Goal: Task Accomplishment & Management: Complete application form

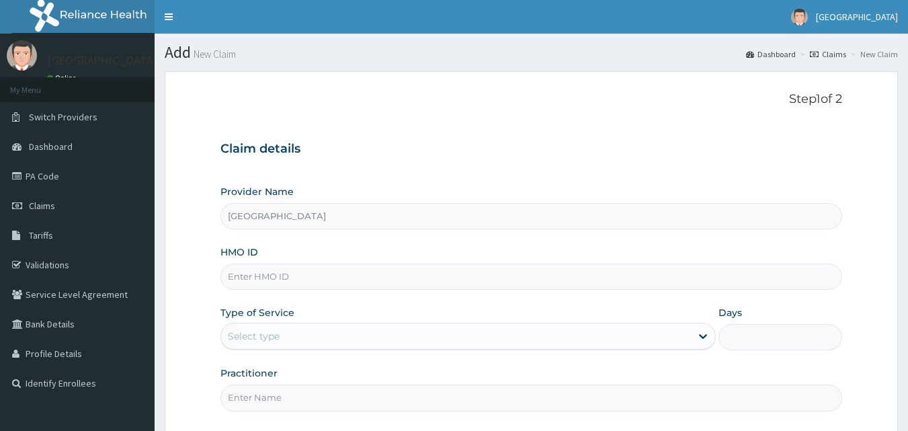
click at [276, 274] on input "HMO ID" at bounding box center [531, 276] width 622 height 26
type input "c"
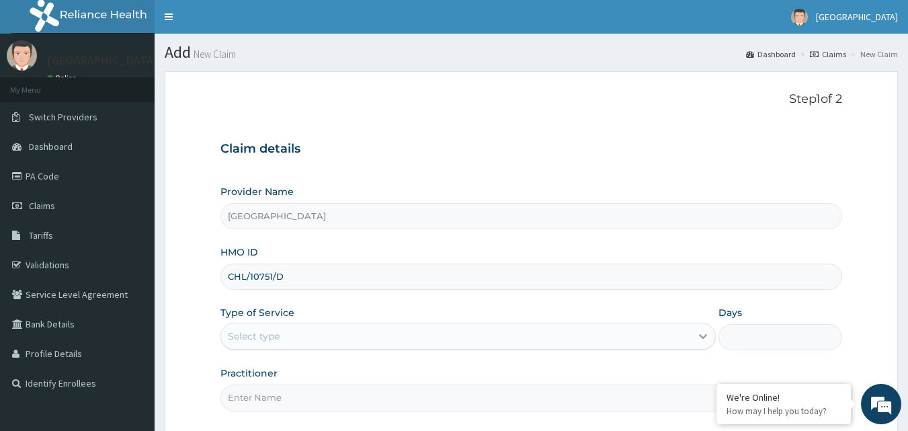
type input "CHL/10751/D"
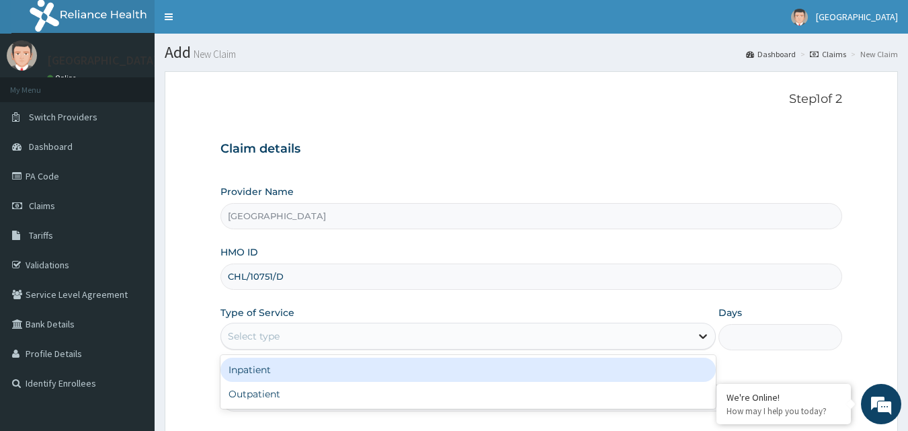
click at [705, 335] on icon at bounding box center [703, 337] width 8 height 5
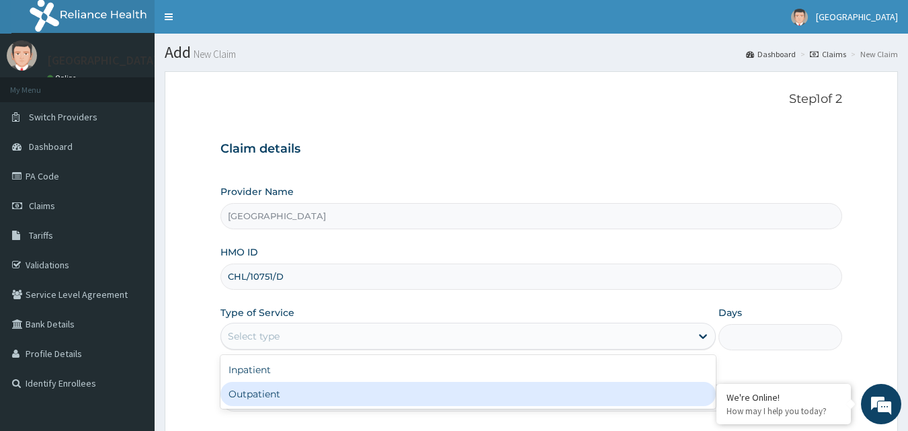
click at [482, 398] on div "Outpatient" at bounding box center [467, 394] width 495 height 24
type input "1"
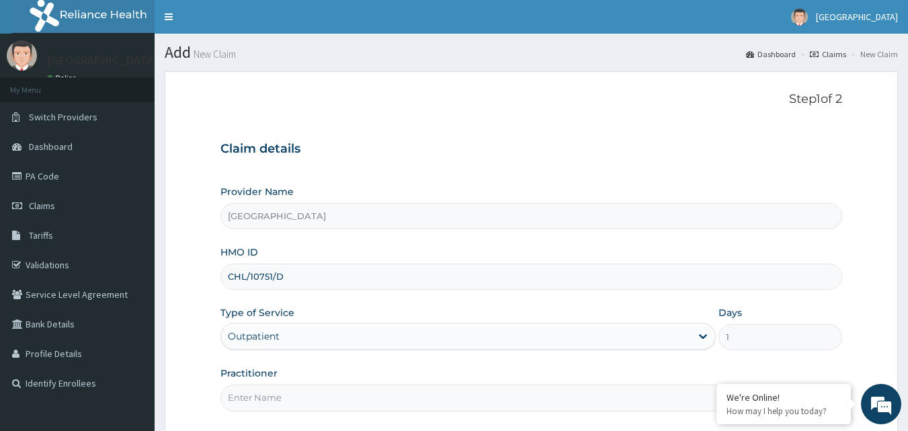
scroll to position [126, 0]
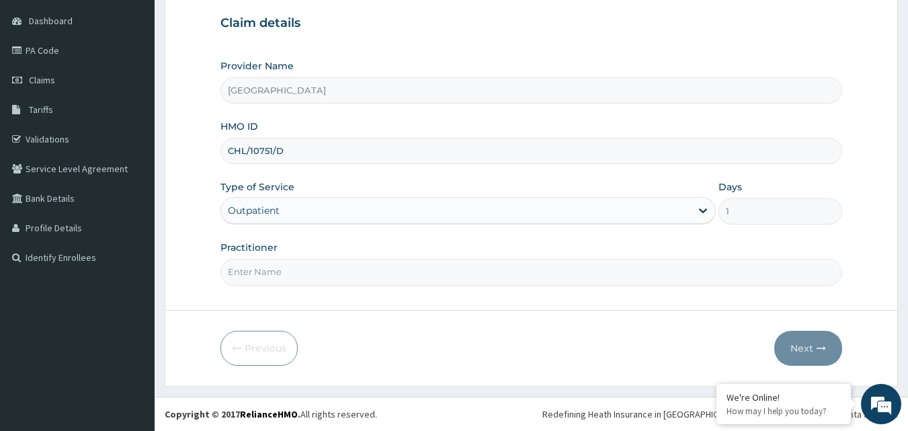
click at [383, 270] on input "Practitioner" at bounding box center [531, 272] width 622 height 26
type input "AKINDE"
click at [818, 344] on icon "button" at bounding box center [820, 347] width 9 height 9
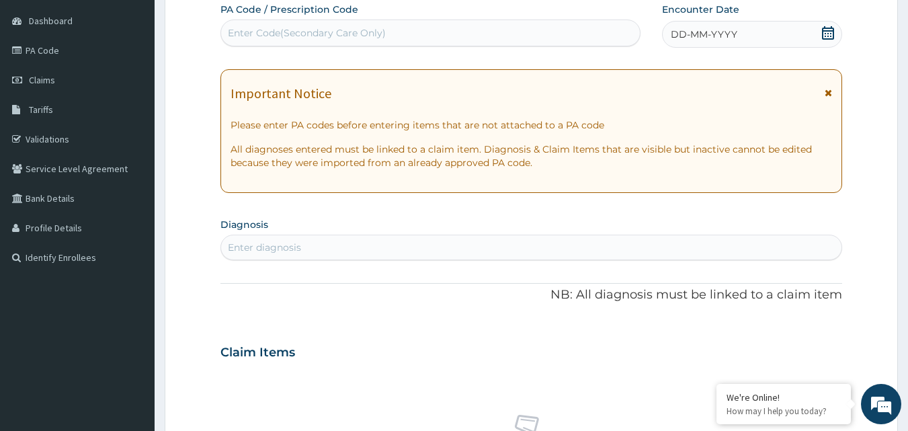
click at [834, 31] on icon at bounding box center [828, 32] width 12 height 13
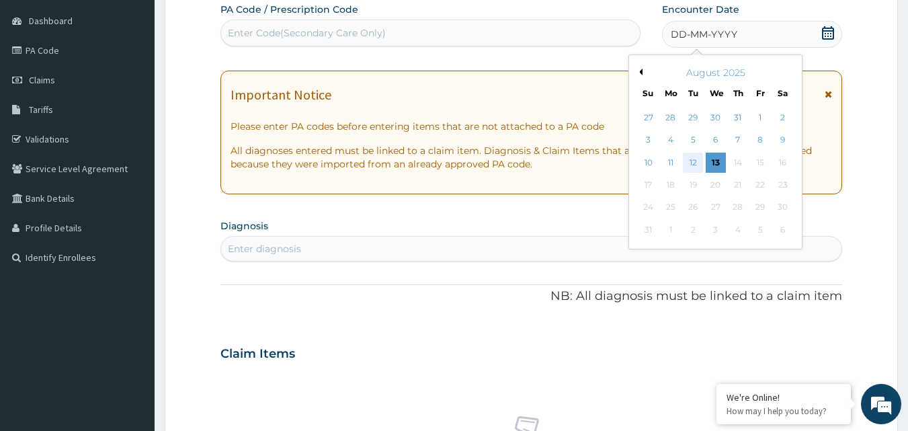
click at [699, 162] on div "12" at bounding box center [693, 162] width 20 height 20
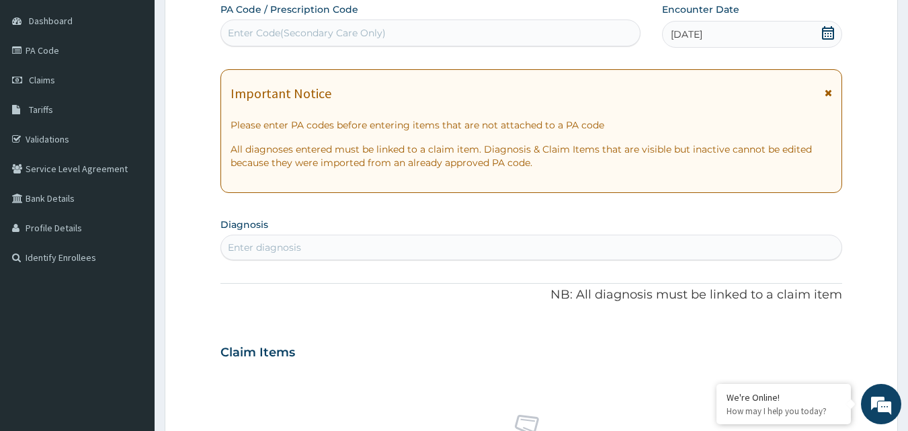
click at [308, 243] on div "Enter diagnosis" at bounding box center [531, 246] width 621 height 21
type input "MALAR"
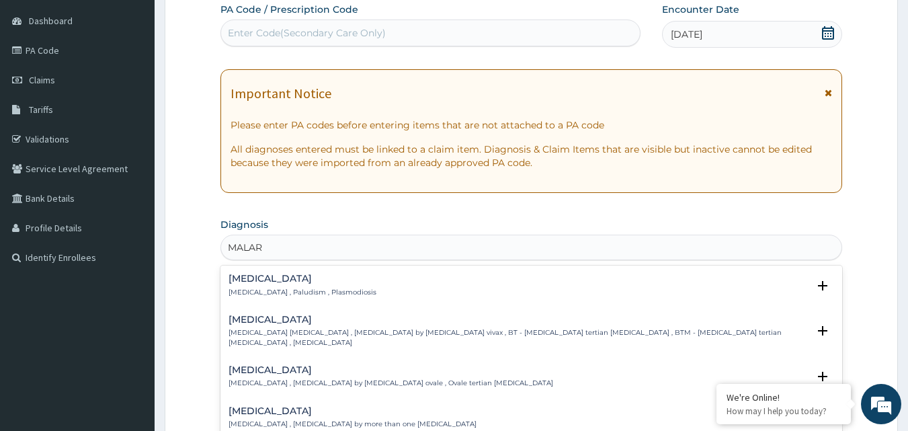
click at [242, 279] on h4 "Malaria" at bounding box center [302, 278] width 148 height 10
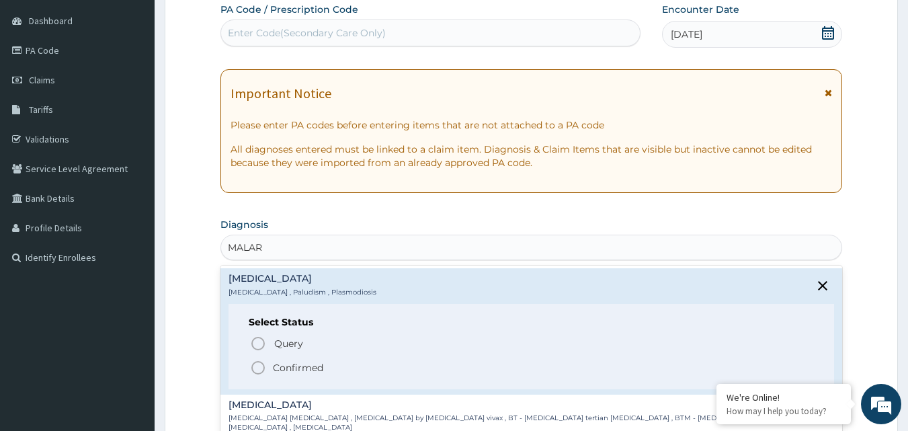
click at [261, 365] on icon "status option filled" at bounding box center [258, 367] width 16 height 16
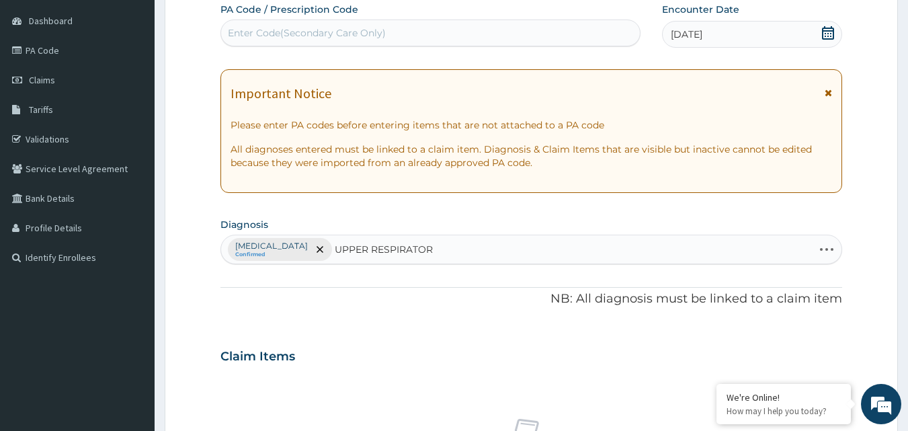
type input "UPPER RESPIRATORY"
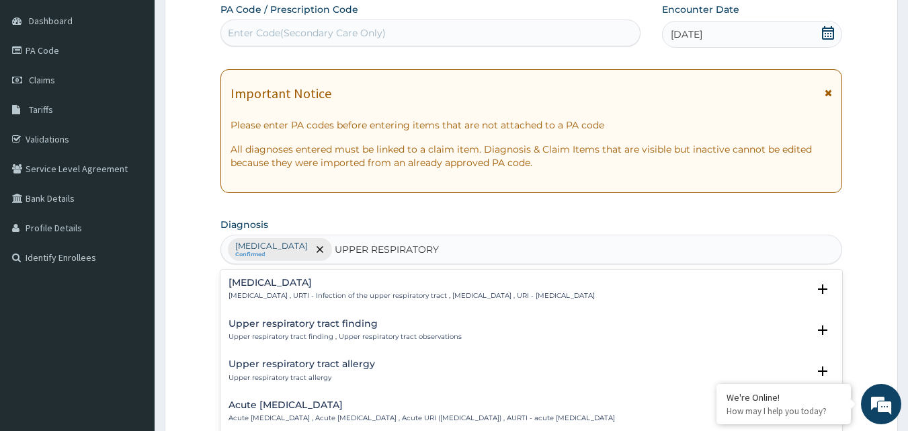
click at [295, 283] on h4 "Upper respiratory infection" at bounding box center [411, 282] width 366 height 10
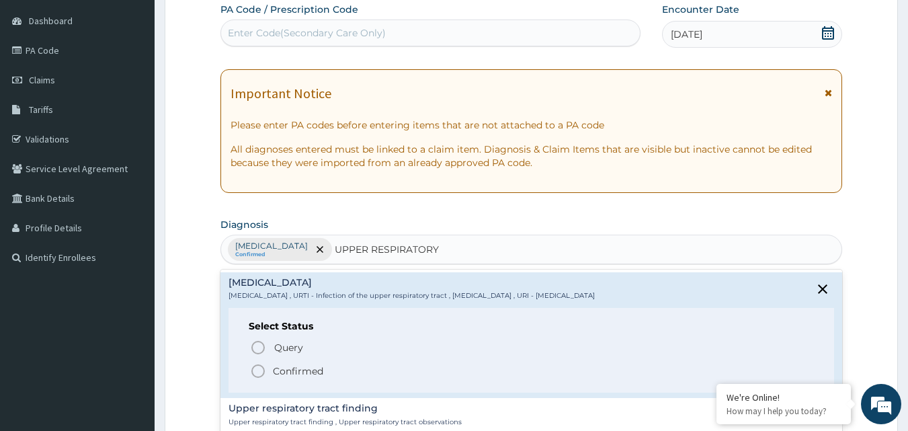
click at [277, 375] on p "Confirmed" at bounding box center [298, 370] width 50 height 13
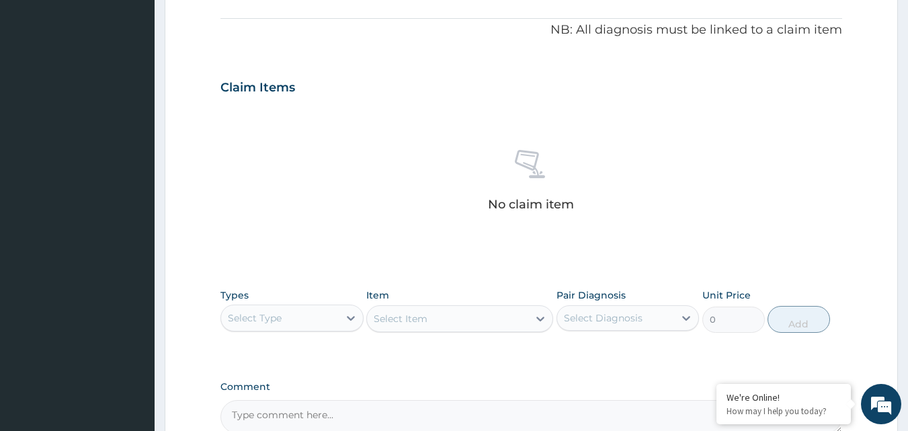
scroll to position [462, 0]
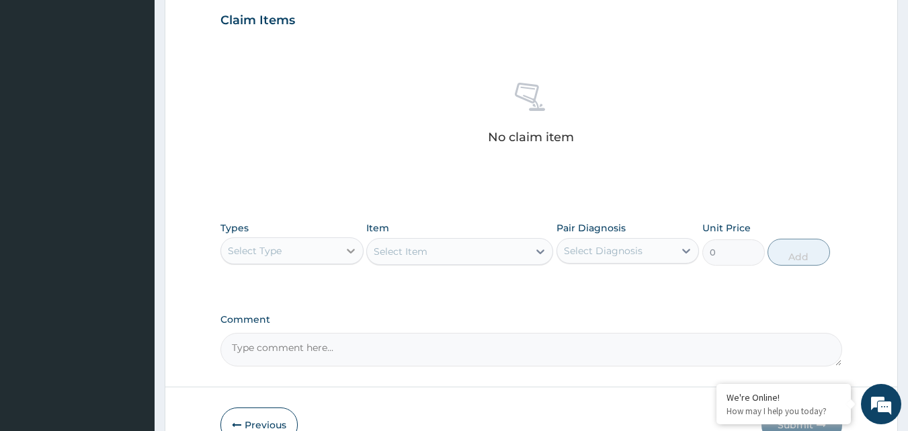
click at [352, 253] on icon at bounding box center [350, 250] width 13 height 13
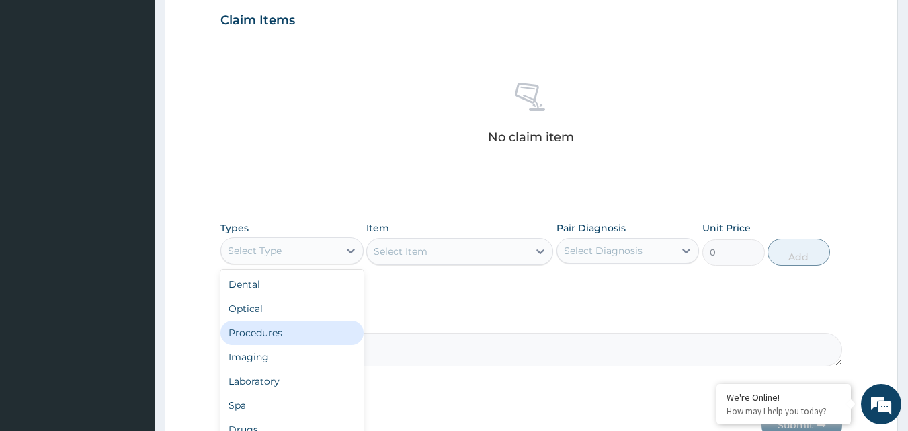
click at [278, 332] on div "Procedures" at bounding box center [291, 332] width 143 height 24
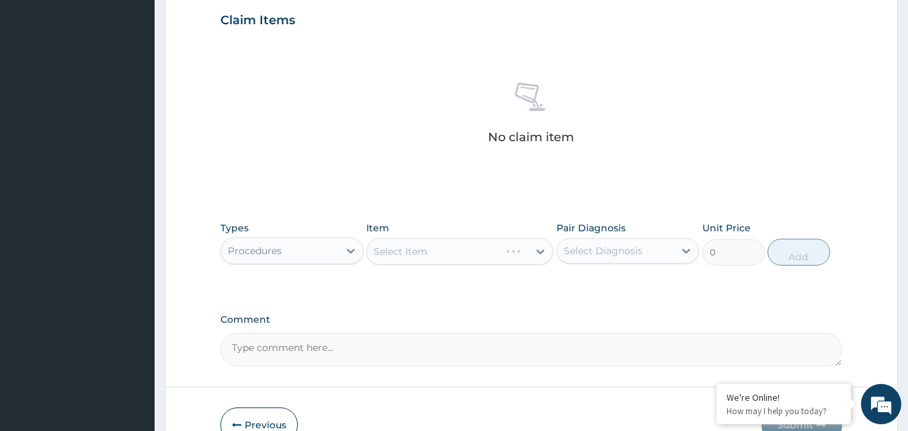
click at [534, 243] on div "Select Item" at bounding box center [459, 251] width 187 height 27
click at [541, 251] on icon at bounding box center [540, 251] width 8 height 5
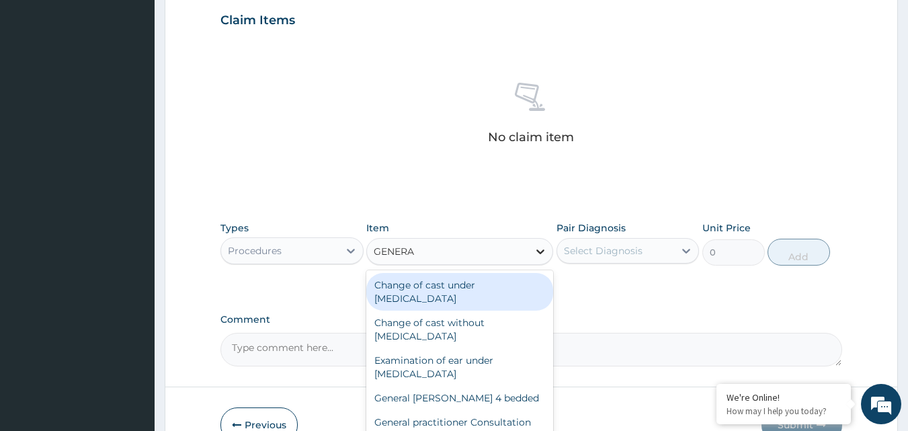
type input "GENERAL"
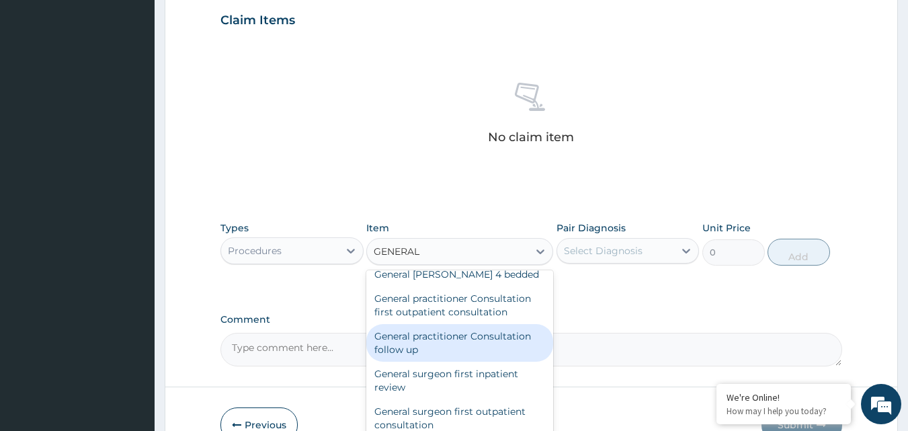
scroll to position [99, 0]
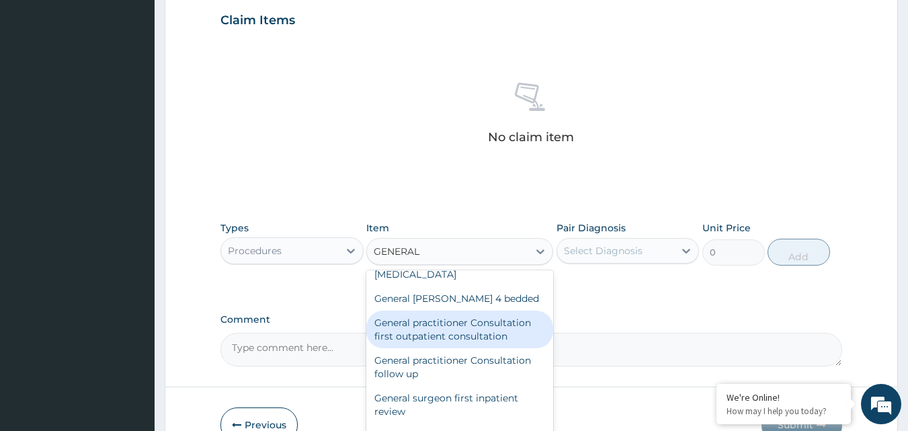
click at [502, 328] on div "General practitioner Consultation first outpatient consultation" at bounding box center [459, 329] width 187 height 38
type input "3547.5"
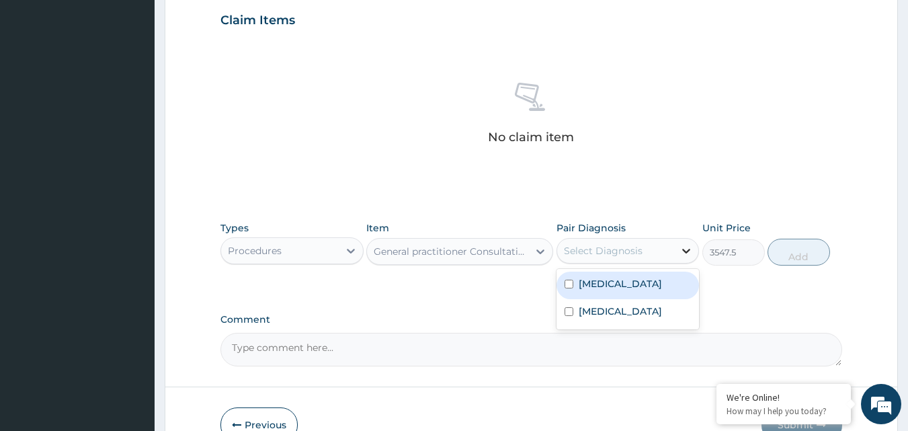
click at [686, 246] on icon at bounding box center [685, 250] width 13 height 13
drag, startPoint x: 668, startPoint y: 281, endPoint x: 665, endPoint y: 314, distance: 32.4
click at [668, 286] on div "[MEDICAL_DATA]" at bounding box center [627, 285] width 143 height 28
checkbox input "true"
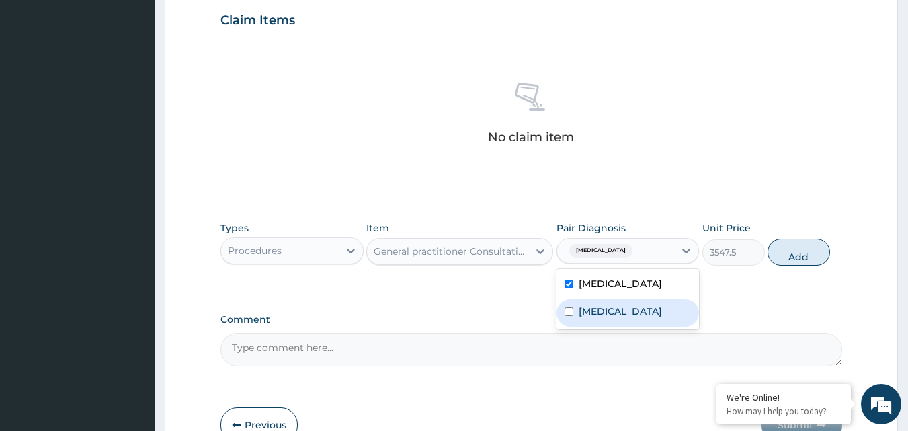
click at [662, 315] on label "[MEDICAL_DATA]" at bounding box center [619, 310] width 83 height 13
checkbox input "true"
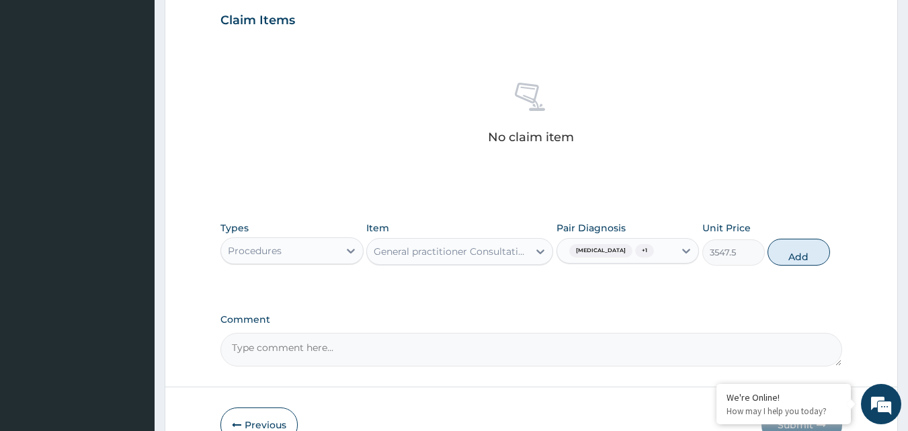
click at [790, 253] on button "Add" at bounding box center [798, 251] width 62 height 27
type input "0"
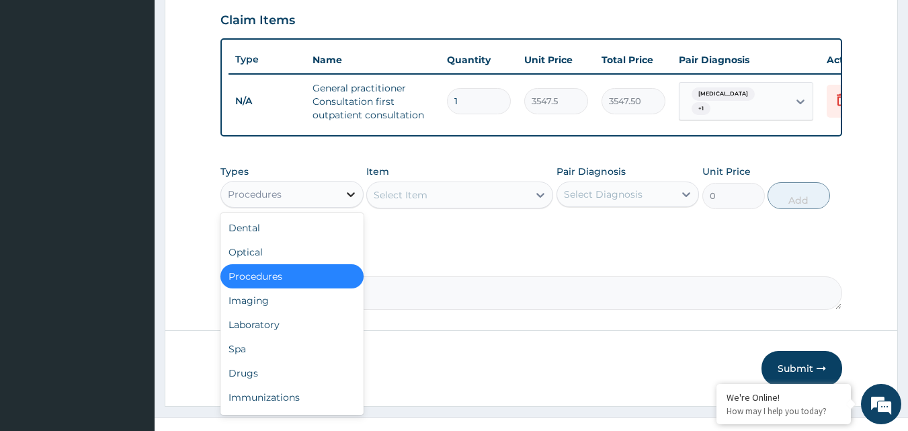
click at [347, 197] on icon at bounding box center [351, 194] width 8 height 5
click at [282, 337] on div "Laboratory" at bounding box center [291, 324] width 143 height 24
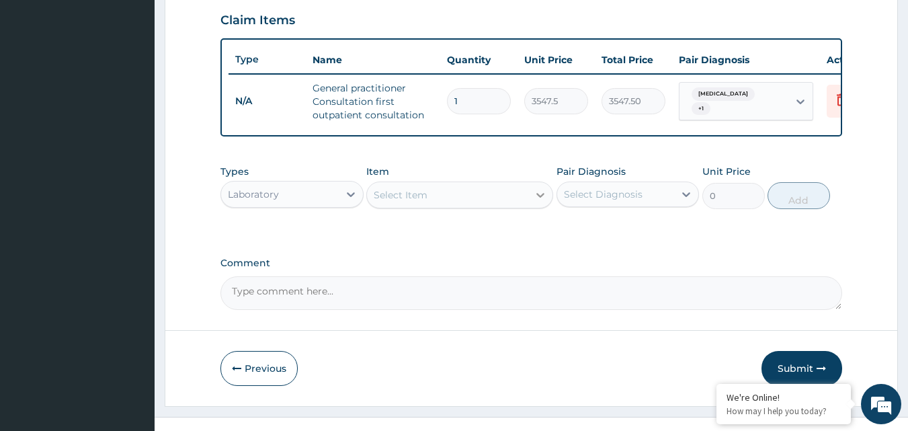
click at [538, 198] on icon at bounding box center [540, 195] width 8 height 5
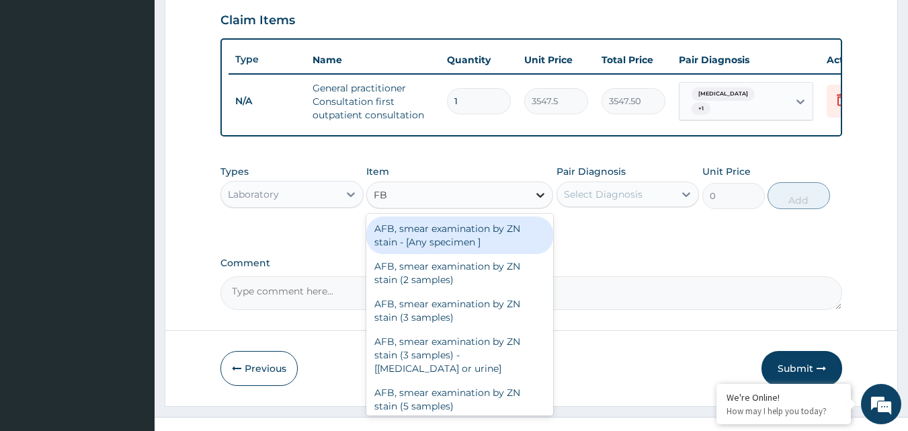
type input "FBC"
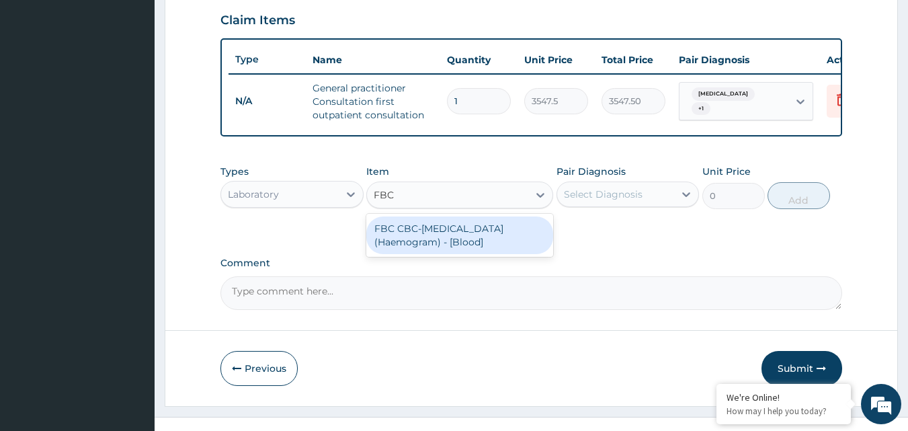
click at [507, 238] on div "FBC CBC-Complete Blood Count (Haemogram) - [Blood]" at bounding box center [459, 235] width 187 height 38
type input "4300"
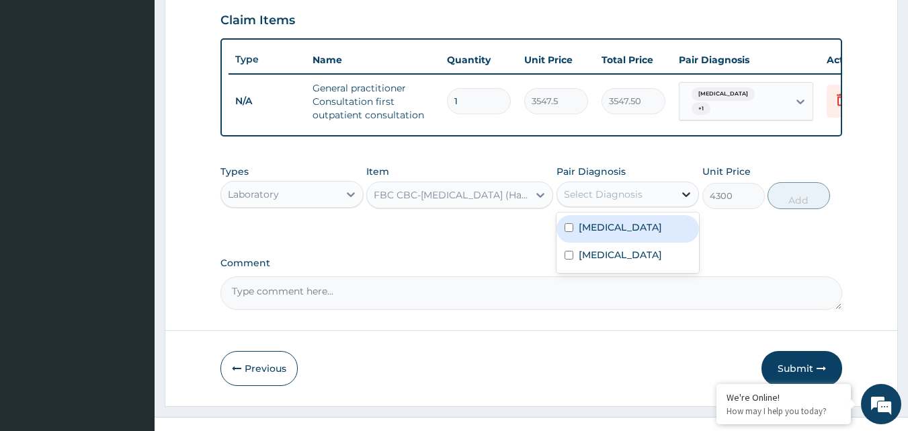
click at [685, 199] on icon at bounding box center [685, 193] width 13 height 13
drag, startPoint x: 617, startPoint y: 232, endPoint x: 616, endPoint y: 251, distance: 18.8
click at [616, 238] on div "Malaria" at bounding box center [627, 229] width 143 height 28
checkbox input "true"
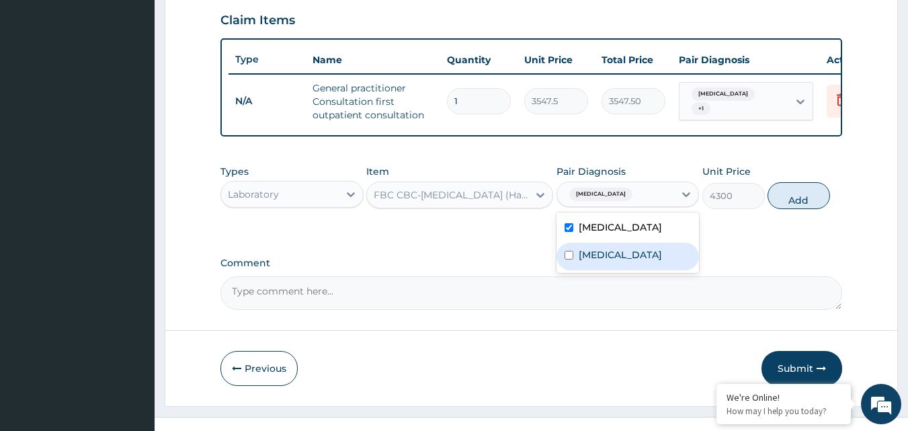
click at [613, 261] on label "Upper respiratory infection" at bounding box center [619, 254] width 83 height 13
checkbox input "true"
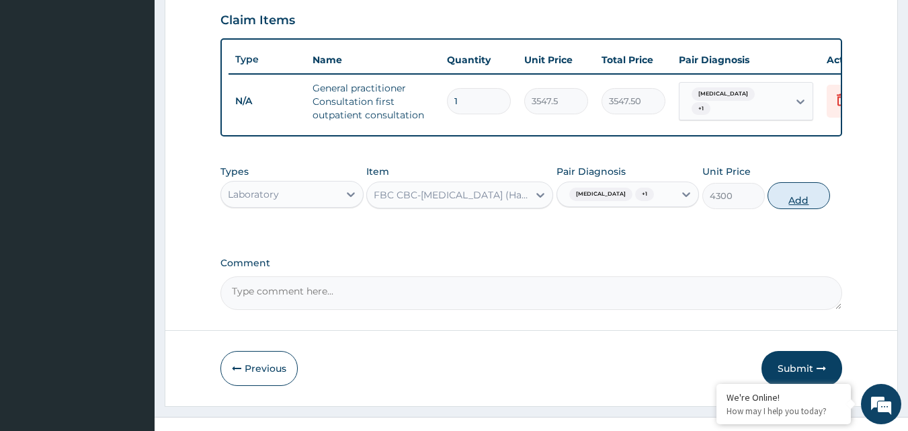
click at [782, 205] on button "Add" at bounding box center [798, 195] width 62 height 27
type input "0"
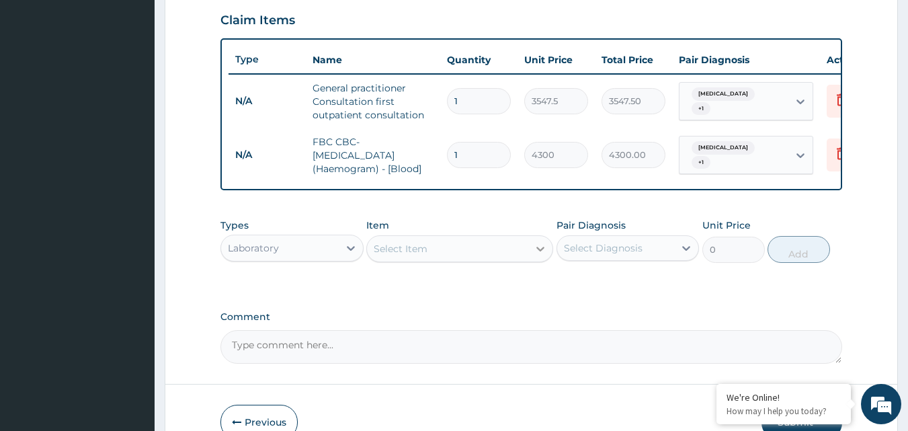
click at [537, 253] on icon at bounding box center [539, 248] width 13 height 13
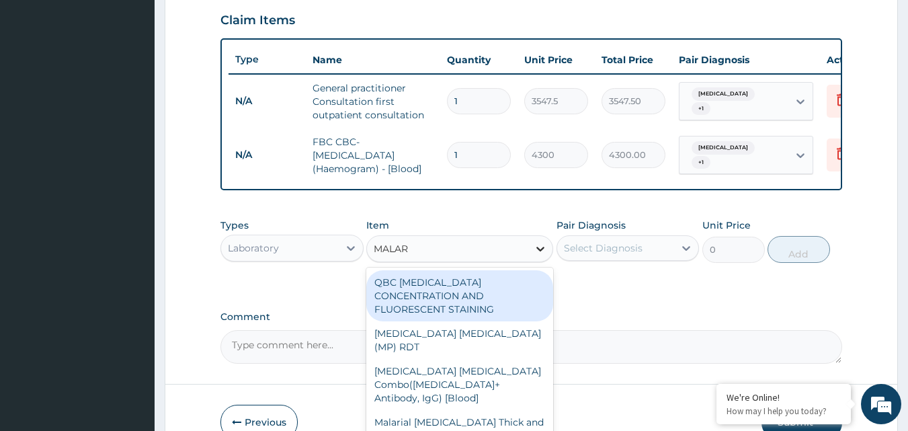
type input "MALARI"
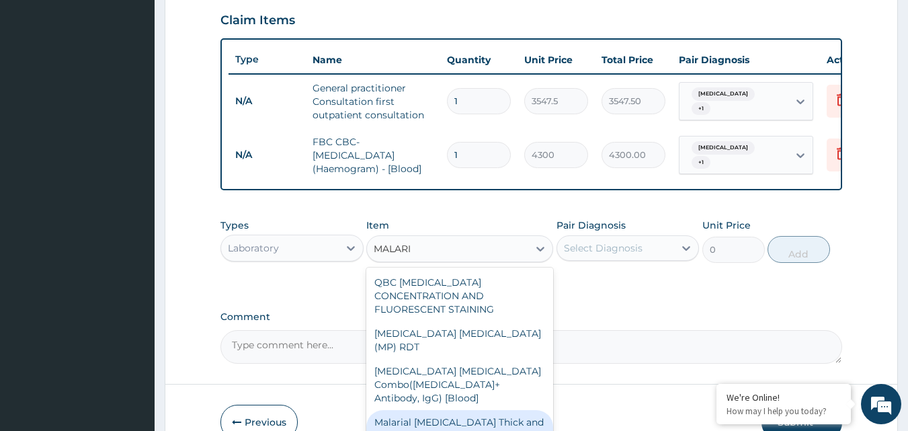
click at [469, 410] on div "Malarial Parasite Thick and thin films - [Blood]" at bounding box center [459, 429] width 187 height 38
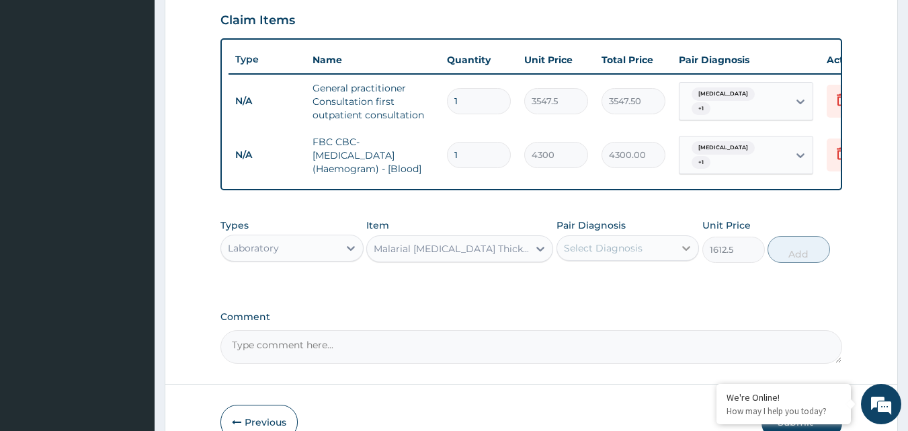
click at [685, 251] on icon at bounding box center [685, 247] width 13 height 13
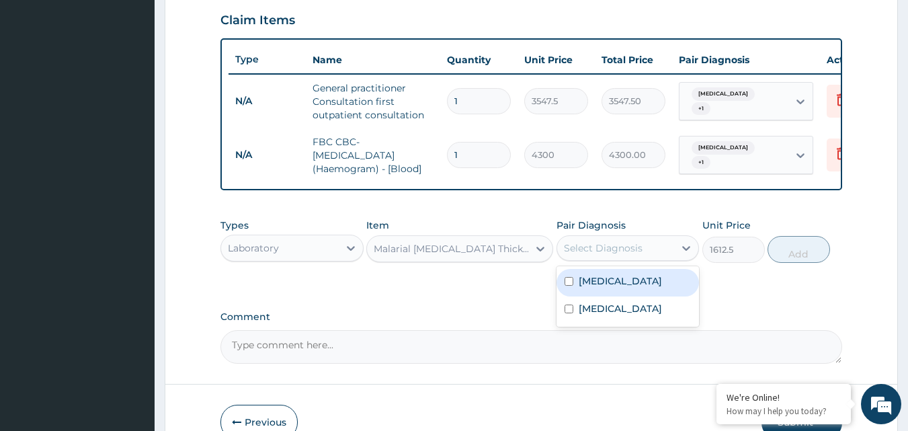
click at [659, 288] on div "Malaria" at bounding box center [627, 283] width 143 height 28
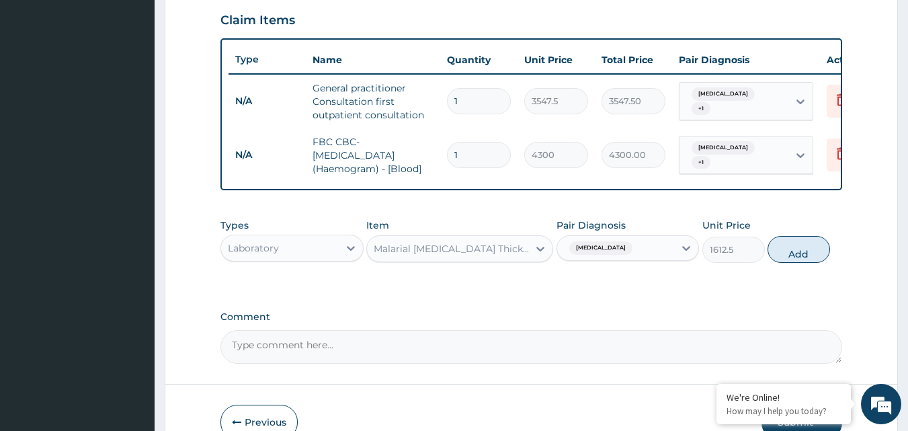
click at [812, 257] on button "Add" at bounding box center [798, 249] width 62 height 27
type input "0"
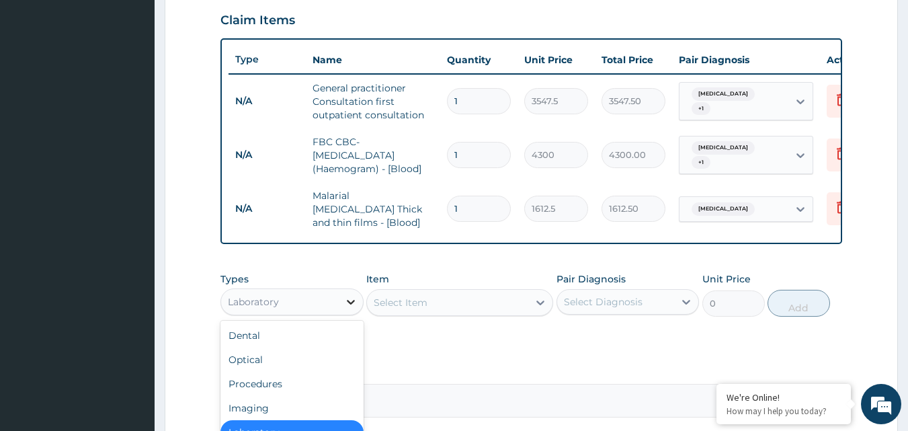
click at [349, 304] on icon at bounding box center [350, 301] width 13 height 13
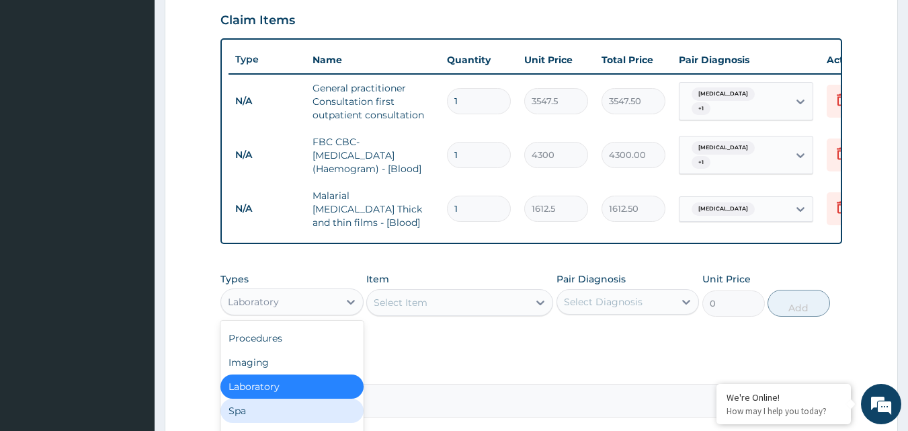
scroll to position [592, 0]
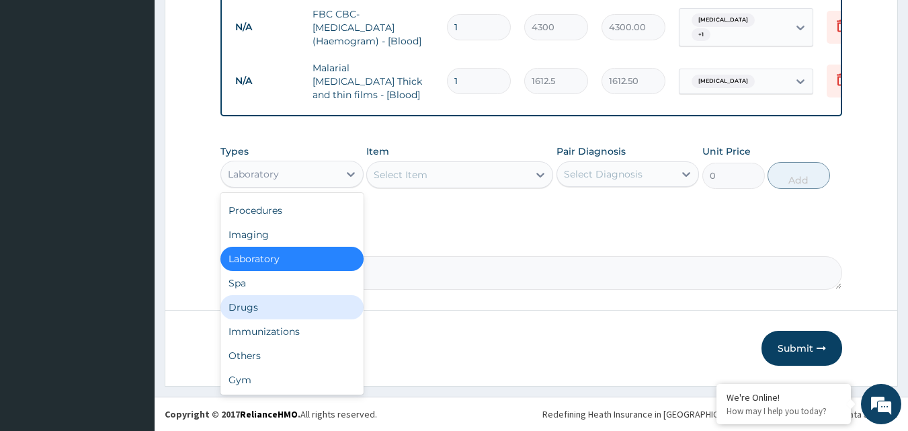
click at [283, 304] on div "Drugs" at bounding box center [291, 307] width 143 height 24
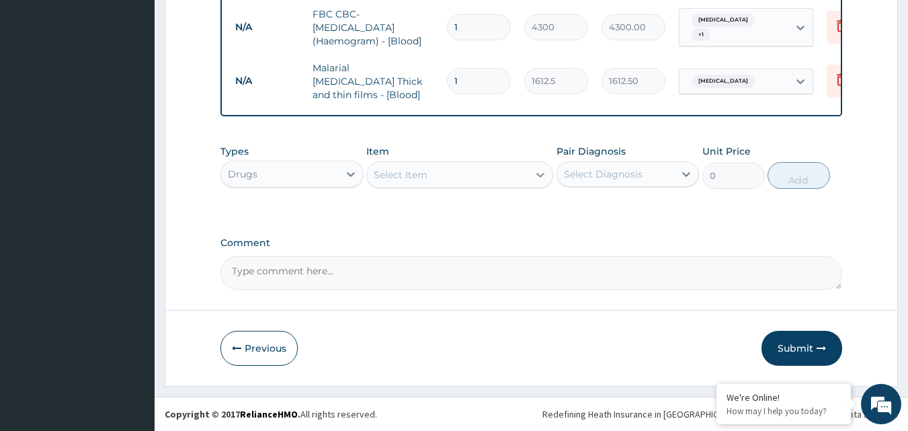
click at [537, 173] on icon at bounding box center [539, 174] width 13 height 13
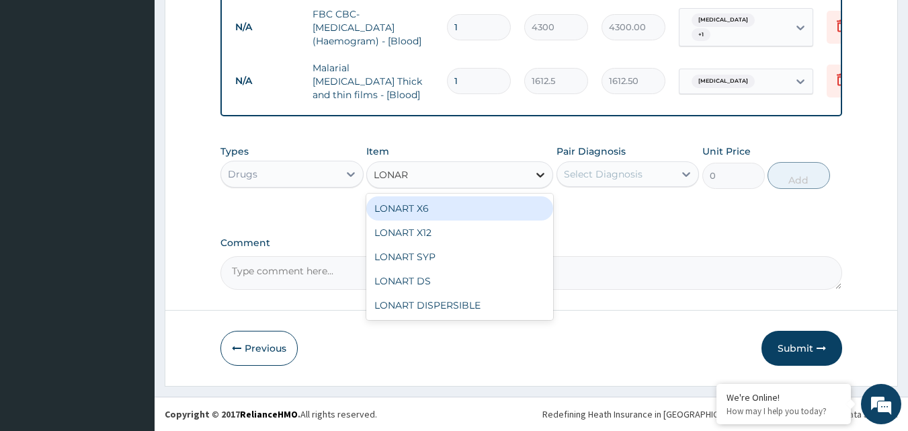
type input "LONART"
click at [424, 258] on div "LONART SYP" at bounding box center [459, 257] width 187 height 24
type input "2719.75"
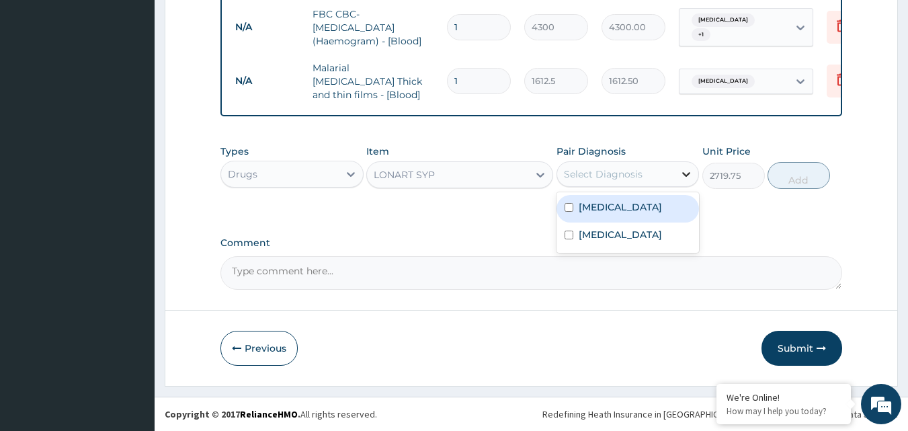
click at [688, 169] on icon at bounding box center [685, 173] width 13 height 13
click at [643, 204] on div "Malaria" at bounding box center [627, 209] width 143 height 28
checkbox input "true"
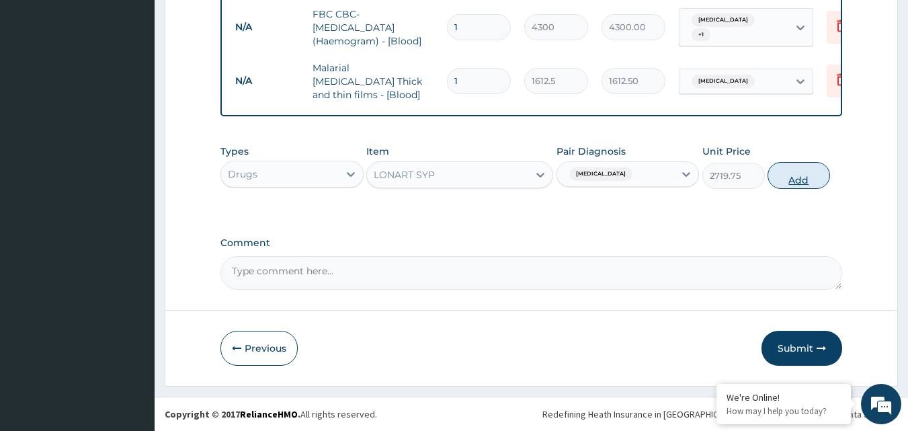
click at [791, 178] on button "Add" at bounding box center [798, 175] width 62 height 27
type input "0"
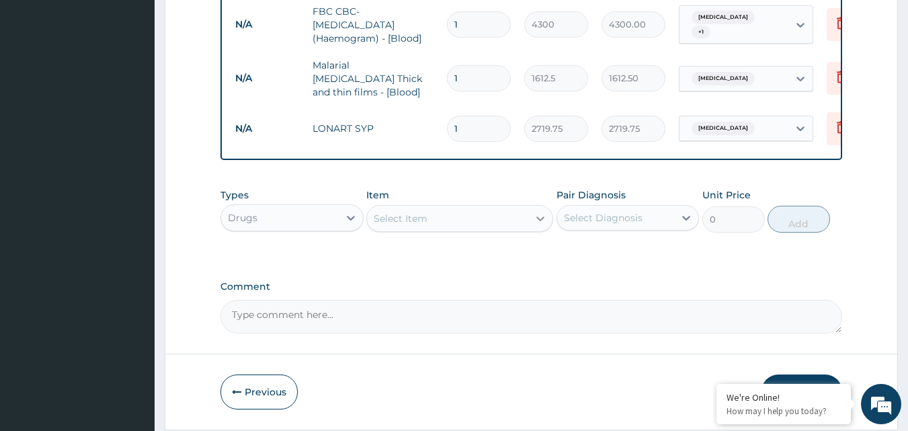
click at [539, 219] on icon at bounding box center [539, 218] width 13 height 13
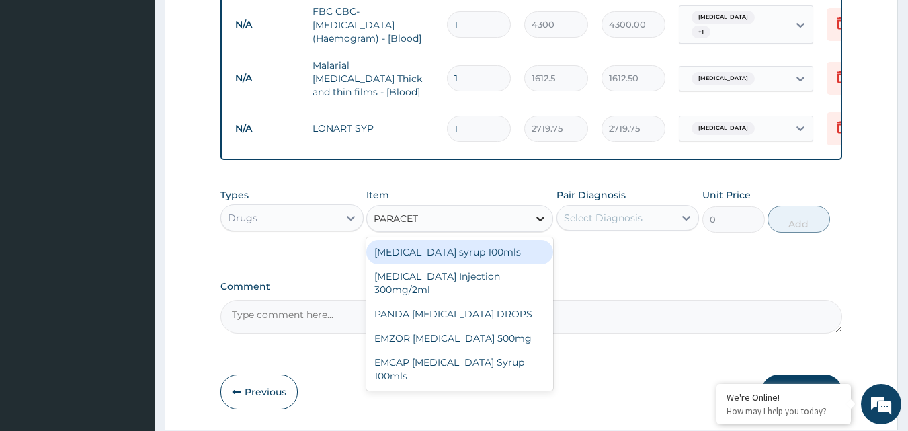
type input "PARACETA"
click at [464, 251] on div "Paracetamol syrup 100mls" at bounding box center [459, 252] width 187 height 24
type input "709.5"
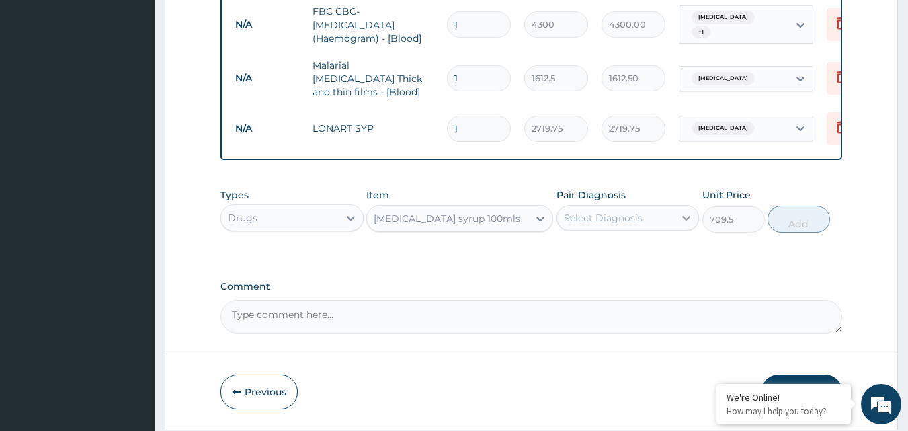
click at [680, 216] on icon at bounding box center [685, 217] width 13 height 13
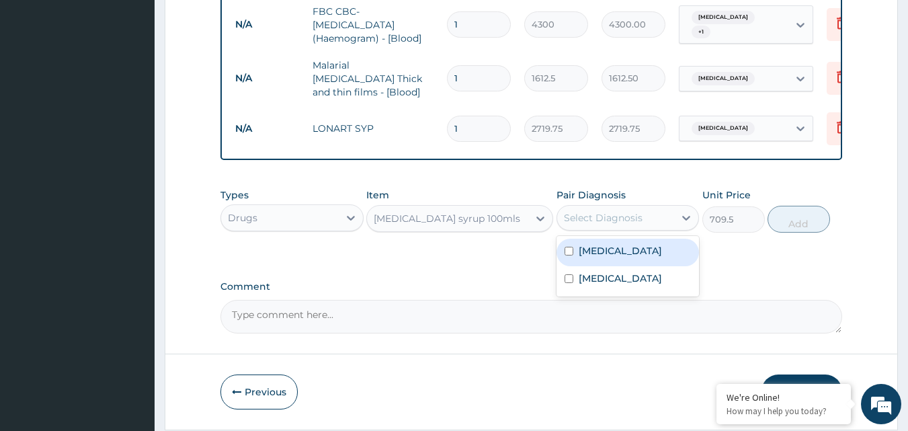
click at [658, 258] on div "[MEDICAL_DATA]" at bounding box center [627, 252] width 143 height 28
checkbox input "true"
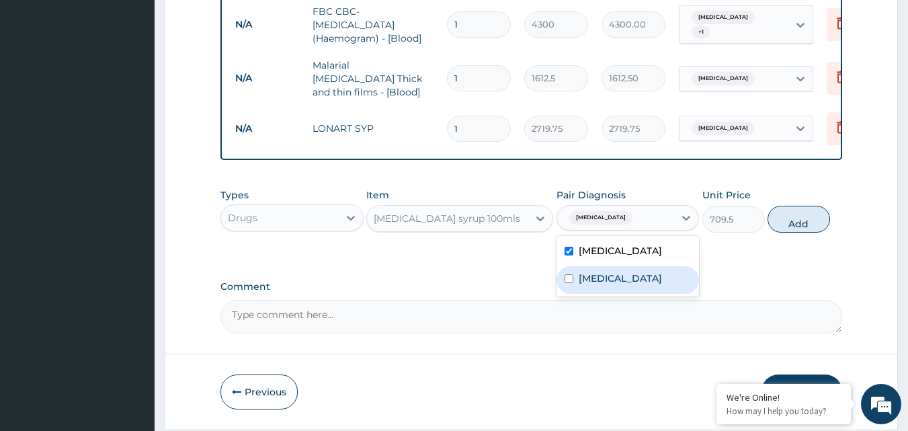
click at [662, 275] on label "[MEDICAL_DATA]" at bounding box center [619, 277] width 83 height 13
checkbox input "true"
click at [788, 223] on button "Add" at bounding box center [798, 219] width 62 height 27
type input "0"
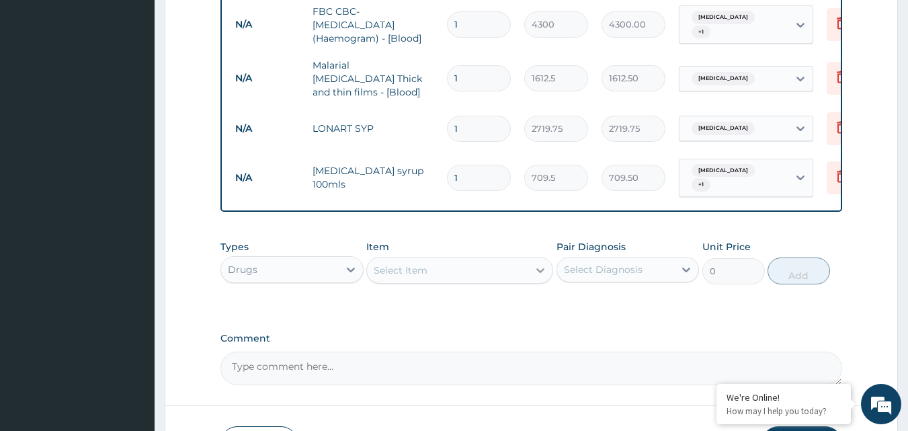
click at [541, 268] on icon at bounding box center [540, 270] width 8 height 5
type input "AUG"
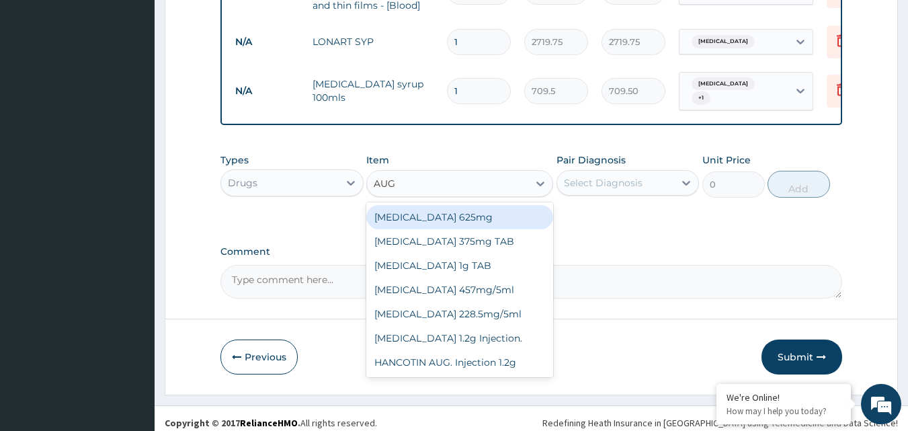
scroll to position [660, 0]
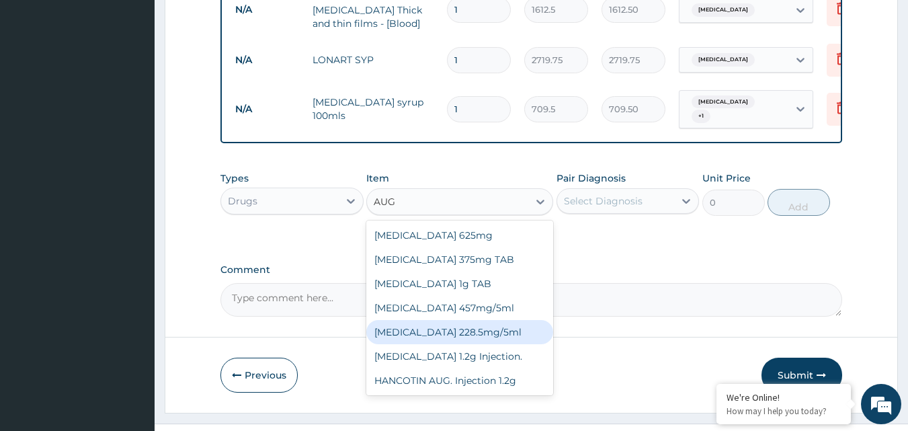
click at [467, 330] on div "AUGMENTIN 228.5mg/5ml" at bounding box center [459, 332] width 187 height 24
type input "7095"
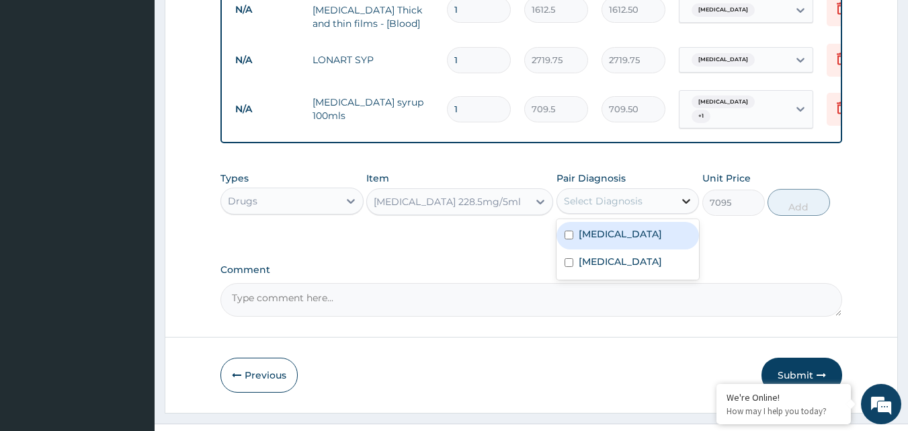
click at [683, 195] on icon at bounding box center [685, 200] width 13 height 13
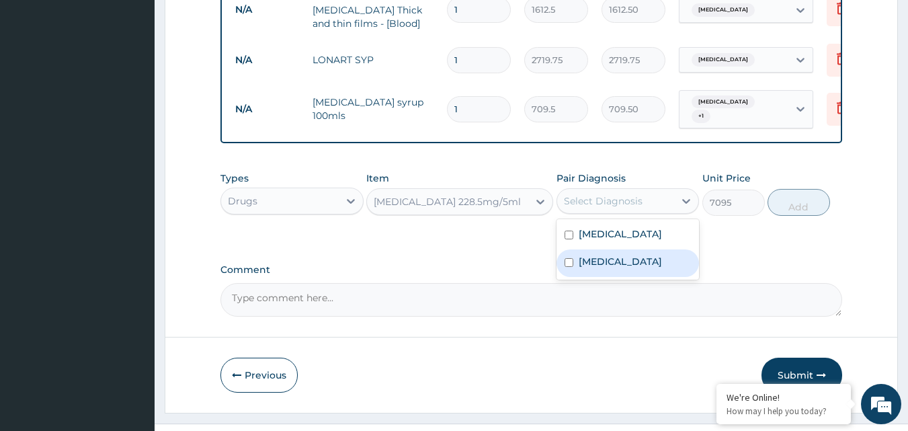
click at [662, 260] on label "Upper respiratory infection" at bounding box center [619, 261] width 83 height 13
checkbox input "true"
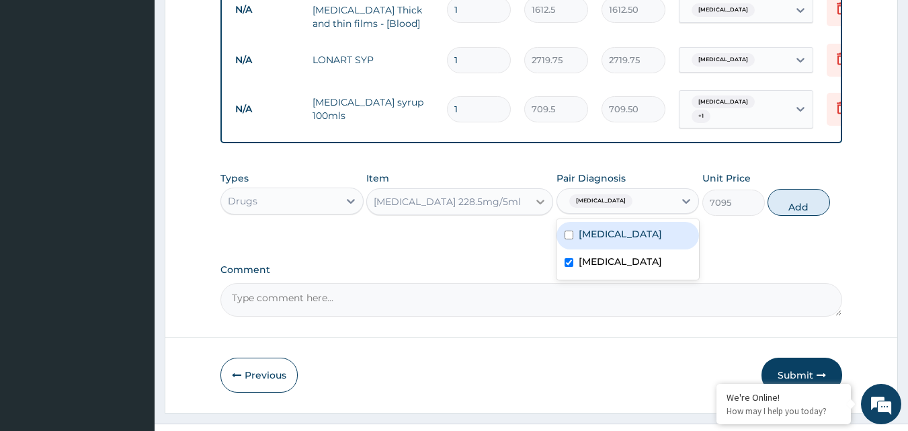
click at [538, 200] on icon at bounding box center [540, 202] width 8 height 5
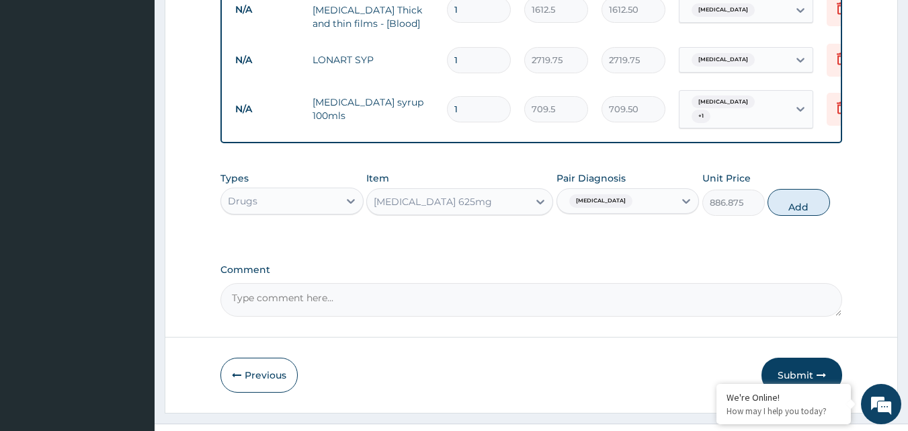
click at [478, 301] on textarea "Comment" at bounding box center [531, 300] width 622 height 34
click at [537, 201] on icon at bounding box center [539, 201] width 13 height 13
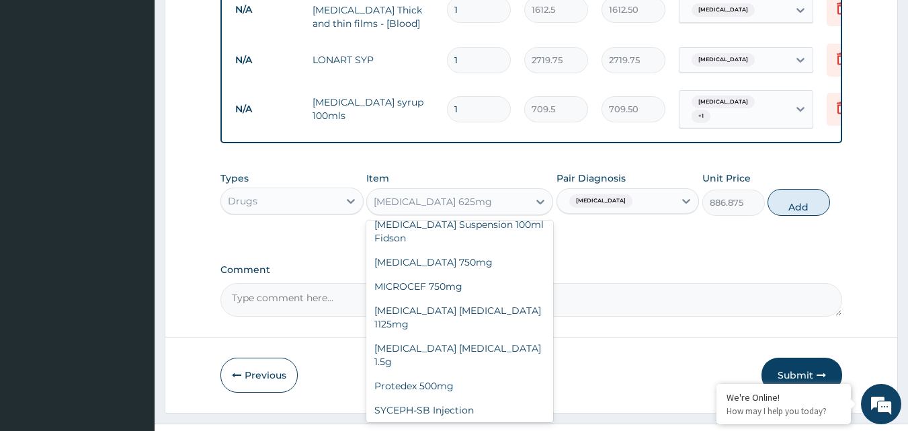
scroll to position [16096, 0]
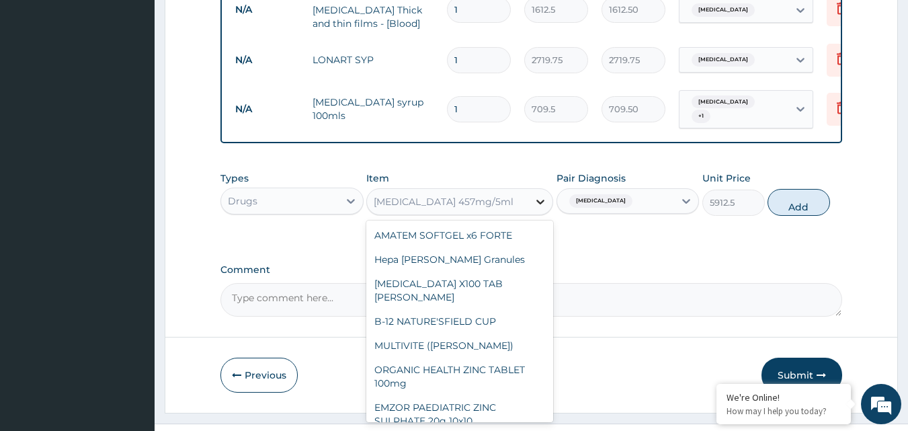
click at [543, 200] on icon at bounding box center [540, 202] width 8 height 5
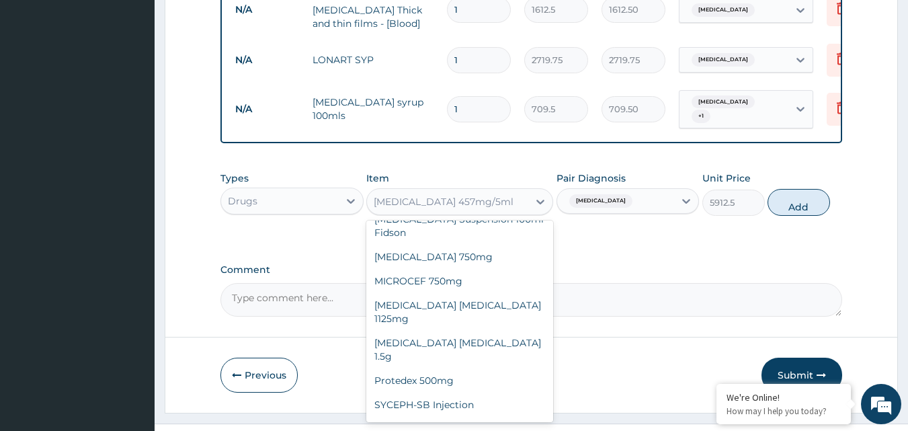
scroll to position [16101, 0]
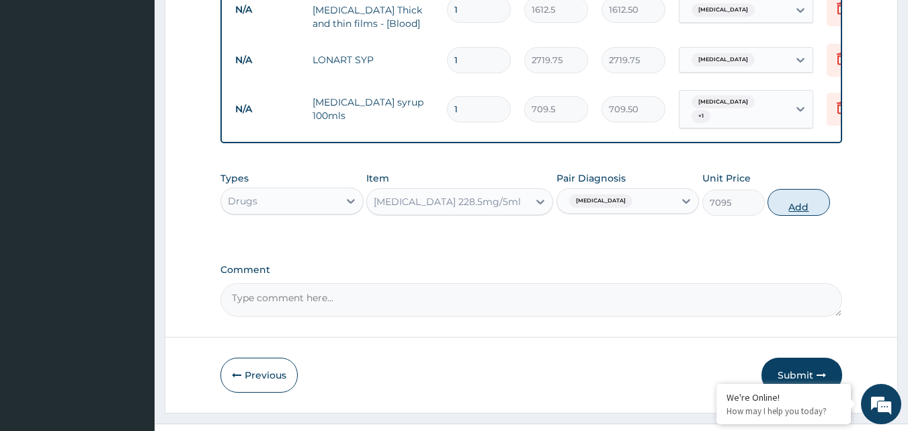
click at [794, 202] on button "Add" at bounding box center [798, 202] width 62 height 27
type input "0"
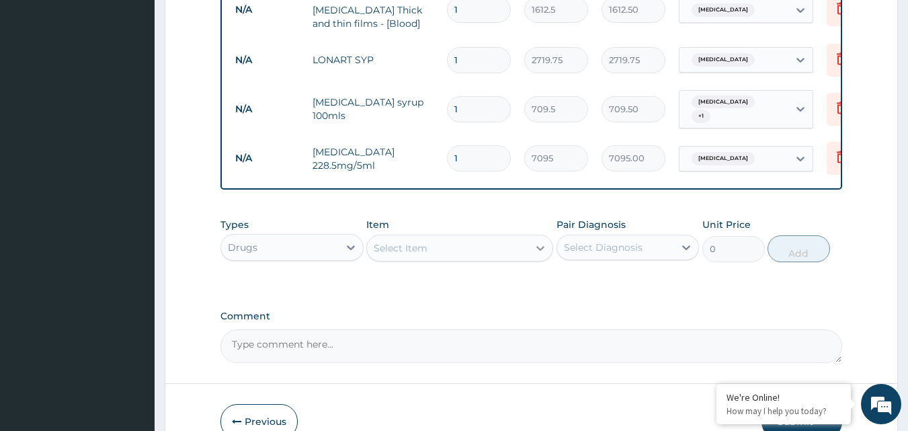
click at [540, 241] on icon at bounding box center [539, 247] width 13 height 13
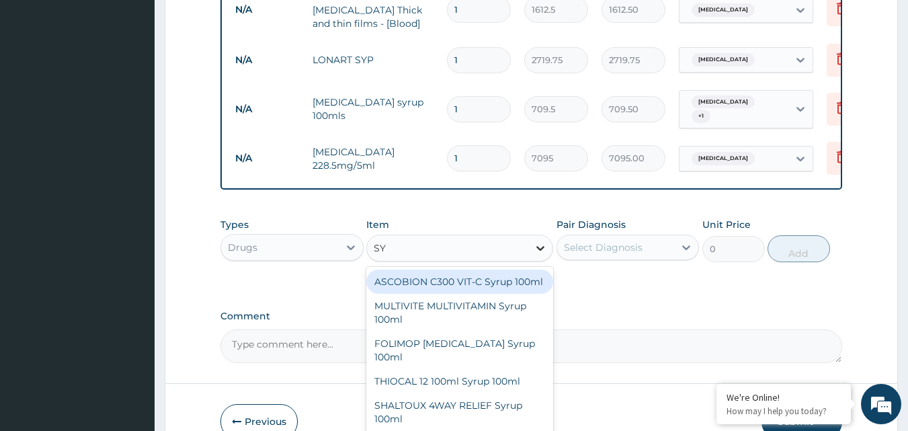
type input "S"
type input "COUGH"
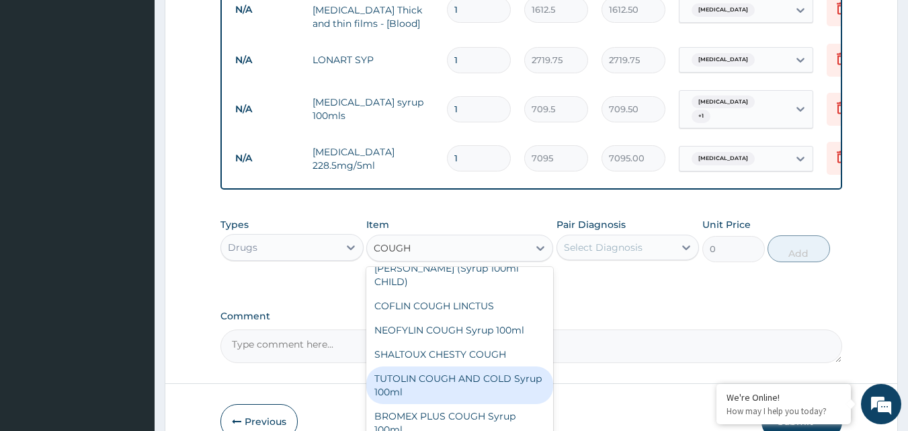
scroll to position [0, 0]
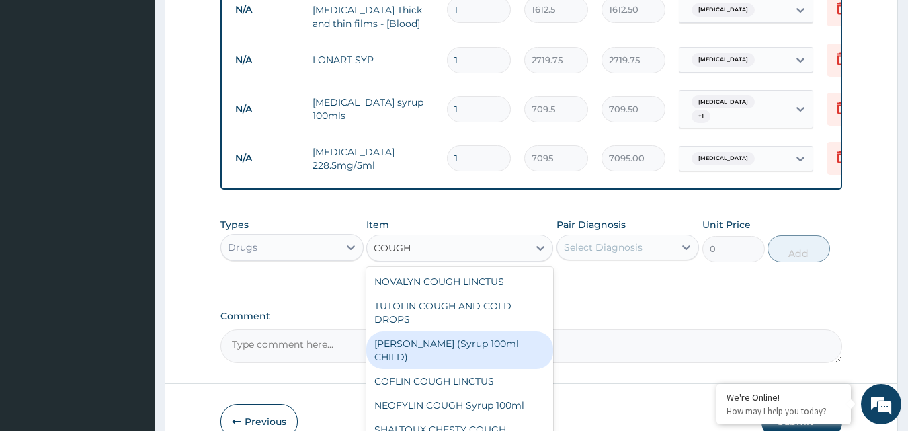
click at [481, 343] on div "EMZOLYN COUGH (Syrup 100ml CHILD)" at bounding box center [459, 350] width 187 height 38
type input "1478.125"
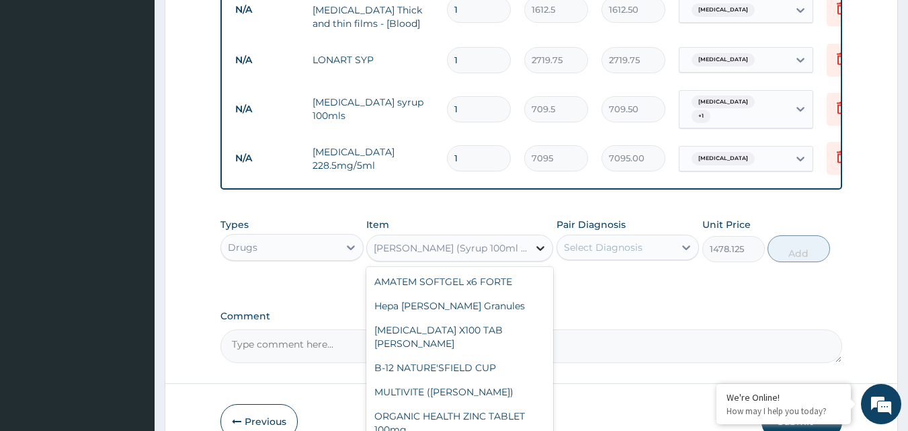
click at [539, 247] on icon at bounding box center [540, 248] width 8 height 5
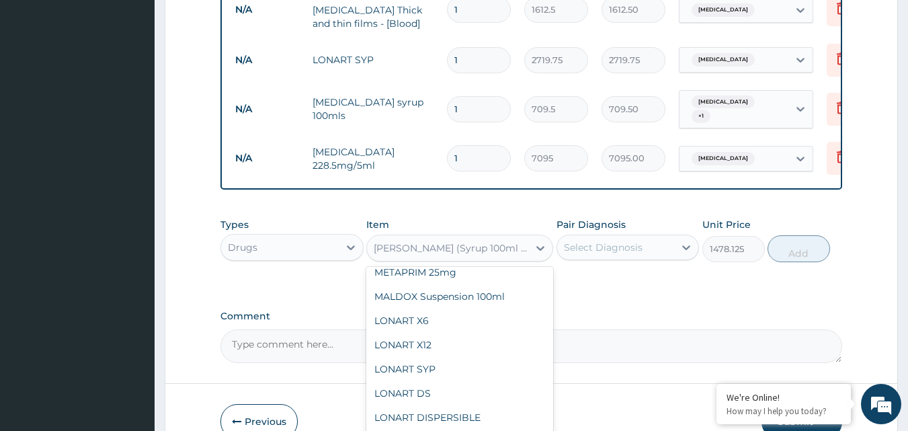
scroll to position [7534, 0]
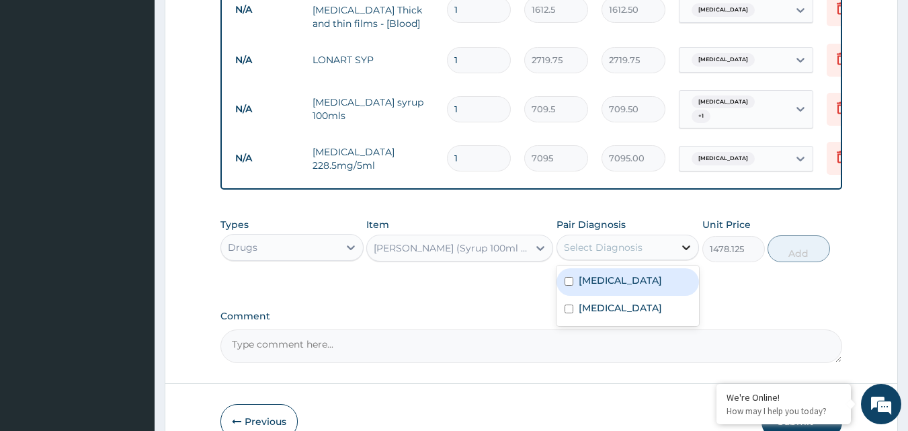
click at [690, 246] on icon at bounding box center [685, 246] width 13 height 13
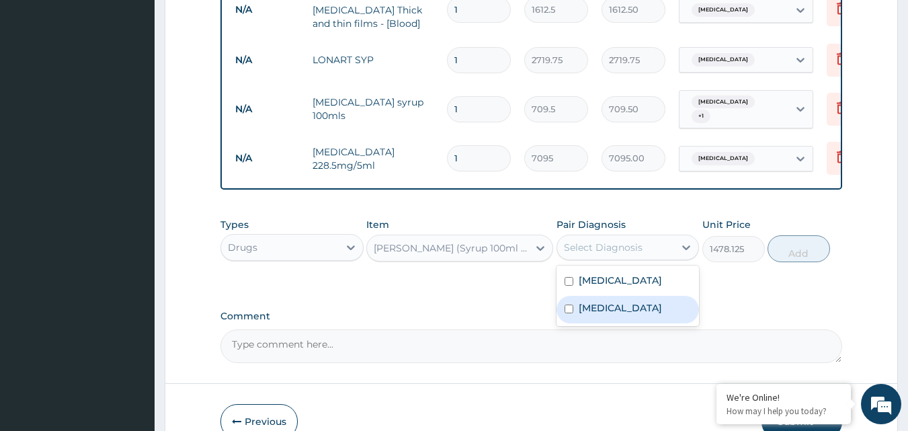
click at [627, 303] on label "[MEDICAL_DATA]" at bounding box center [619, 307] width 83 height 13
checkbox input "true"
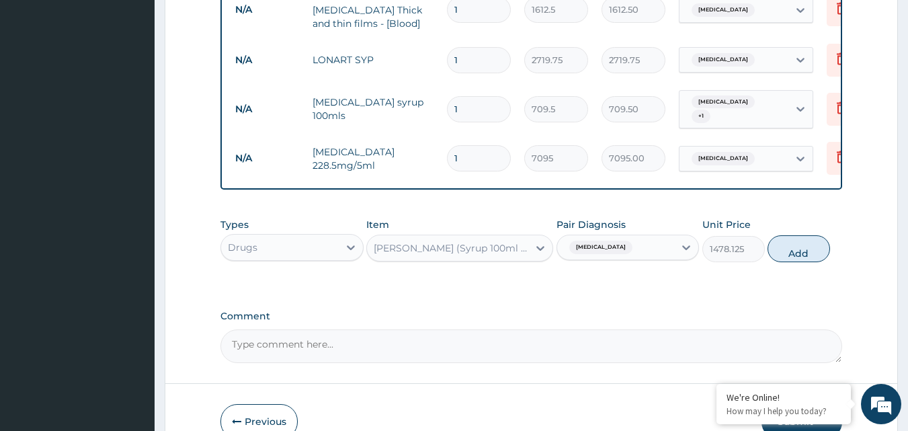
drag, startPoint x: 789, startPoint y: 247, endPoint x: 781, endPoint y: 249, distance: 8.5
click at [786, 248] on button "Add" at bounding box center [798, 248] width 62 height 27
type input "0"
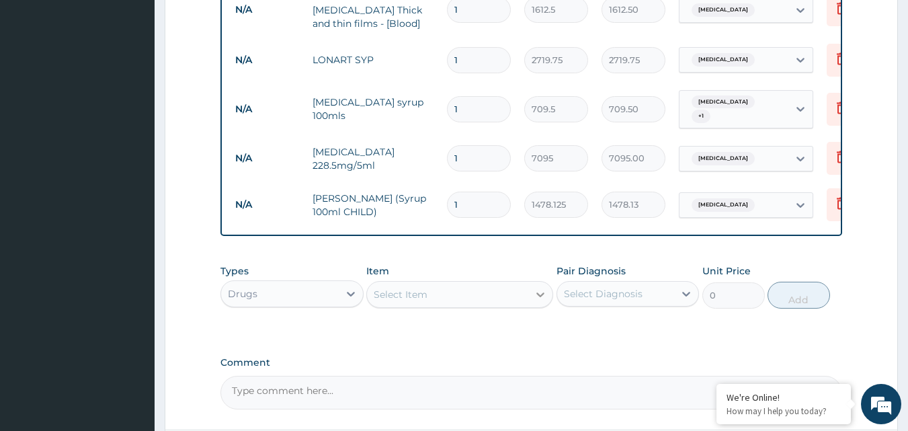
click at [540, 290] on icon at bounding box center [539, 294] width 13 height 13
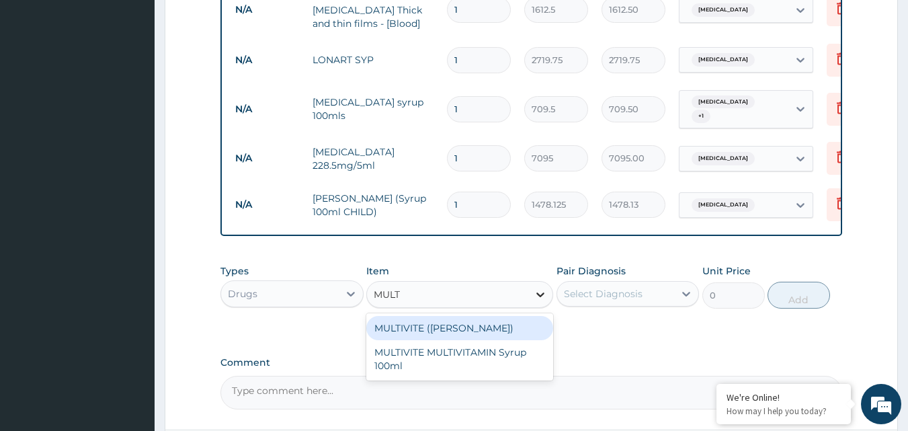
type input "MULTI"
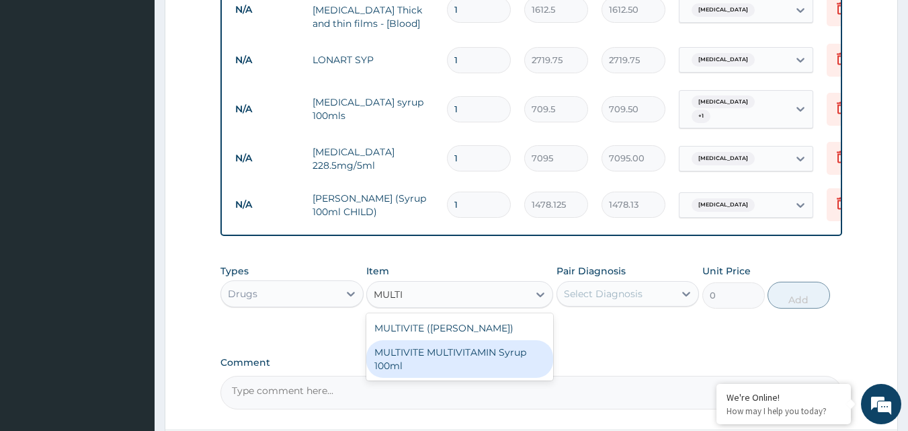
click at [504, 348] on div "MULTIVITE MULTIVITAMIN Syrup 100ml" at bounding box center [459, 359] width 187 height 38
type input "946"
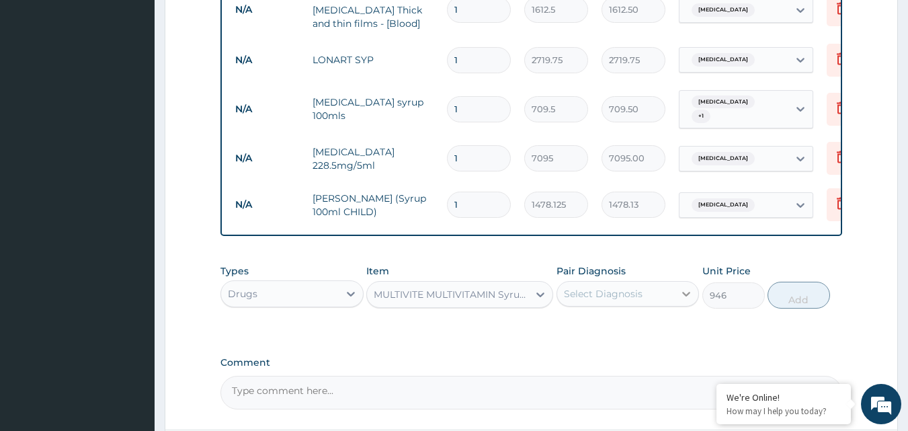
click at [689, 292] on icon at bounding box center [685, 293] width 13 height 13
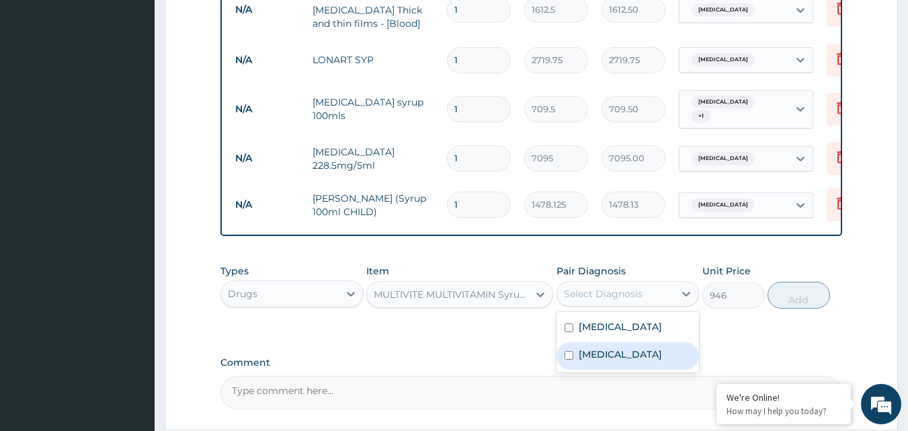
click at [589, 351] on label "Upper respiratory infection" at bounding box center [619, 353] width 83 height 13
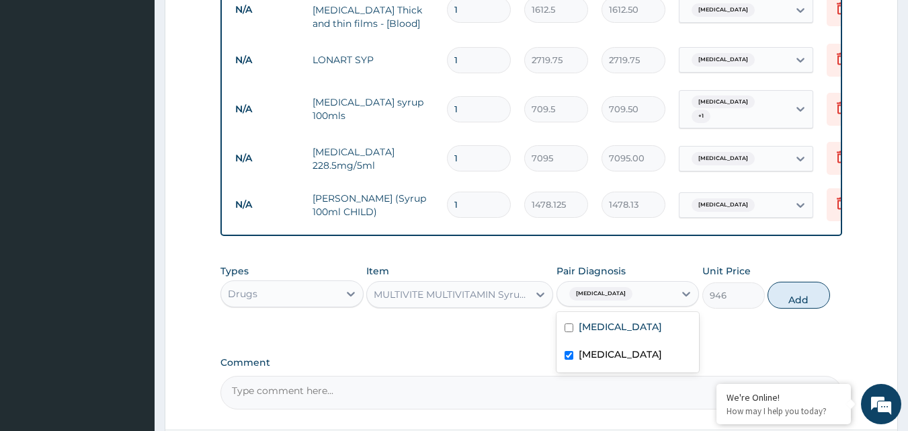
click at [603, 349] on label "Upper respiratory infection" at bounding box center [619, 353] width 83 height 13
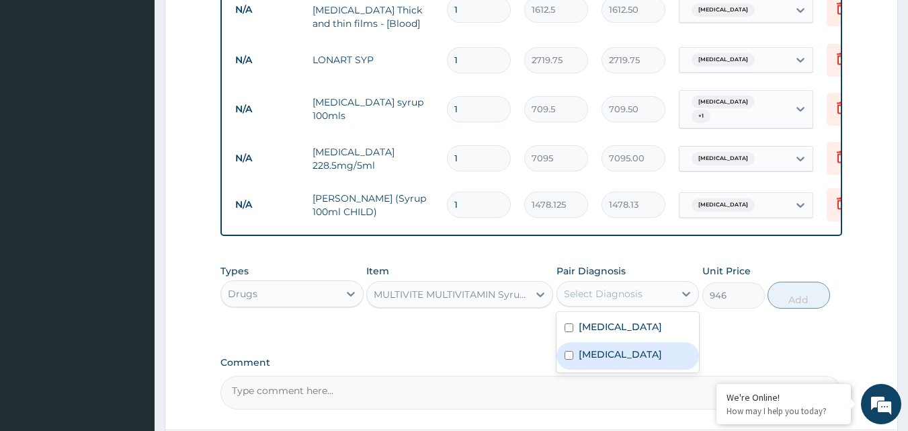
click at [595, 353] on label "Upper respiratory infection" at bounding box center [619, 353] width 83 height 13
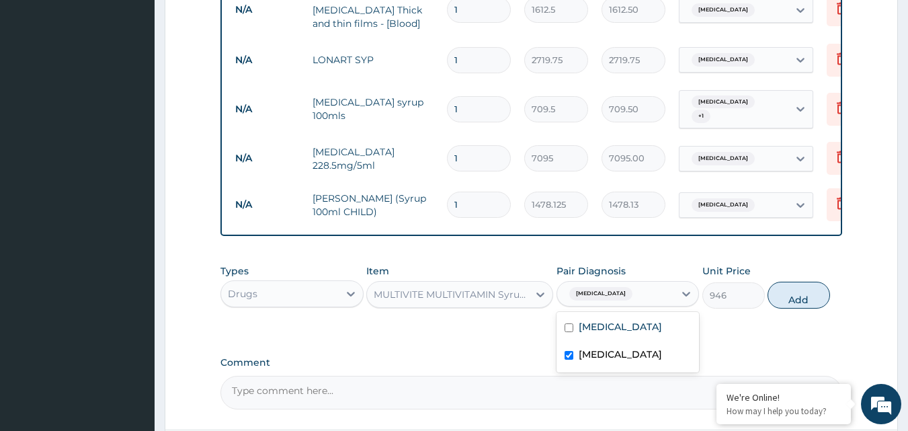
click at [568, 357] on input "checkbox" at bounding box center [568, 355] width 9 height 9
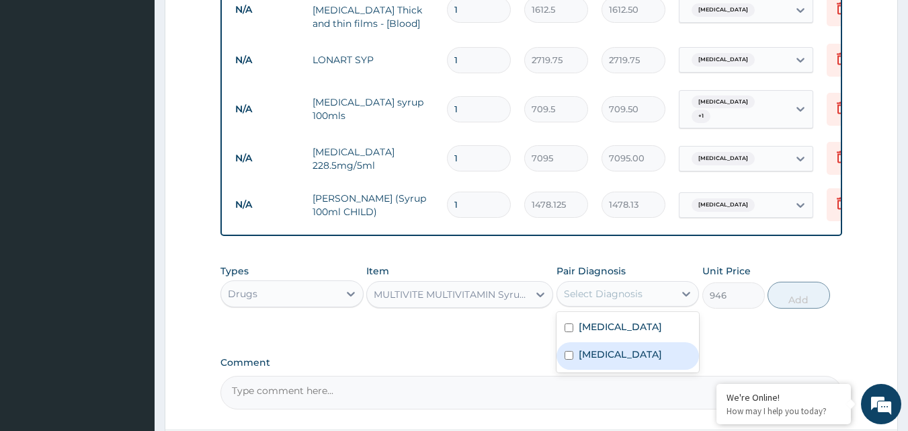
click at [564, 359] on input "checkbox" at bounding box center [568, 355] width 9 height 9
checkbox input "true"
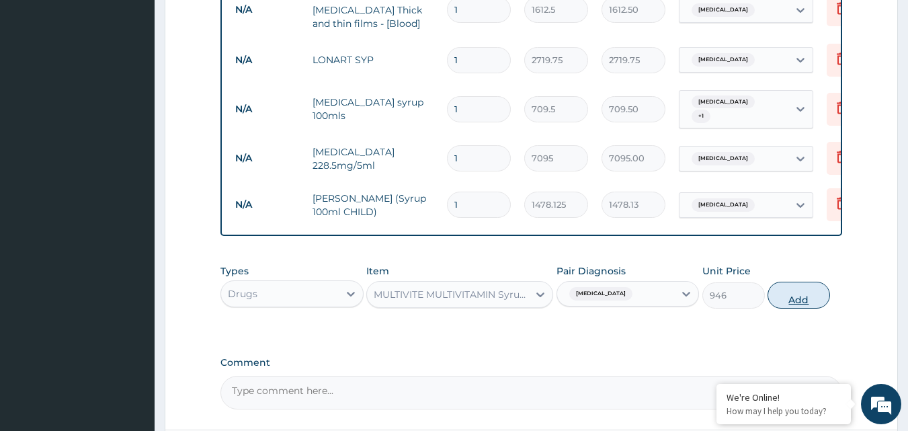
click at [781, 293] on button "Add" at bounding box center [798, 294] width 62 height 27
type input "0"
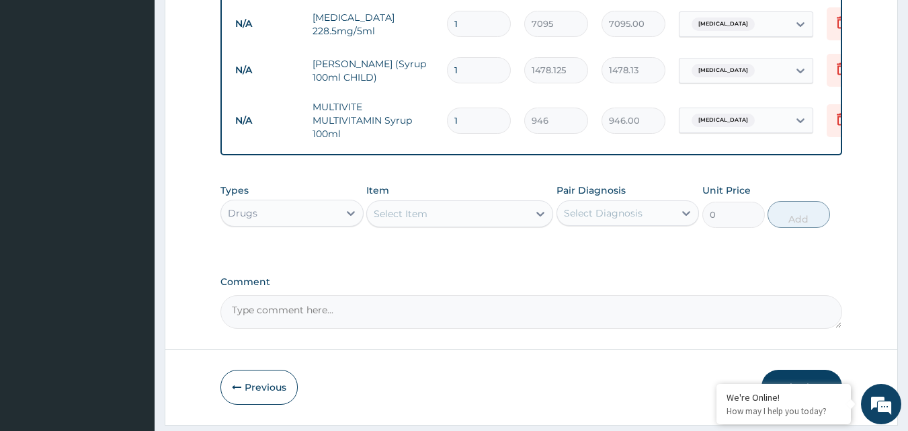
scroll to position [831, 0]
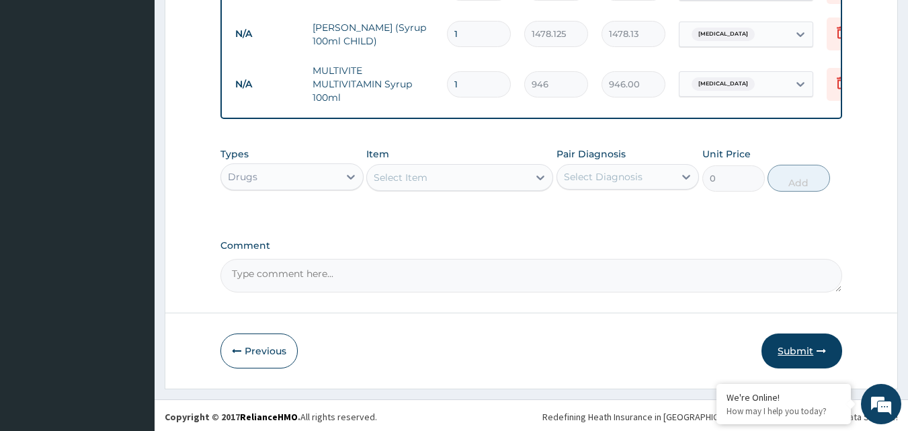
click at [786, 345] on button "Submit" at bounding box center [801, 350] width 81 height 35
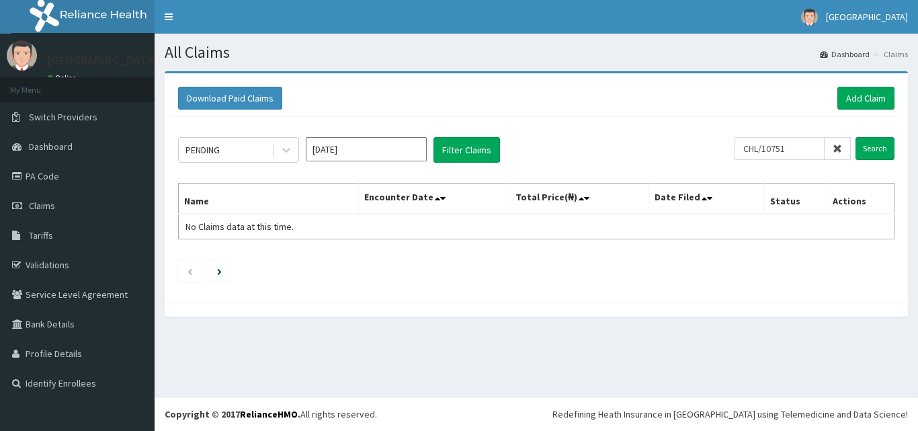
type input "CHL/10751"
click at [871, 150] on input "Search" at bounding box center [874, 148] width 39 height 23
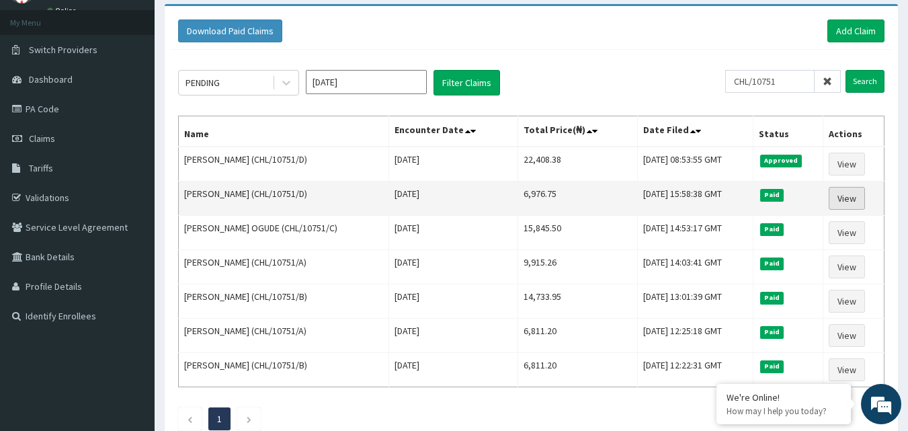
click at [858, 195] on link "View" at bounding box center [846, 198] width 36 height 23
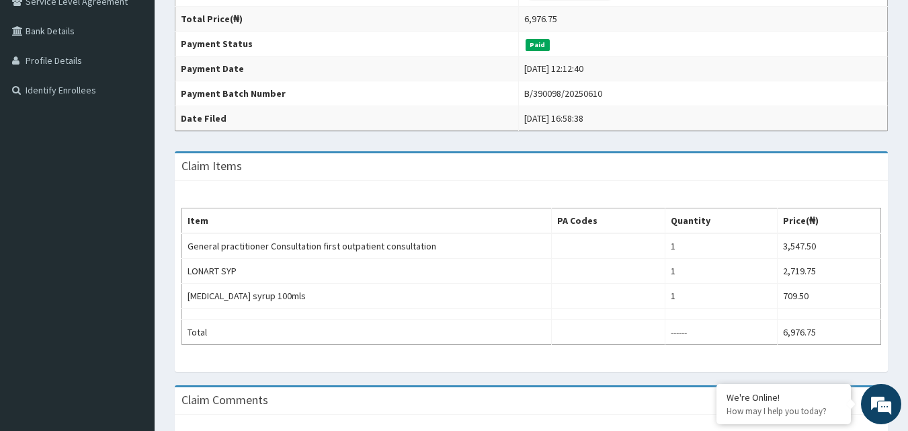
scroll to position [202, 0]
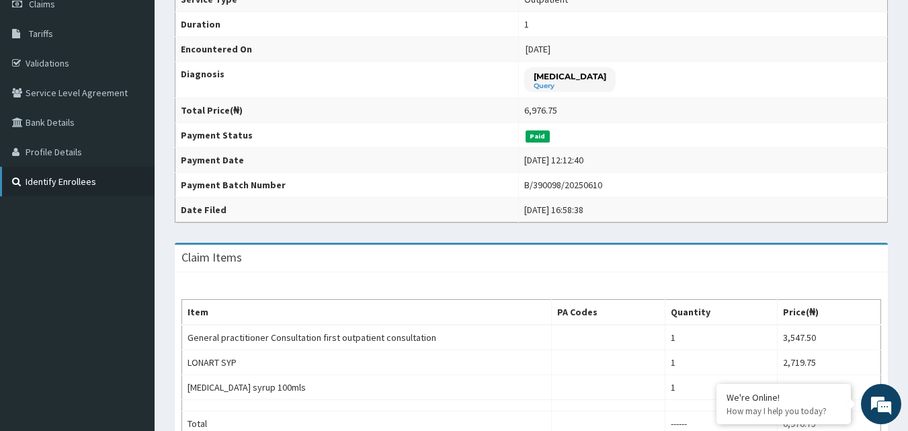
click at [54, 176] on link "Identify Enrollees" at bounding box center [77, 182] width 155 height 30
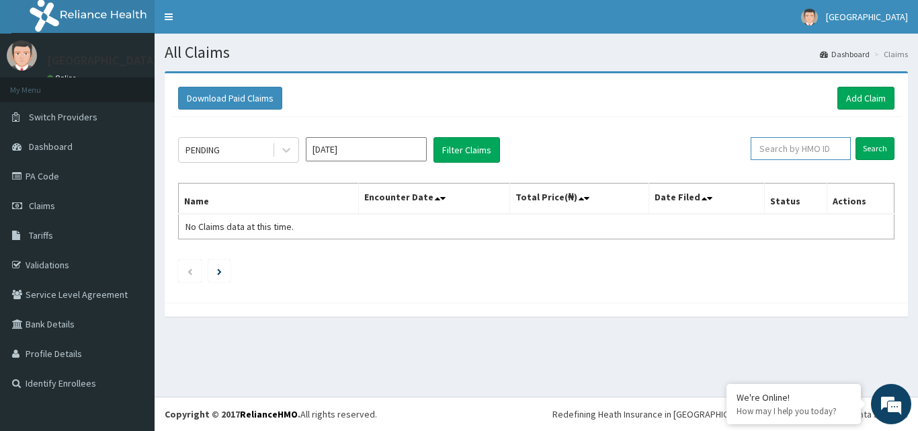
click at [775, 146] on input "text" at bounding box center [800, 148] width 100 height 23
type input "CHL/10751"
click at [877, 142] on input "Search" at bounding box center [874, 148] width 39 height 23
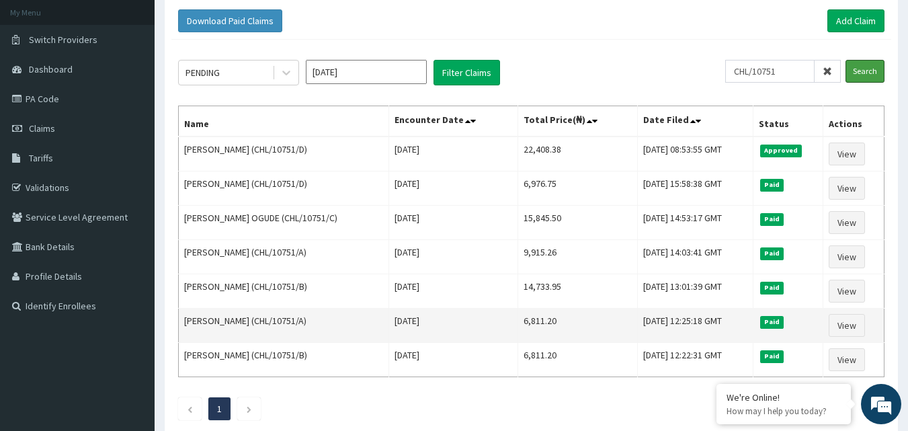
scroll to position [24, 0]
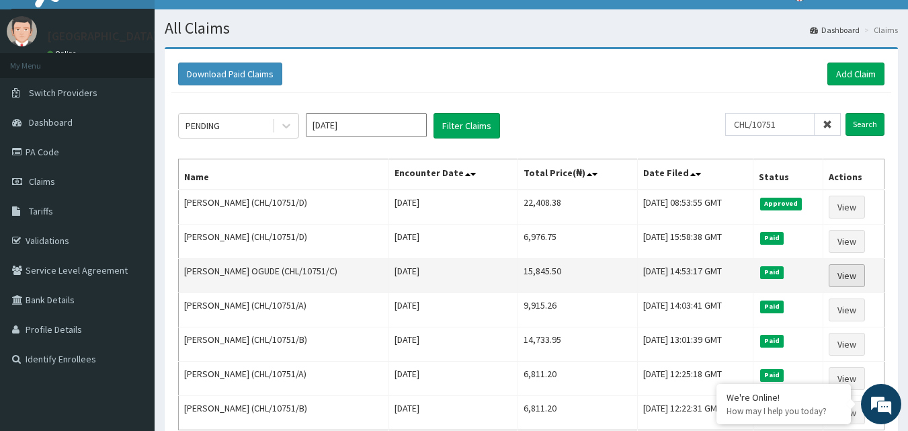
click at [853, 277] on link "View" at bounding box center [846, 275] width 36 height 23
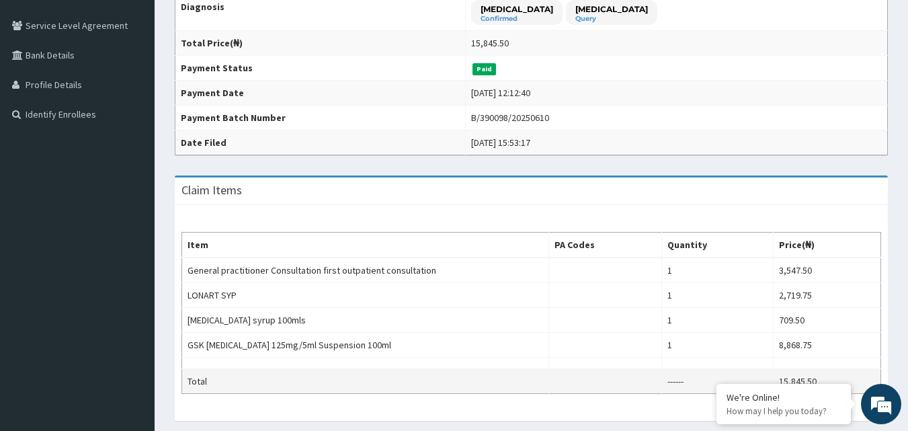
scroll to position [67, 0]
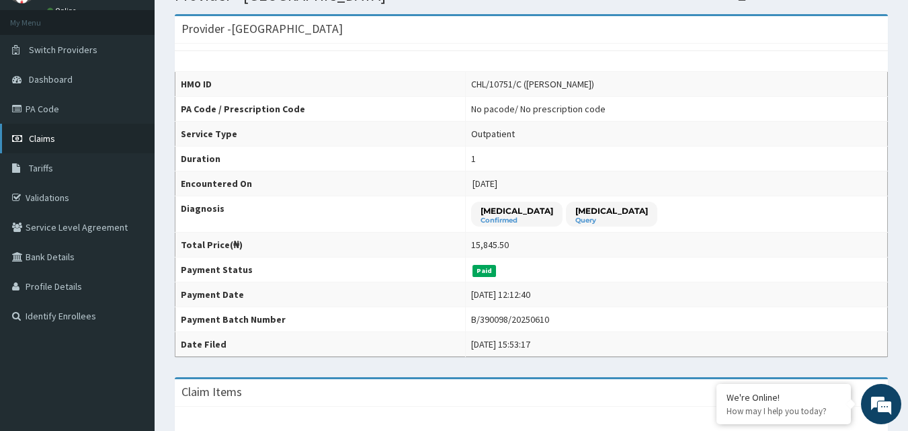
click at [71, 134] on link "Claims" at bounding box center [77, 139] width 155 height 30
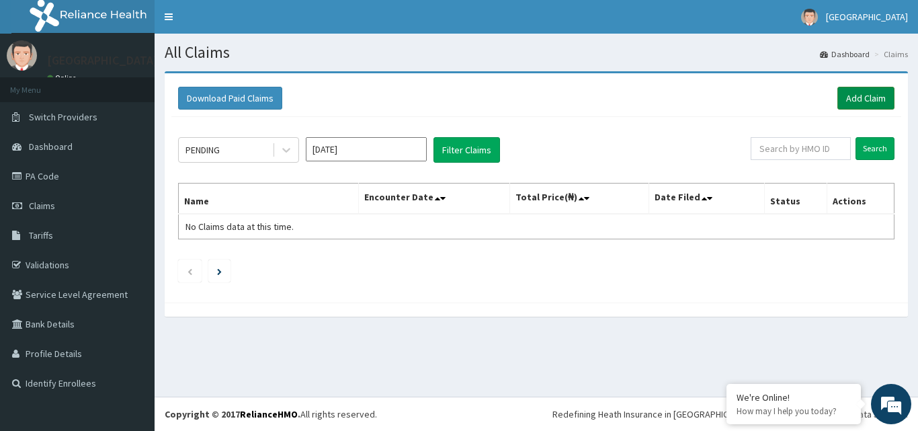
click at [840, 95] on link "Add Claim" at bounding box center [865, 98] width 57 height 23
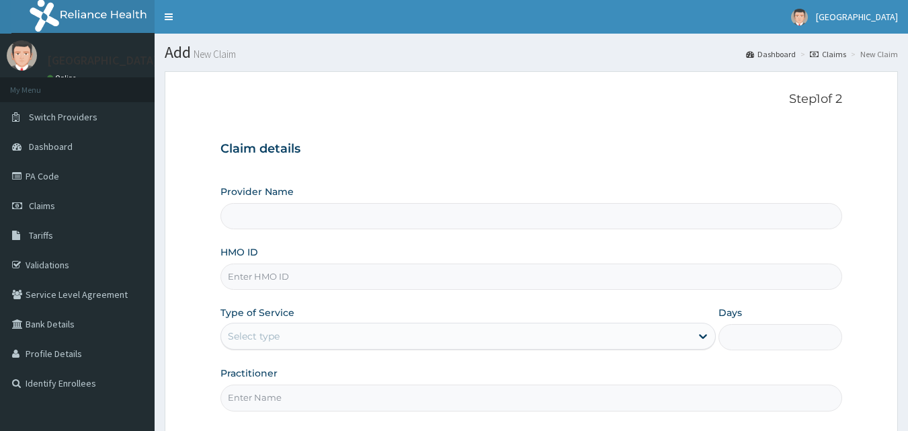
type input "[GEOGRAPHIC_DATA]"
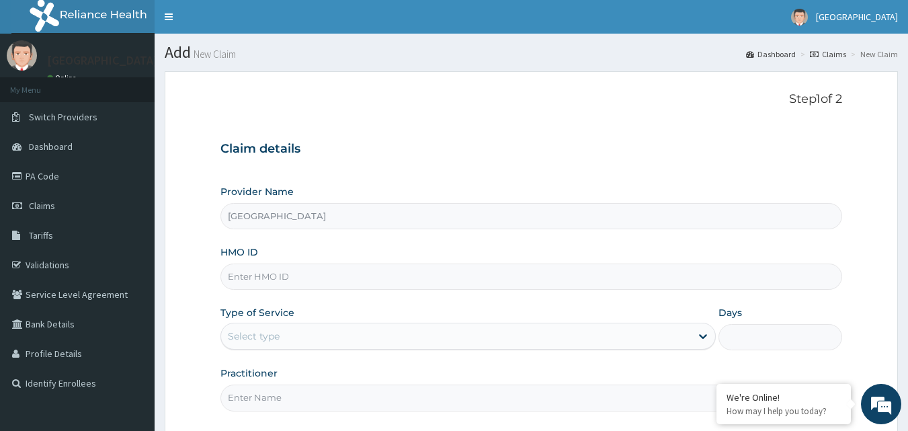
click at [303, 276] on input "HMO ID" at bounding box center [531, 276] width 622 height 26
type input "HSN"
click at [36, 208] on span "Claims" at bounding box center [42, 206] width 26 height 12
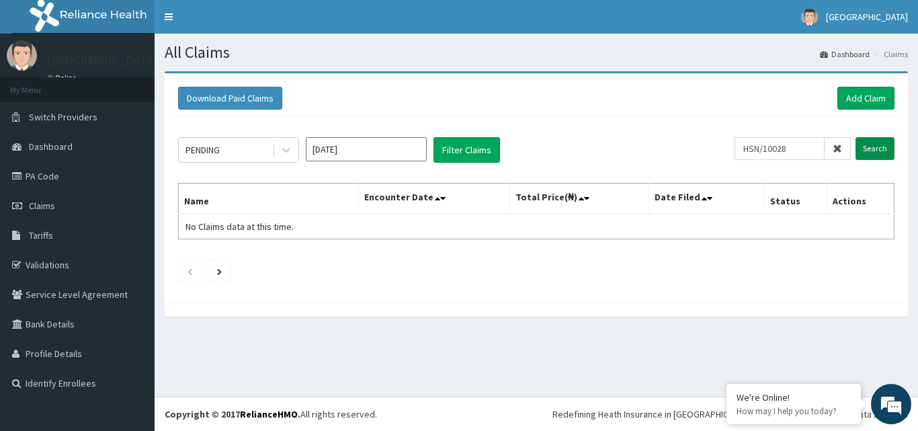
click at [885, 146] on input "Search" at bounding box center [874, 148] width 39 height 23
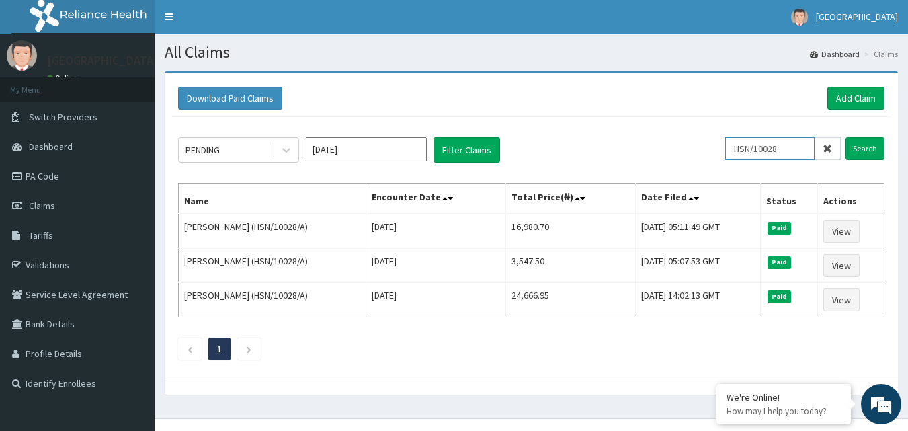
click at [785, 147] on input "HSN/10028" at bounding box center [769, 148] width 89 height 23
click at [857, 145] on input "Search" at bounding box center [864, 148] width 39 height 23
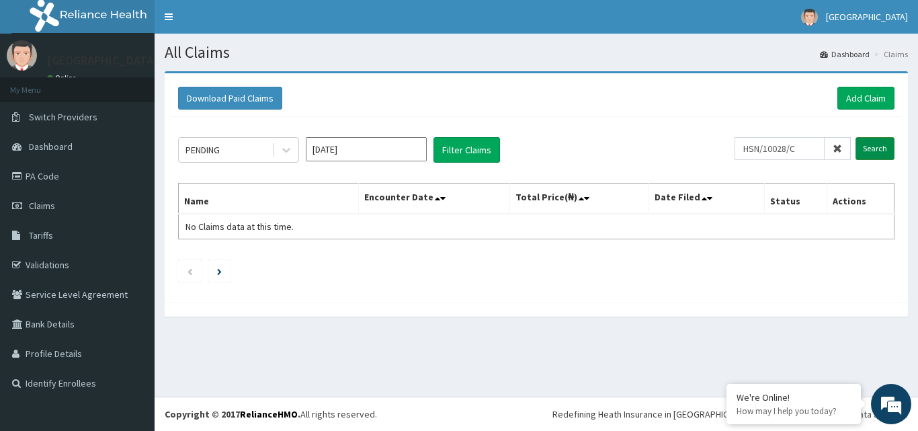
click at [862, 143] on input "Search" at bounding box center [874, 148] width 39 height 23
click at [808, 146] on input "HSN/10028/C" at bounding box center [779, 148] width 90 height 23
click at [877, 140] on input "Search" at bounding box center [874, 148] width 39 height 23
click at [800, 148] on input "HSN/10029" at bounding box center [779, 148] width 90 height 23
click at [880, 152] on input "Search" at bounding box center [874, 148] width 39 height 23
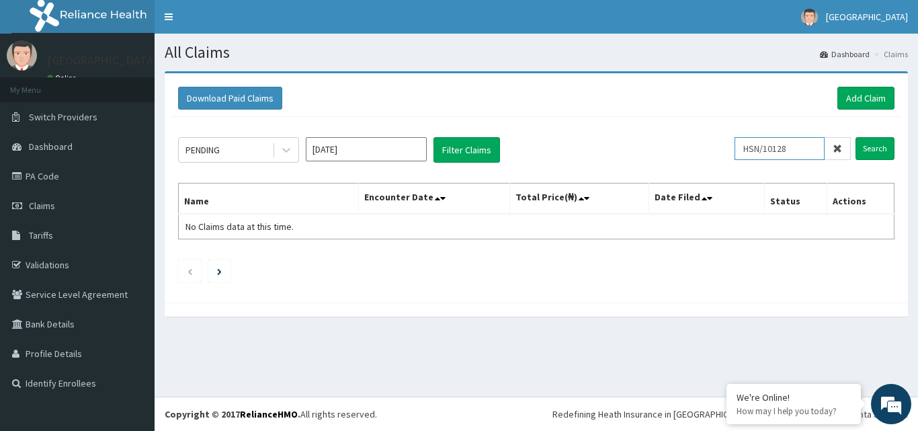
click at [798, 148] on input "HSN/10128" at bounding box center [779, 148] width 90 height 23
click at [888, 146] on input "Search" at bounding box center [874, 148] width 39 height 23
click at [800, 146] on input "HSN/10030" at bounding box center [779, 148] width 90 height 23
click at [863, 148] on input "Search" at bounding box center [874, 148] width 39 height 23
click at [770, 149] on input "HSM/10029" at bounding box center [779, 148] width 90 height 23
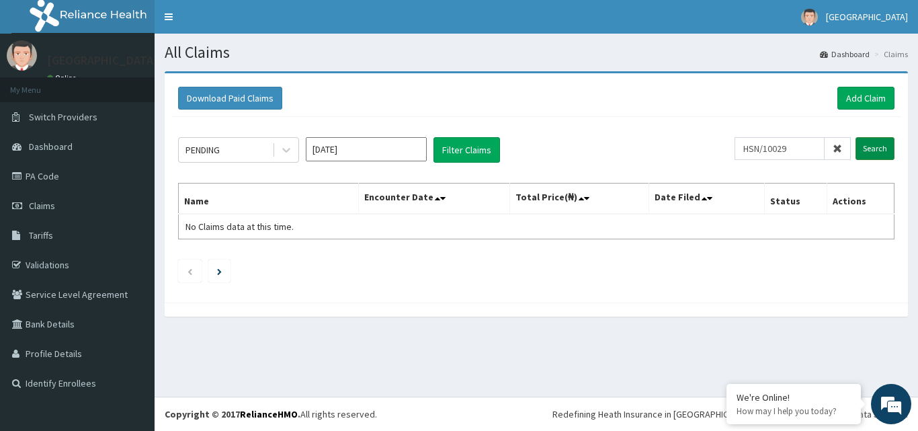
click at [859, 147] on input "Search" at bounding box center [874, 148] width 39 height 23
click at [800, 143] on input "HSN/10029" at bounding box center [779, 148] width 90 height 23
type input "HSN/10028"
click at [877, 149] on input "Search" at bounding box center [874, 148] width 39 height 23
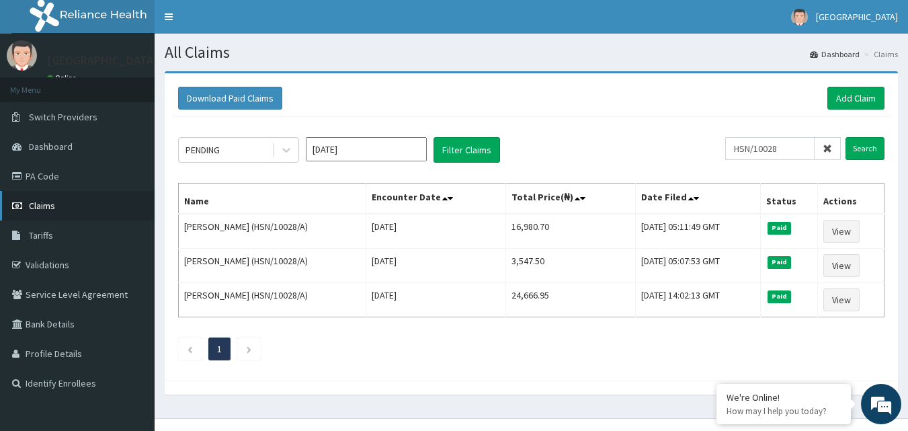
click at [66, 203] on link "Claims" at bounding box center [77, 206] width 155 height 30
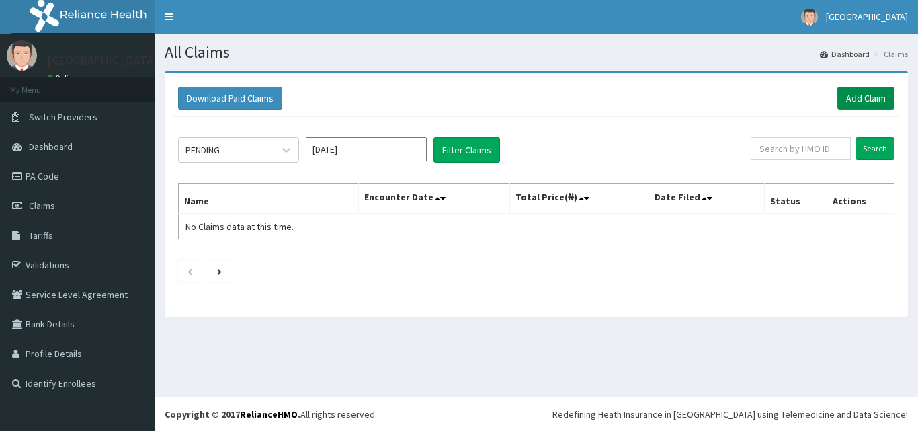
click at [850, 97] on link "Add Claim" at bounding box center [865, 98] width 57 height 23
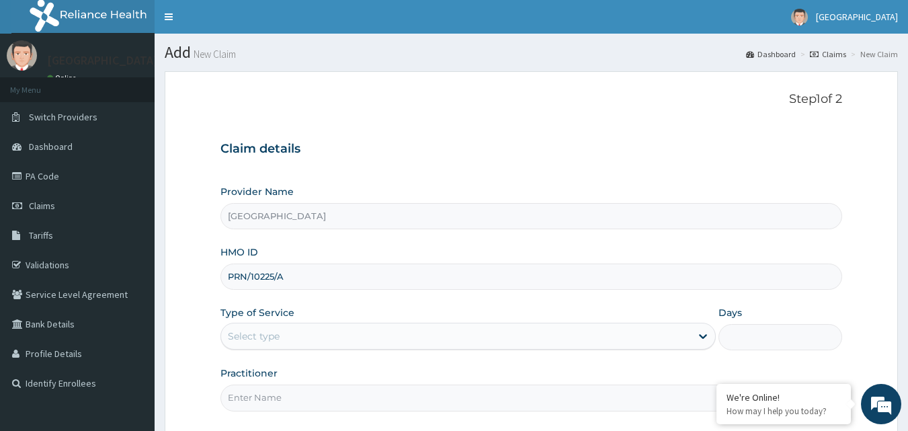
type input "PRN/10225/A"
click at [294, 335] on div "Select type" at bounding box center [456, 335] width 470 height 21
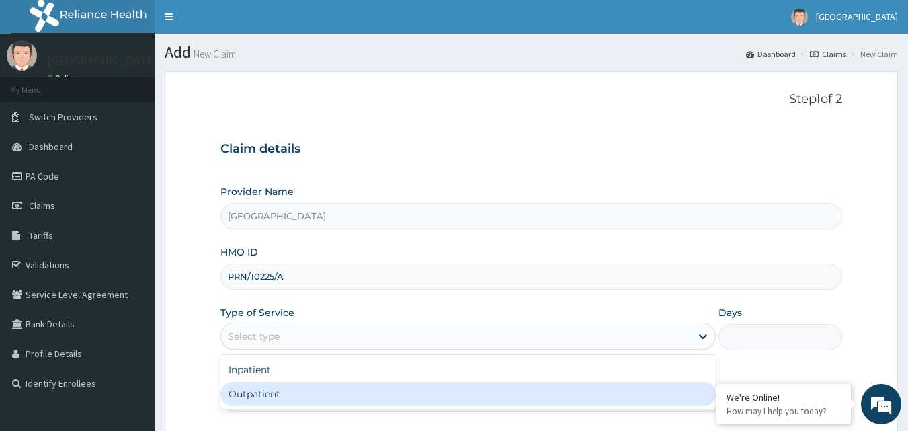
click at [306, 391] on div "Outpatient" at bounding box center [467, 394] width 495 height 24
type input "1"
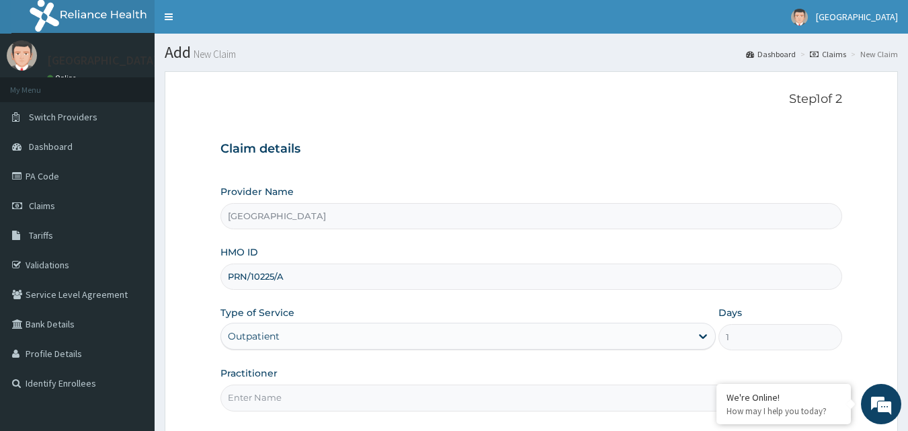
scroll to position [126, 0]
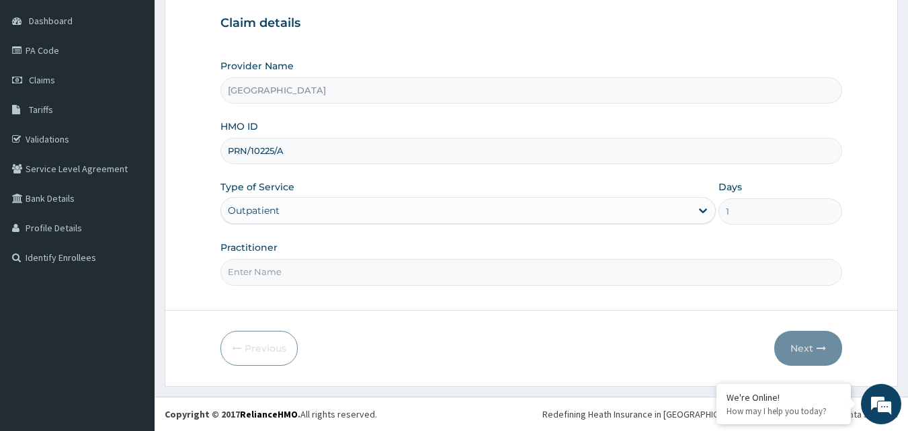
click at [263, 269] on input "Practitioner" at bounding box center [531, 272] width 622 height 26
type input "AKINDE"
click at [812, 339] on button "Next" at bounding box center [808, 348] width 68 height 35
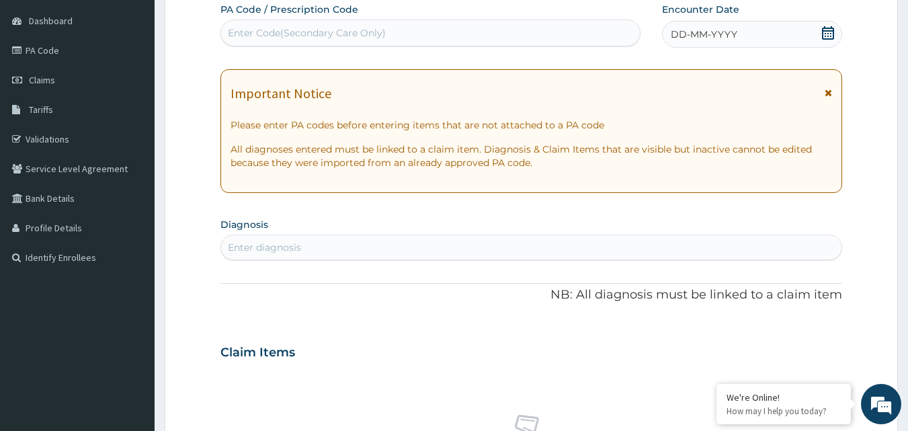
click at [822, 26] on icon at bounding box center [827, 32] width 13 height 13
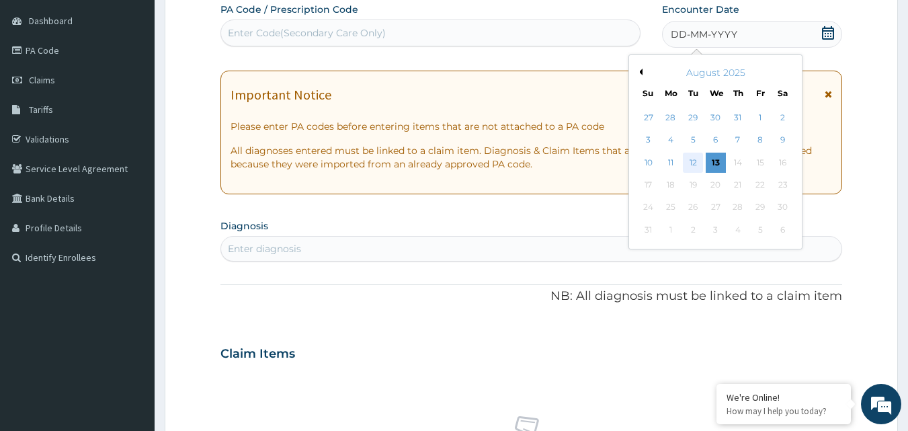
click at [686, 163] on div "12" at bounding box center [693, 162] width 20 height 20
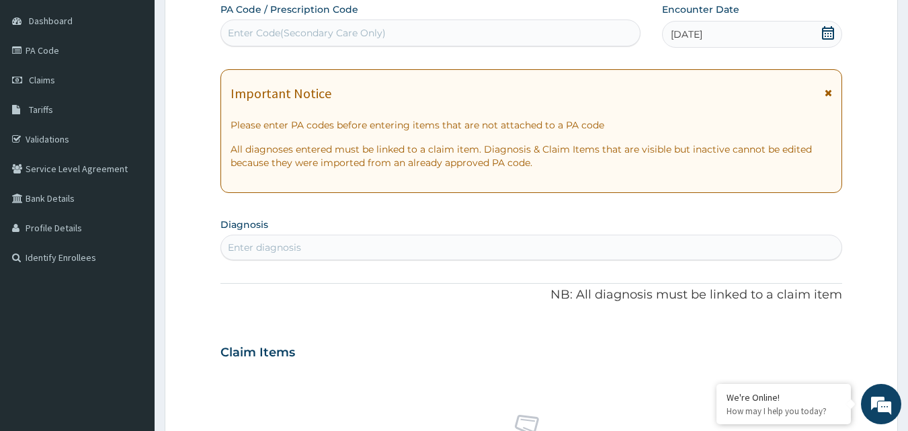
click at [402, 242] on div "Enter diagnosis" at bounding box center [531, 246] width 621 height 21
type input "FOREIGN"
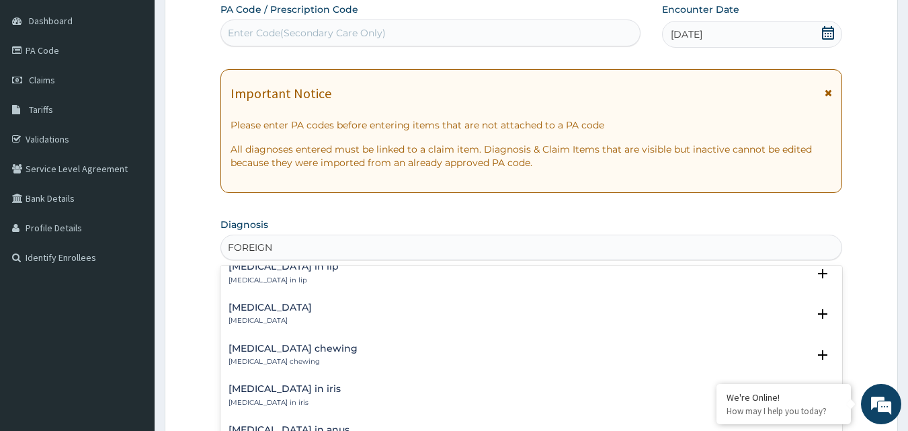
scroll to position [67, 0]
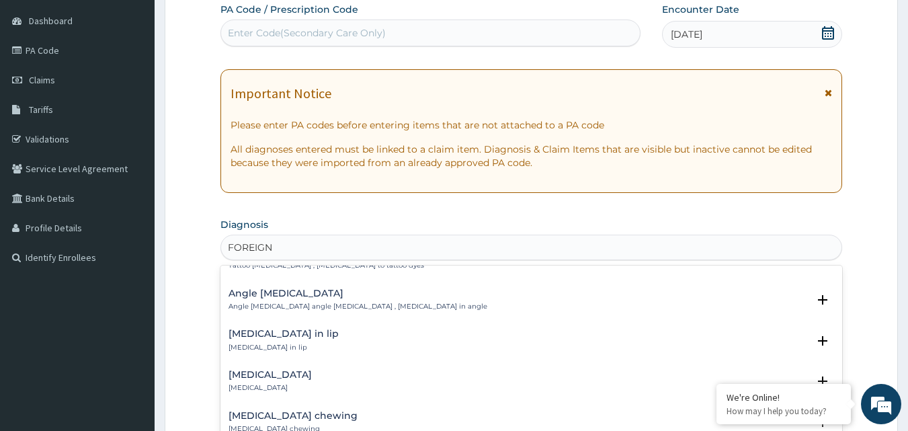
click at [269, 374] on h4 "Foreign body in ear" at bounding box center [269, 374] width 83 height 10
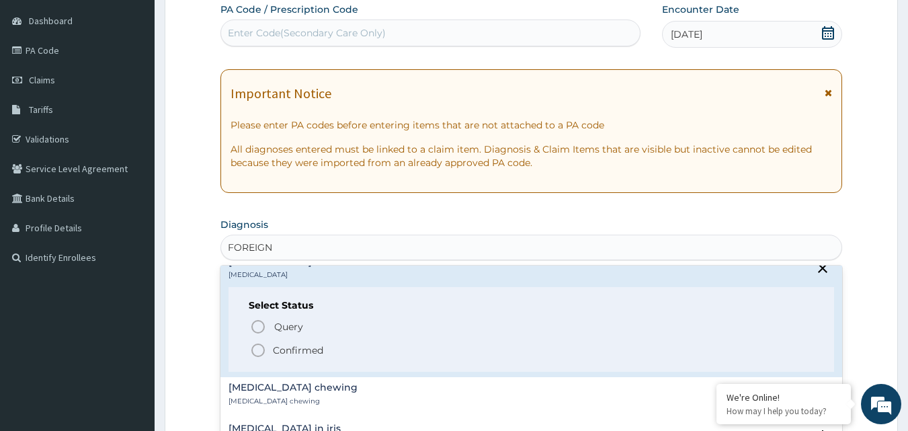
scroll to position [202, 0]
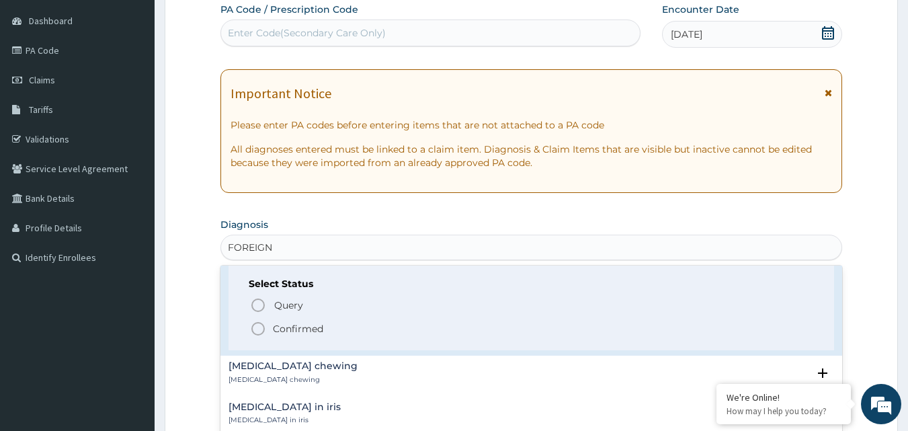
click at [263, 334] on icon "status option filled" at bounding box center [258, 328] width 16 height 16
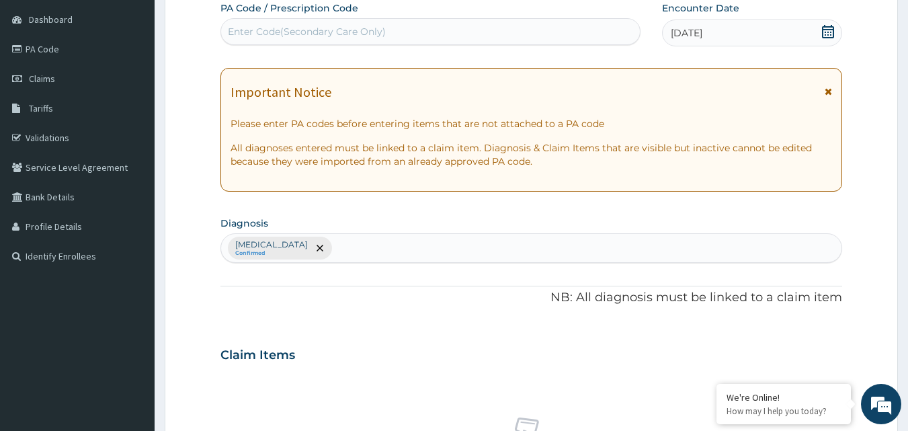
scroll to position [327, 0]
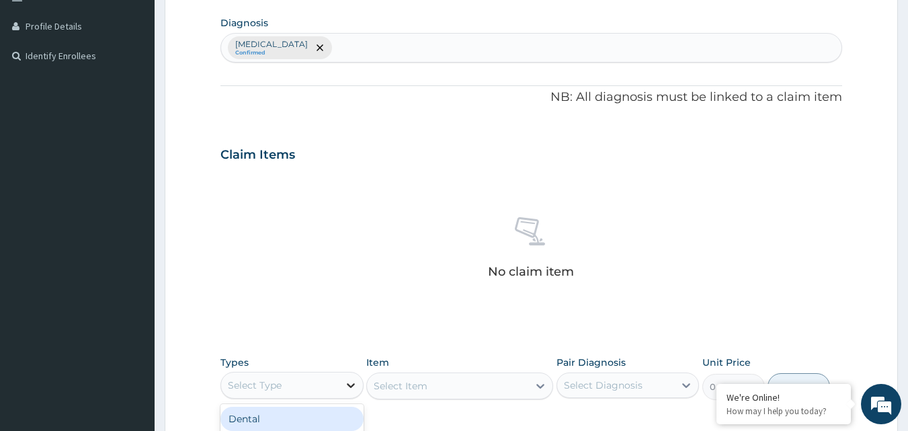
click at [345, 380] on icon at bounding box center [350, 384] width 13 height 13
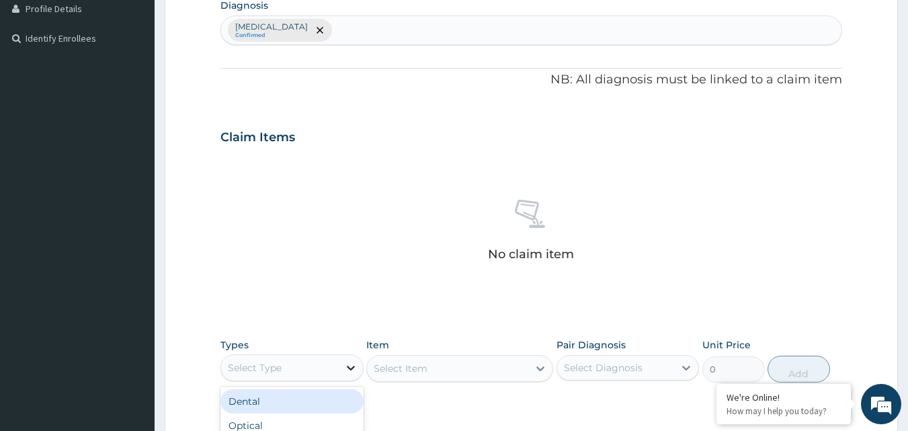
scroll to position [462, 0]
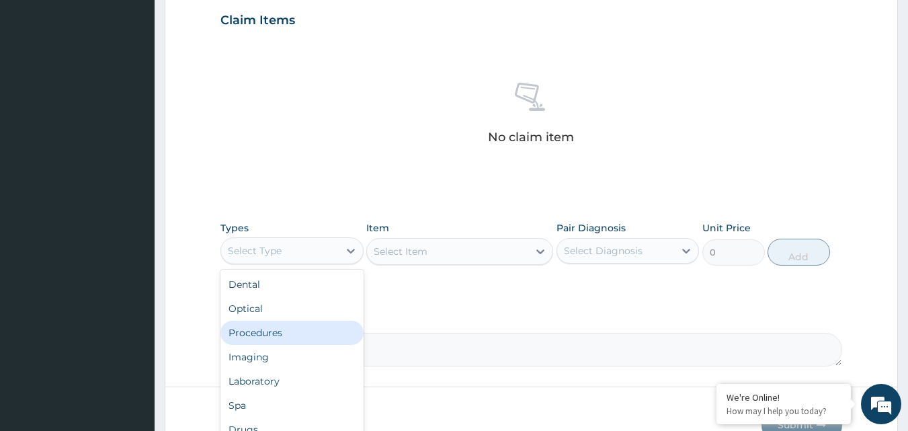
click at [274, 330] on div "Procedures" at bounding box center [291, 332] width 143 height 24
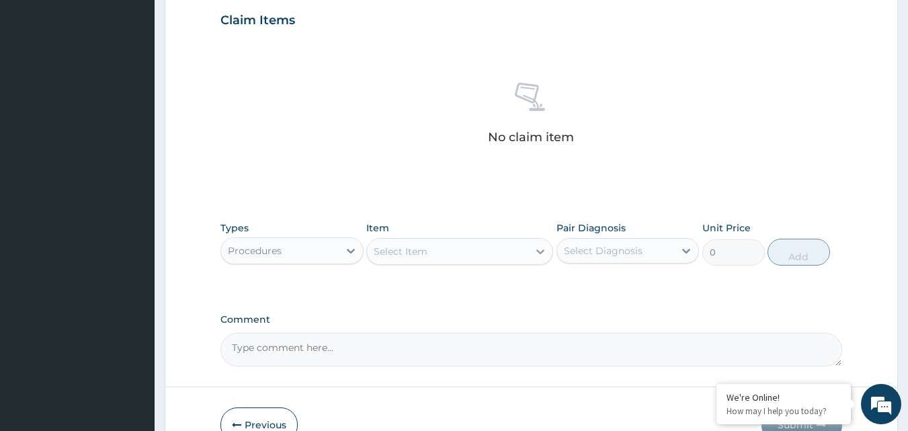
click at [541, 249] on icon at bounding box center [539, 251] width 13 height 13
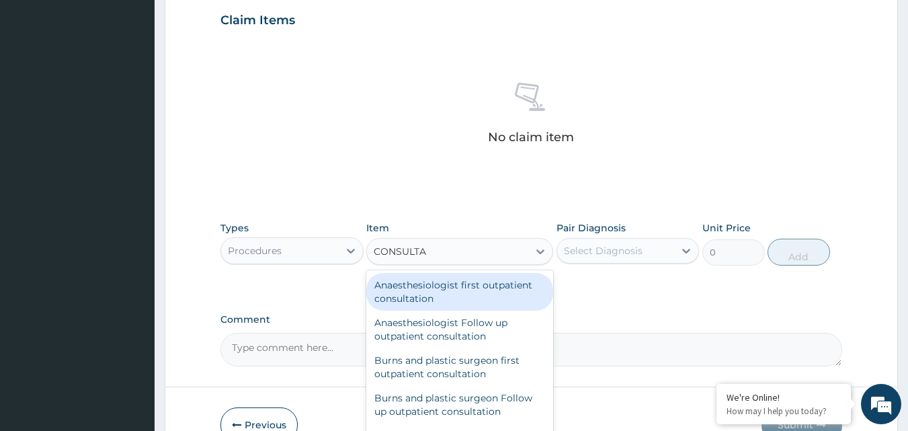
type input "CONSULTAT"
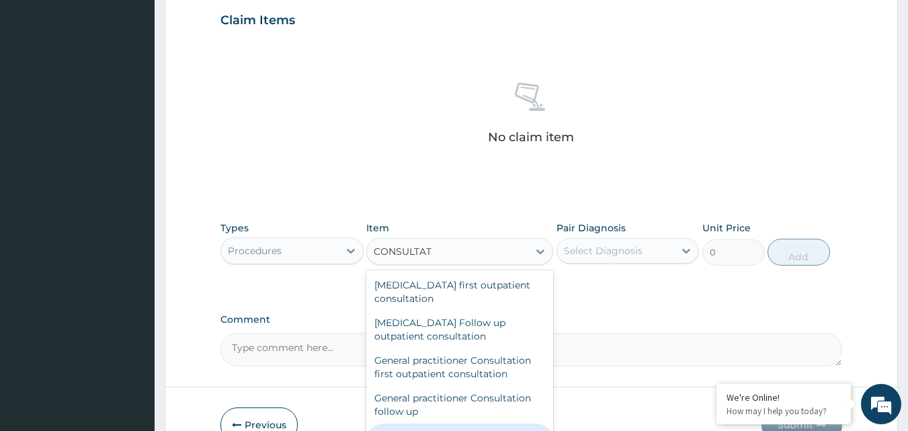
scroll to position [605, 0]
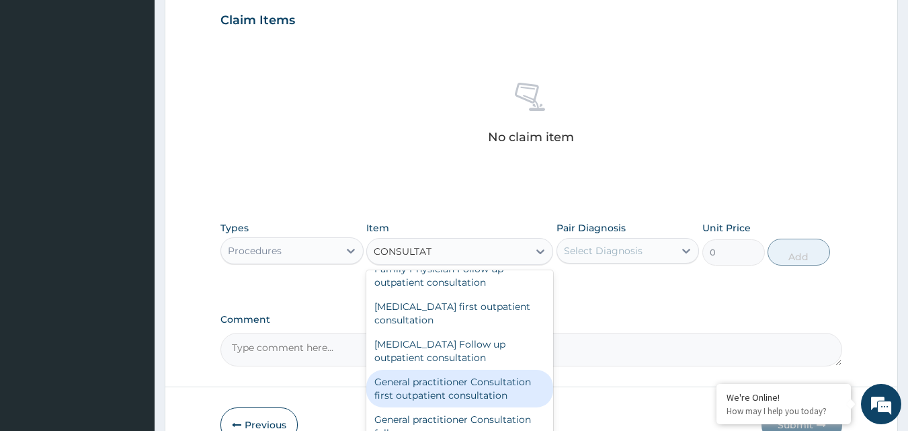
click at [474, 389] on div "General practitioner Consultation first outpatient consultation" at bounding box center [459, 388] width 187 height 38
type input "3547.5"
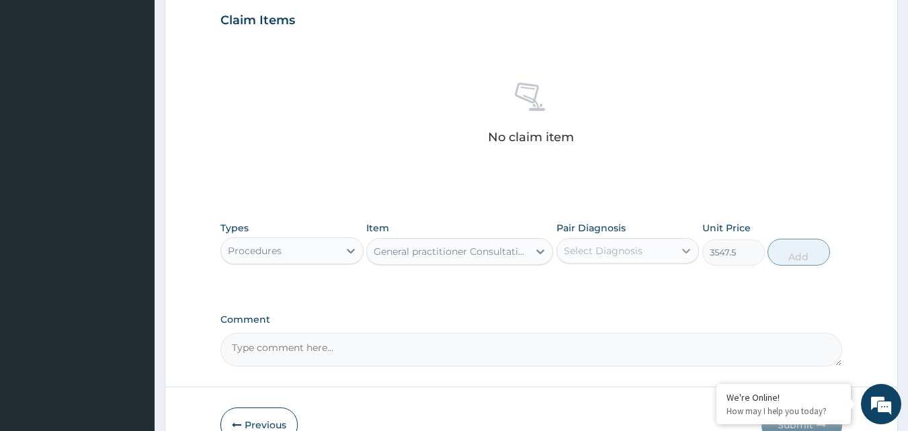
click at [687, 245] on icon at bounding box center [685, 250] width 13 height 13
click at [625, 279] on label "Foreign body in ear" at bounding box center [619, 283] width 83 height 13
checkbox input "true"
click at [790, 244] on button "Add" at bounding box center [798, 251] width 62 height 27
type input "0"
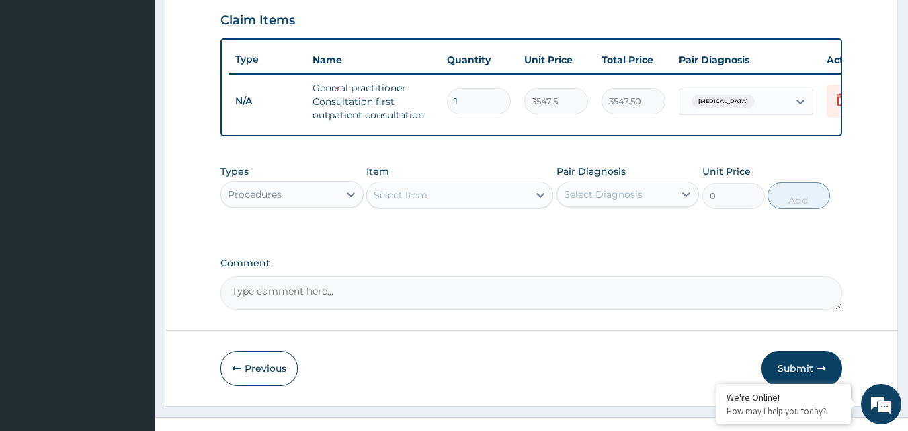
scroll to position [492, 0]
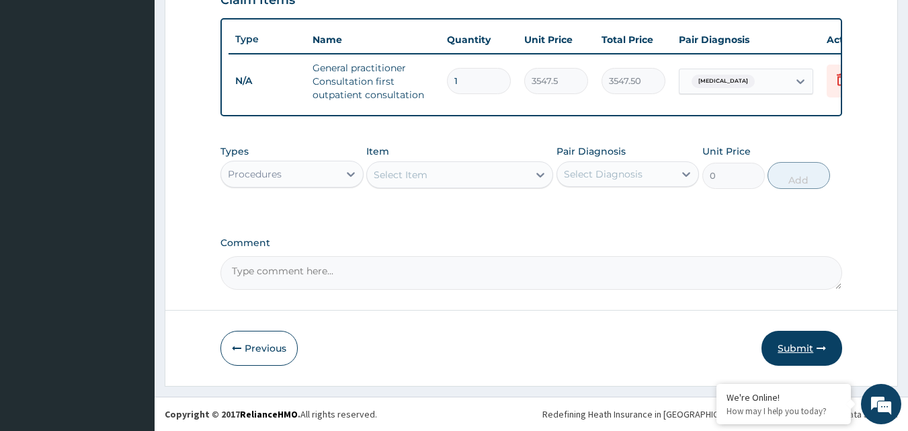
click at [807, 332] on button "Submit" at bounding box center [801, 348] width 81 height 35
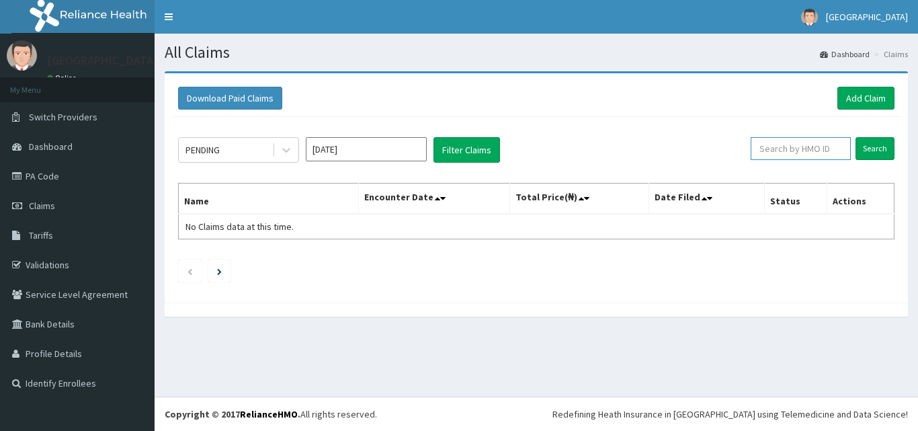
click at [817, 148] on input "text" at bounding box center [800, 148] width 100 height 23
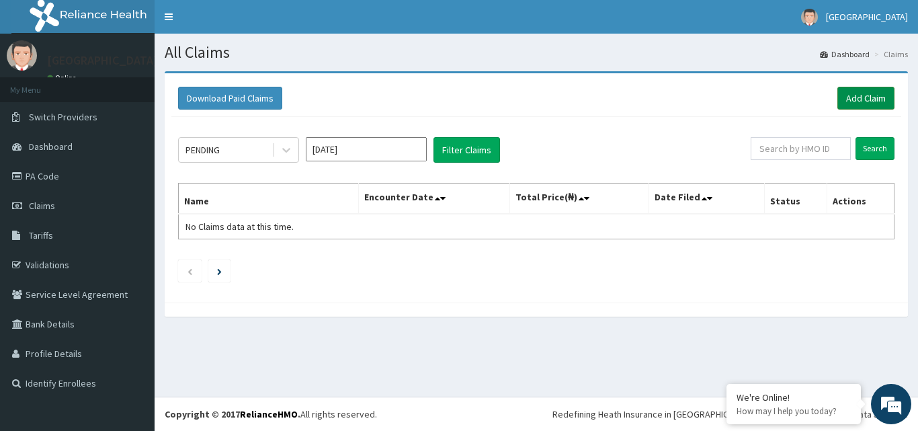
click at [867, 95] on link "Add Claim" at bounding box center [865, 98] width 57 height 23
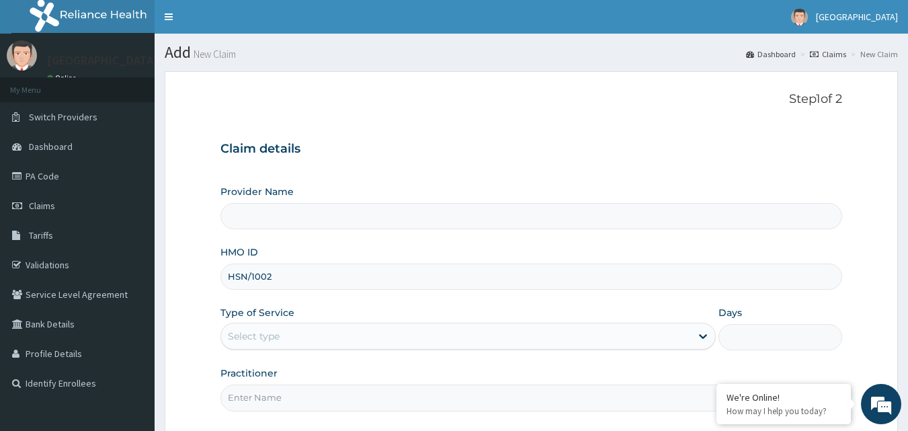
type input "HSN/10028"
type input "[GEOGRAPHIC_DATA]"
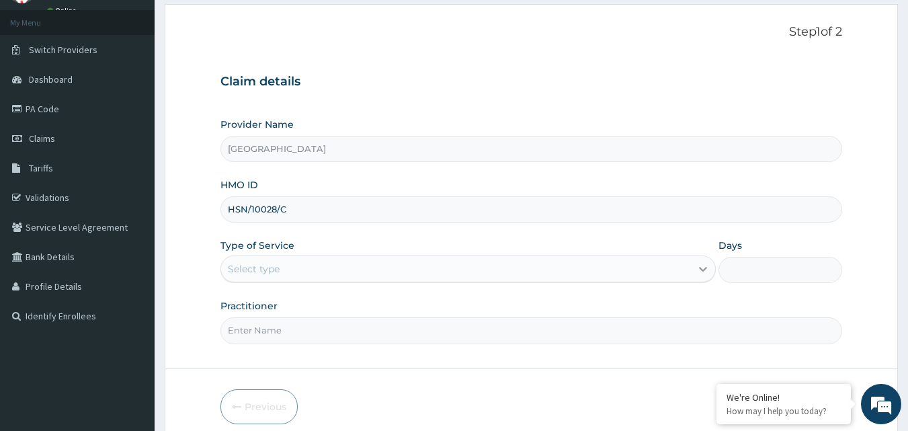
type input "HSN/10028/C"
click at [701, 271] on icon at bounding box center [702, 268] width 13 height 13
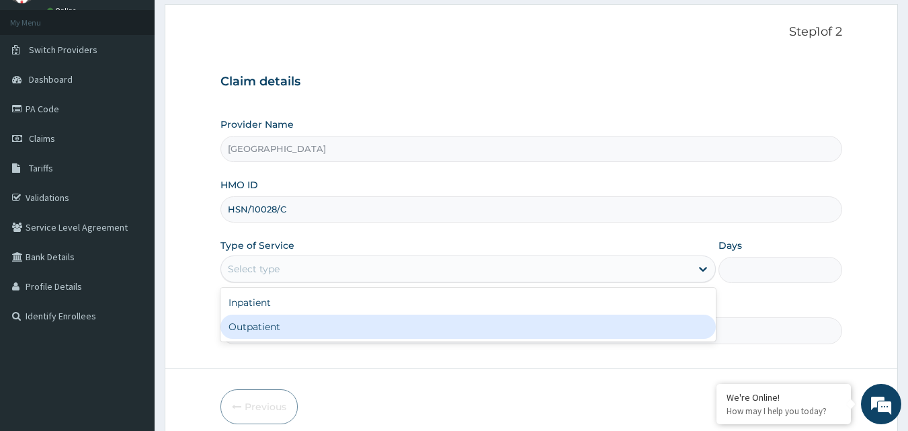
click at [556, 318] on div "Outpatient" at bounding box center [467, 326] width 495 height 24
type input "1"
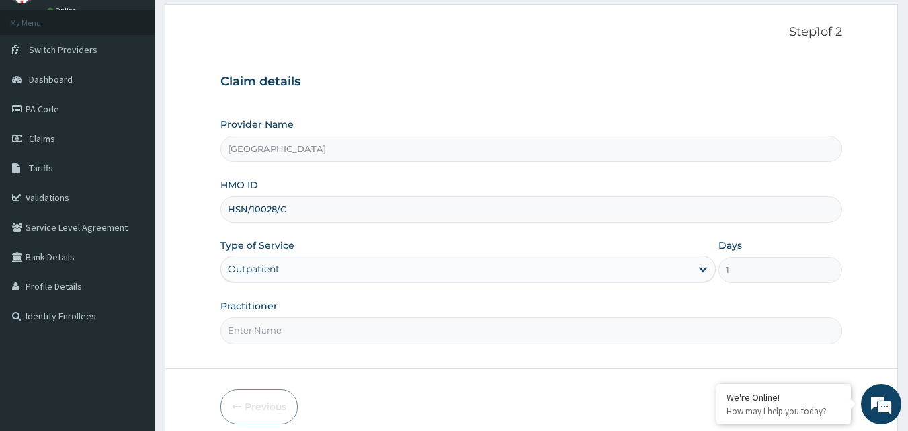
click at [555, 328] on input "Practitioner" at bounding box center [531, 330] width 622 height 26
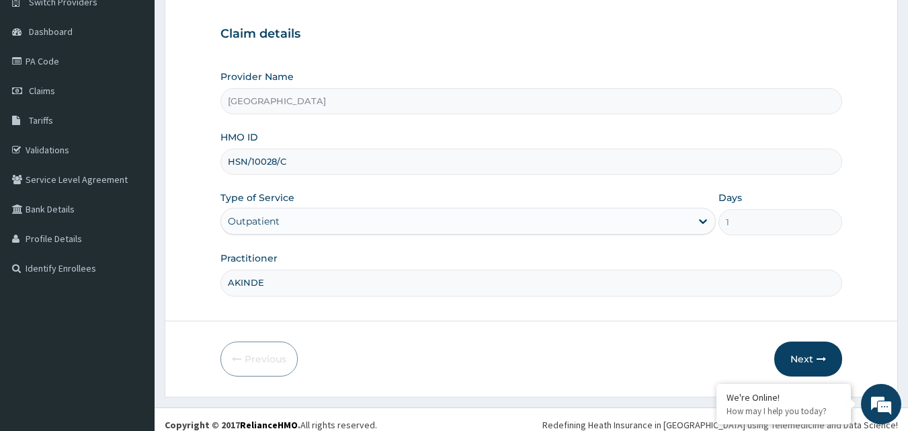
scroll to position [126, 0]
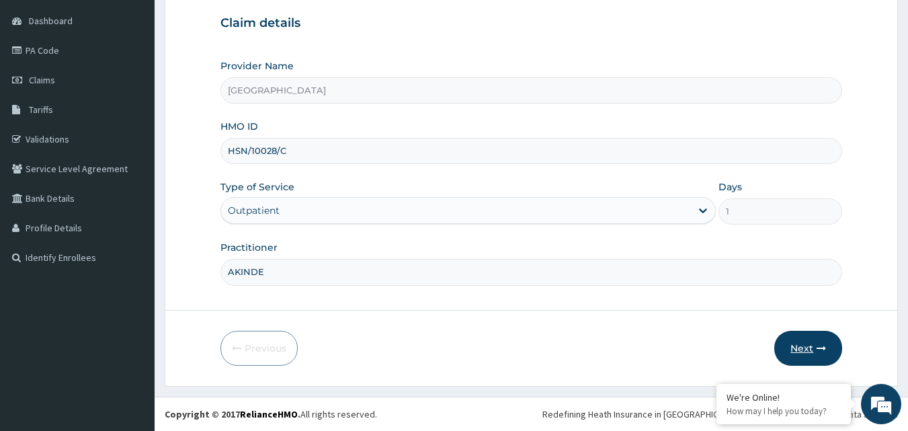
type input "AKINDE"
click at [823, 351] on icon "button" at bounding box center [820, 347] width 9 height 9
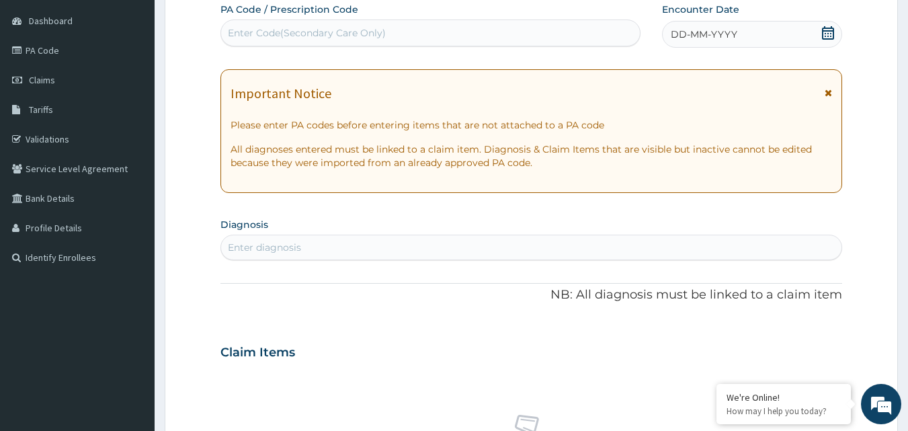
click at [832, 30] on icon at bounding box center [828, 32] width 12 height 13
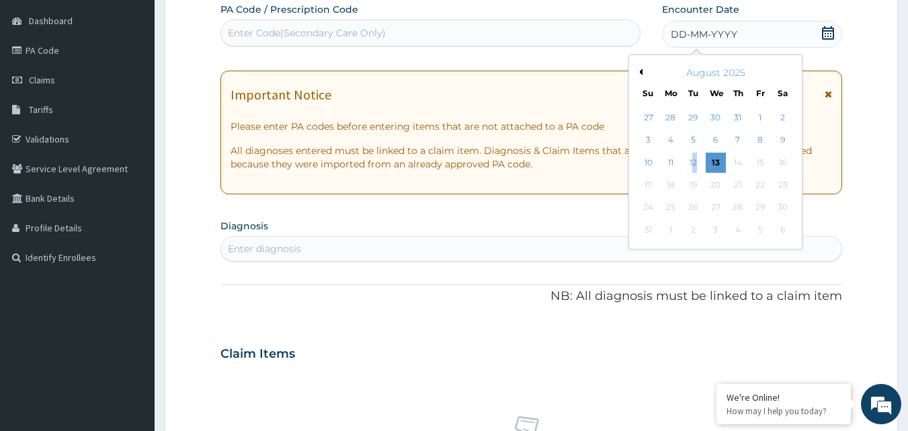
click at [693, 160] on div "12" at bounding box center [693, 162] width 20 height 20
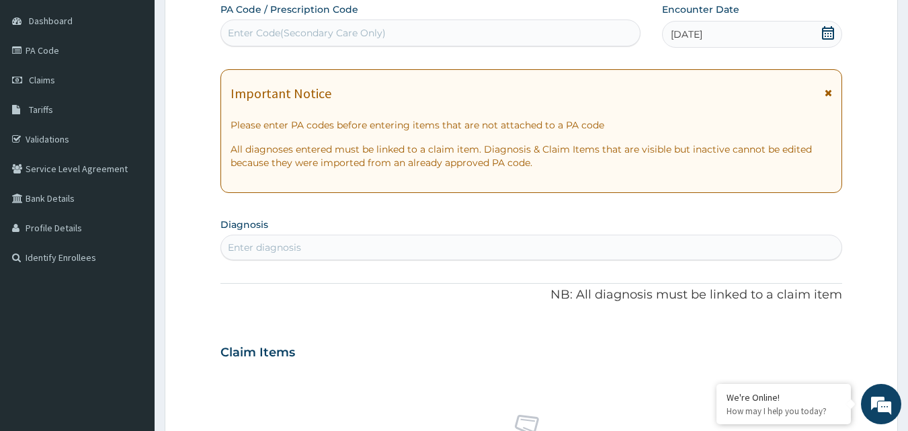
click at [570, 255] on div "Enter diagnosis" at bounding box center [531, 246] width 621 height 21
type input "MALARIA"
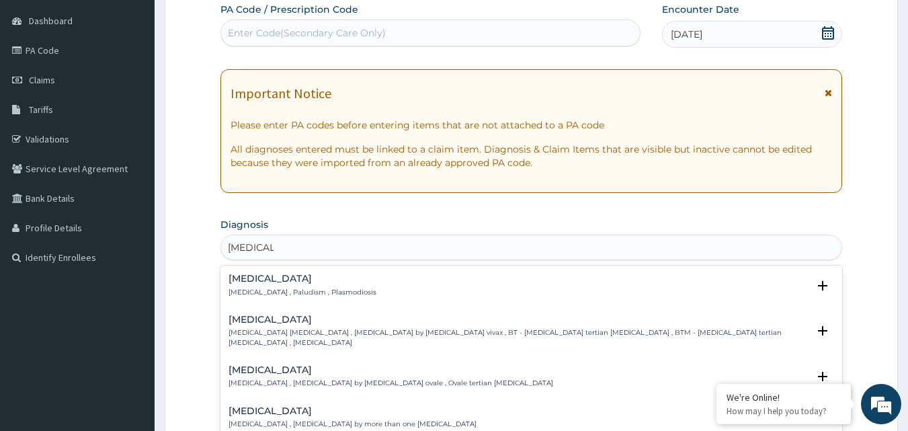
scroll to position [193, 0]
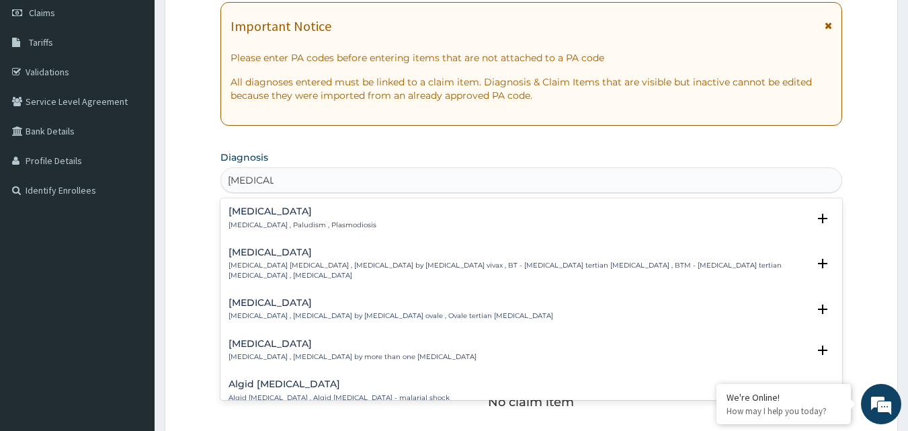
click at [328, 221] on p "Malaria , Paludism , Plasmodiosis" at bounding box center [302, 224] width 148 height 9
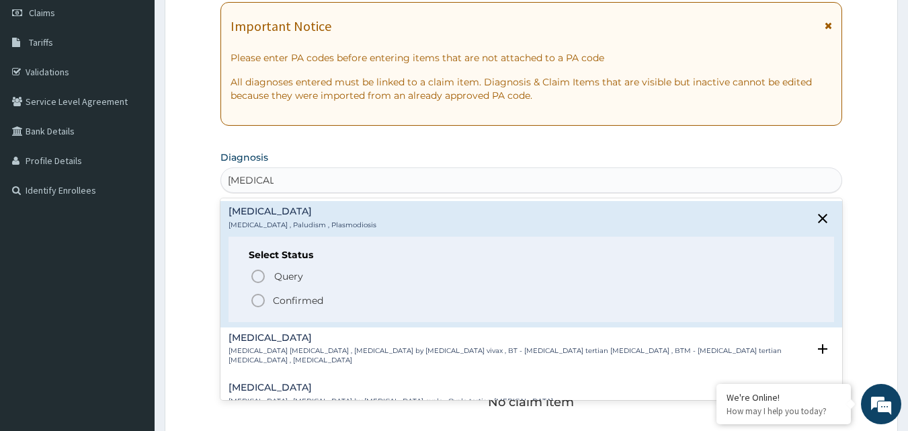
click at [298, 298] on p "Confirmed" at bounding box center [298, 300] width 50 height 13
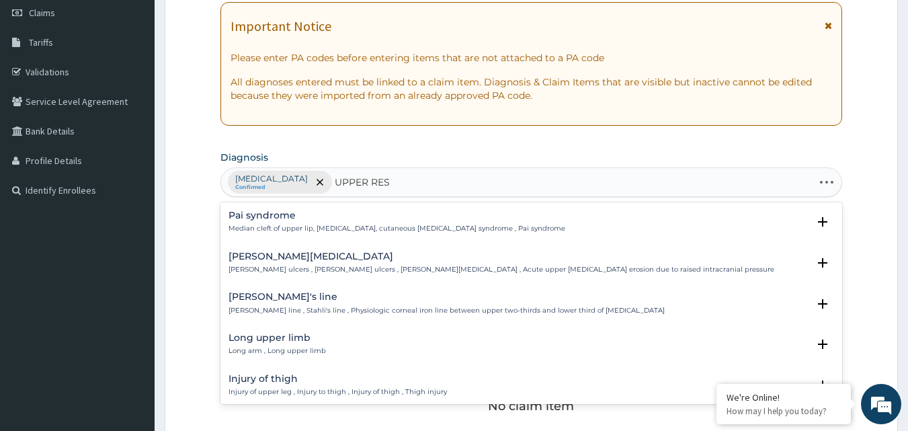
type input "UPPER RESP"
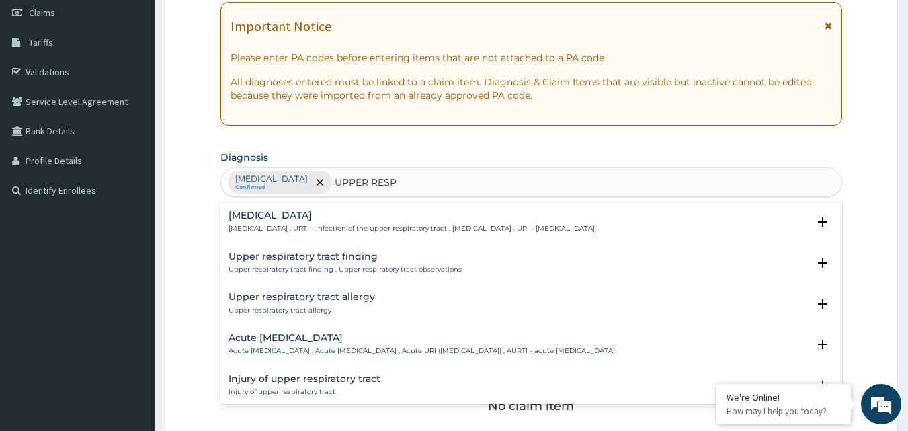
click at [344, 214] on h4 "Upper respiratory infection" at bounding box center [411, 215] width 366 height 10
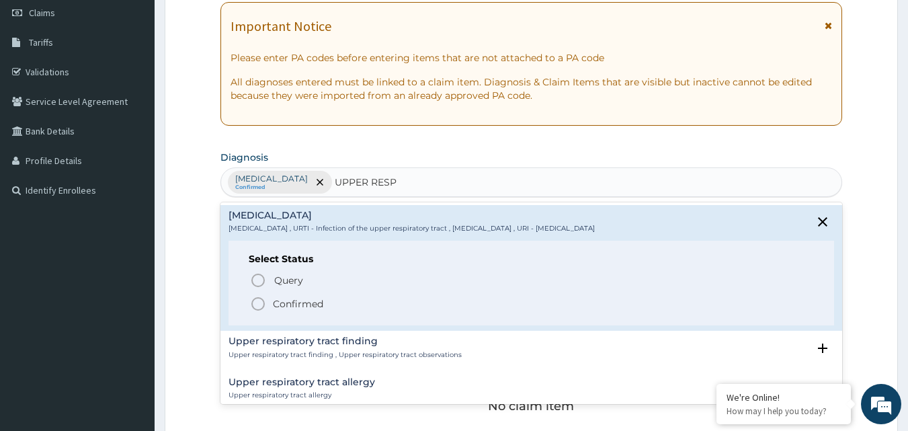
click at [263, 303] on circle "status option filled" at bounding box center [258, 304] width 12 height 12
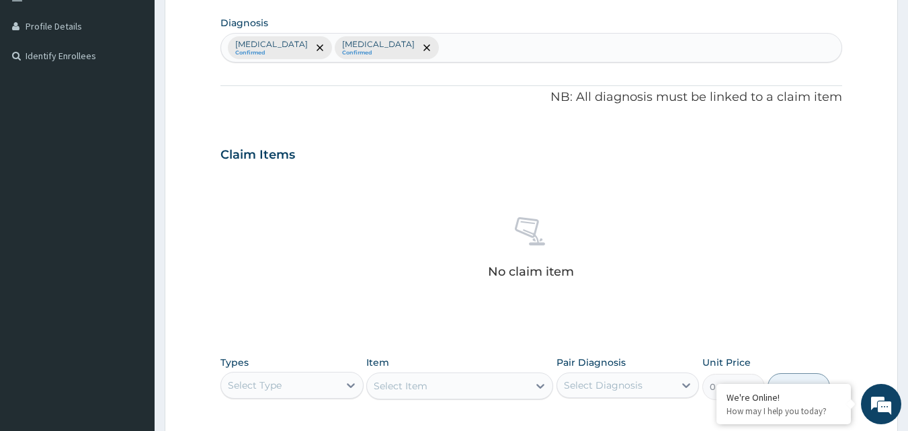
scroll to position [462, 0]
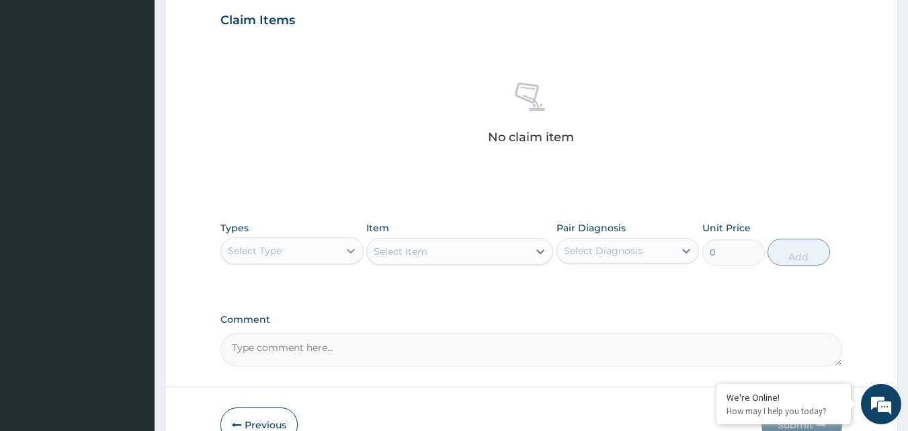
click at [348, 247] on icon at bounding box center [350, 250] width 13 height 13
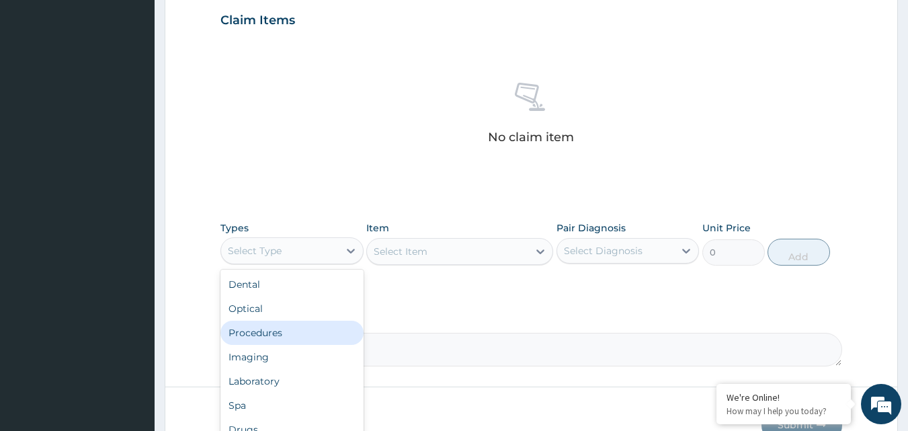
click at [317, 321] on div "Procedures" at bounding box center [291, 332] width 143 height 24
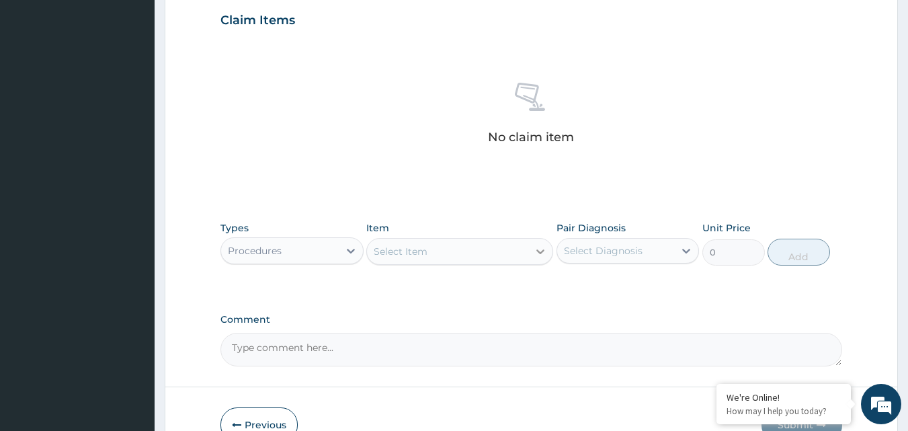
click at [539, 248] on icon at bounding box center [539, 251] width 13 height 13
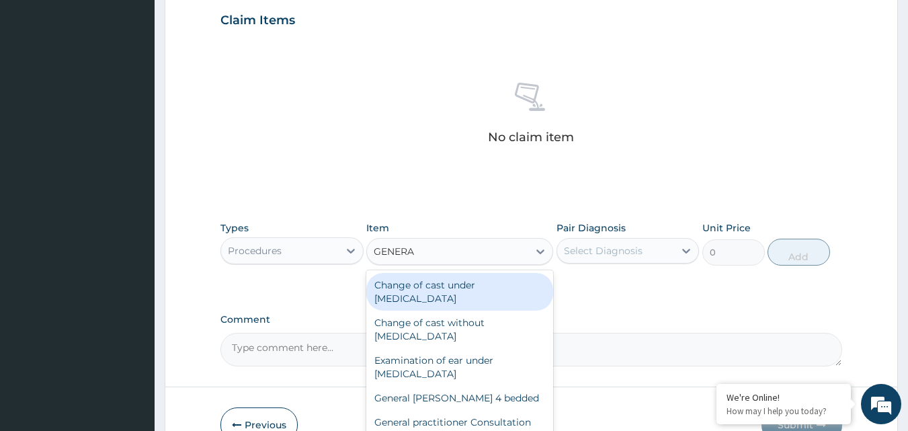
type input "GENERAL"
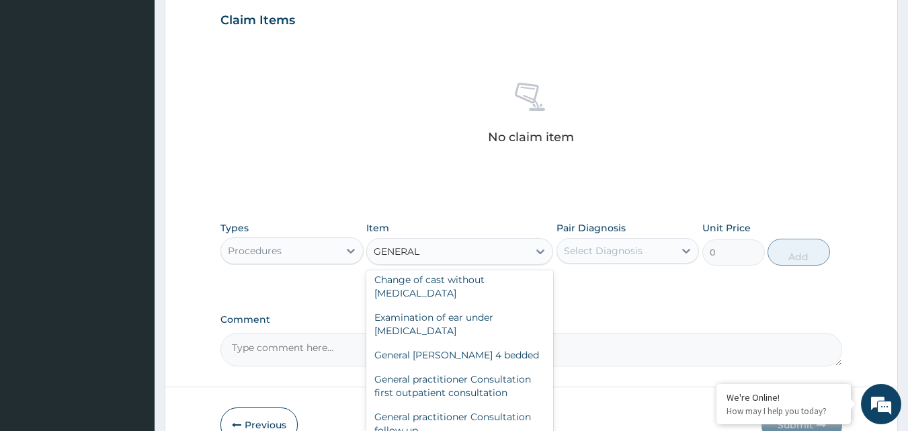
scroll to position [67, 0]
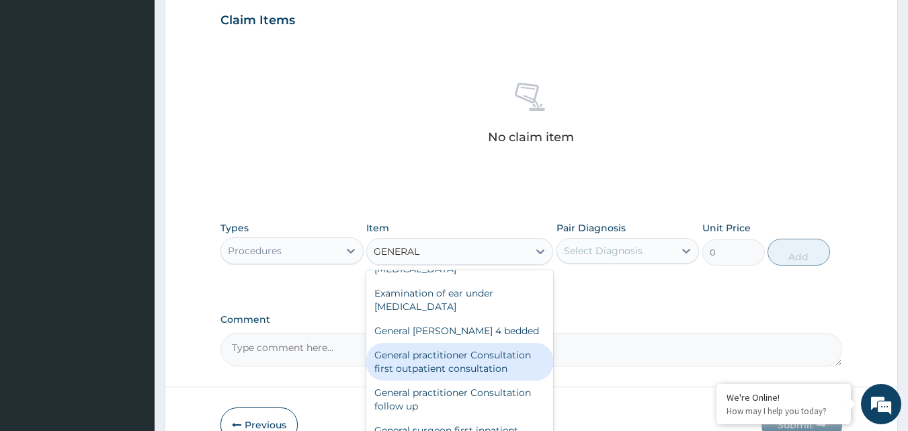
click at [516, 357] on div "General practitioner Consultation first outpatient consultation" at bounding box center [459, 362] width 187 height 38
type input "3547.5"
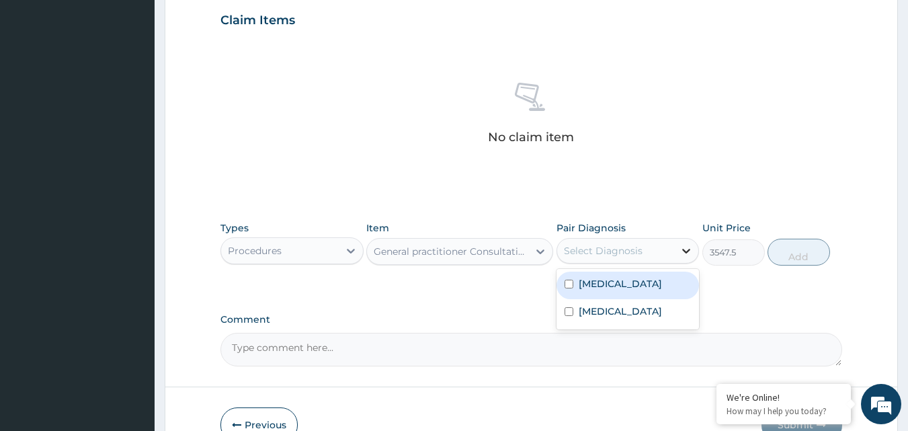
click at [685, 253] on icon at bounding box center [685, 250] width 13 height 13
drag, startPoint x: 642, startPoint y: 288, endPoint x: 633, endPoint y: 315, distance: 28.3
click at [642, 293] on div "Malaria" at bounding box center [627, 285] width 143 height 28
checkbox input "true"
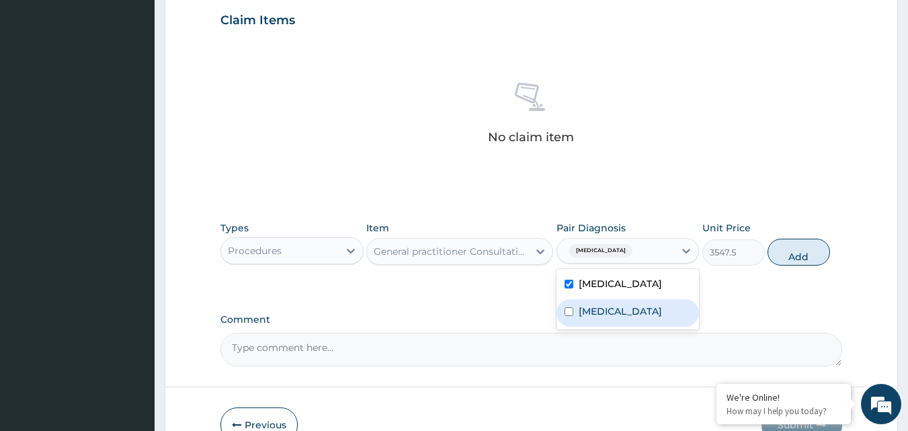
drag, startPoint x: 631, startPoint y: 317, endPoint x: 660, endPoint y: 301, distance: 33.1
click at [631, 318] on label "Upper respiratory infection" at bounding box center [619, 310] width 83 height 13
checkbox input "true"
drag, startPoint x: 814, startPoint y: 252, endPoint x: 799, endPoint y: 253, distance: 14.8
click at [811, 253] on button "Add" at bounding box center [798, 251] width 62 height 27
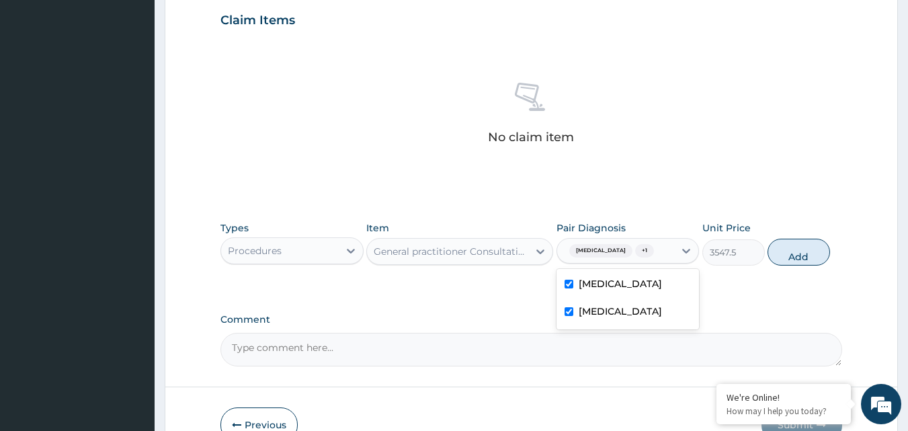
type input "0"
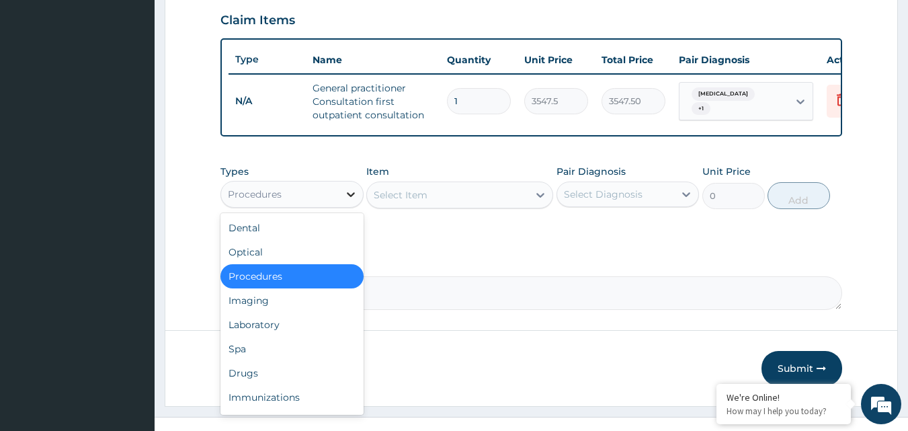
click at [350, 201] on icon at bounding box center [350, 193] width 13 height 13
click at [288, 331] on div "Laboratory" at bounding box center [291, 324] width 143 height 24
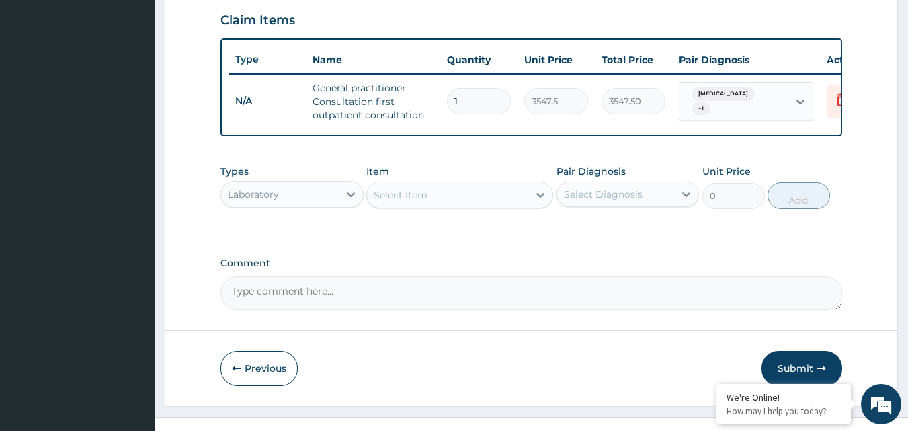
click at [540, 202] on icon at bounding box center [539, 194] width 13 height 13
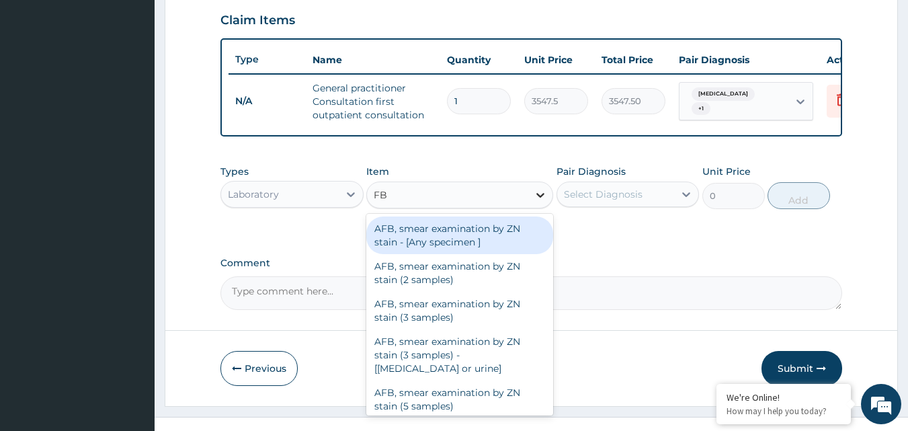
type input "FBC"
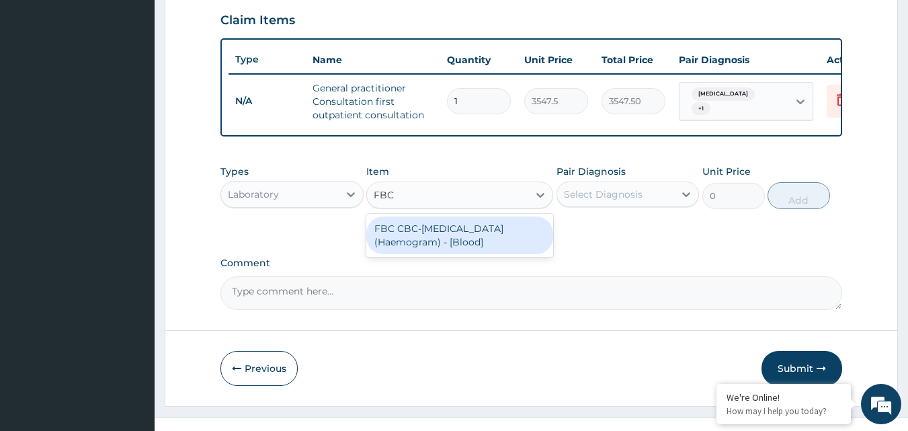
click at [508, 246] on div "FBC CBC-Complete Blood Count (Haemogram) - [Blood]" at bounding box center [459, 235] width 187 height 38
type input "4300"
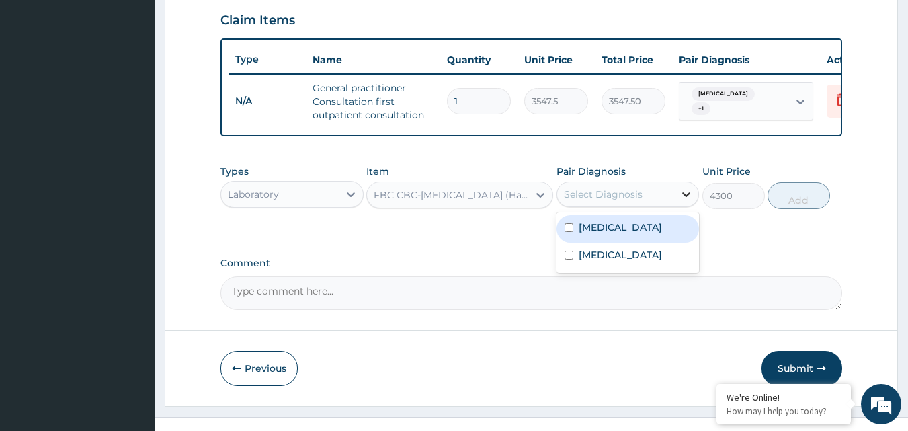
click at [689, 201] on icon at bounding box center [685, 193] width 13 height 13
click at [653, 232] on div "Malaria" at bounding box center [627, 229] width 143 height 28
checkbox input "true"
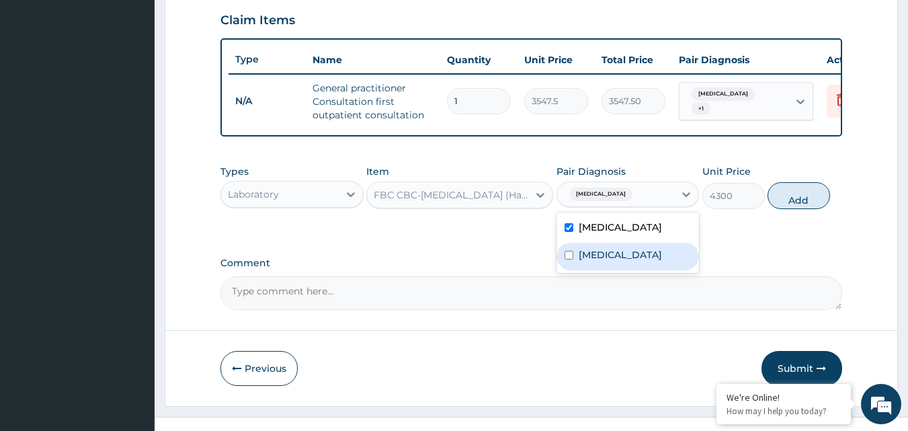
drag, startPoint x: 651, startPoint y: 275, endPoint x: 666, endPoint y: 274, distance: 14.8
click at [654, 261] on label "Upper respiratory infection" at bounding box center [619, 254] width 83 height 13
checkbox input "true"
click at [794, 209] on button "Add" at bounding box center [798, 195] width 62 height 27
type input "0"
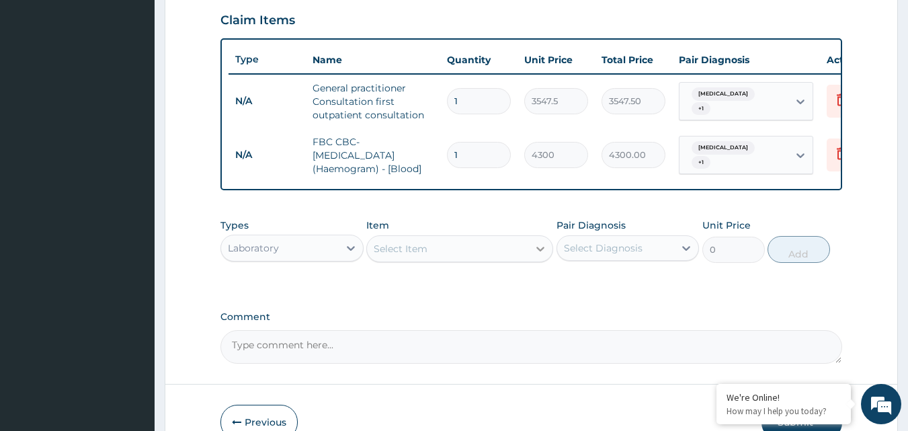
click at [541, 251] on icon at bounding box center [540, 249] width 8 height 5
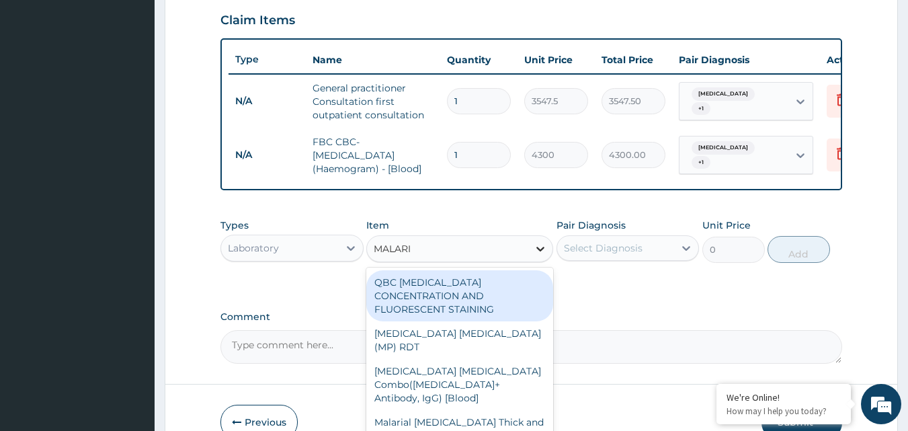
type input "MALARIA"
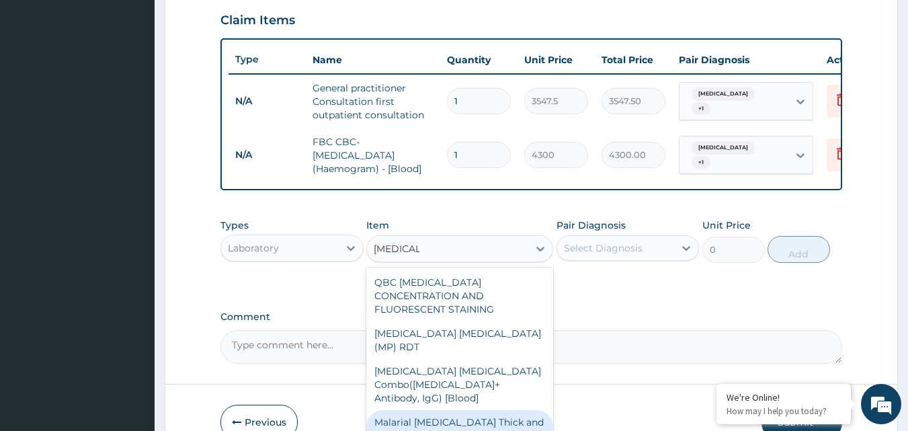
click at [498, 410] on div "Malarial Parasite Thick and thin films - [Blood]" at bounding box center [459, 429] width 187 height 38
type input "1612.5"
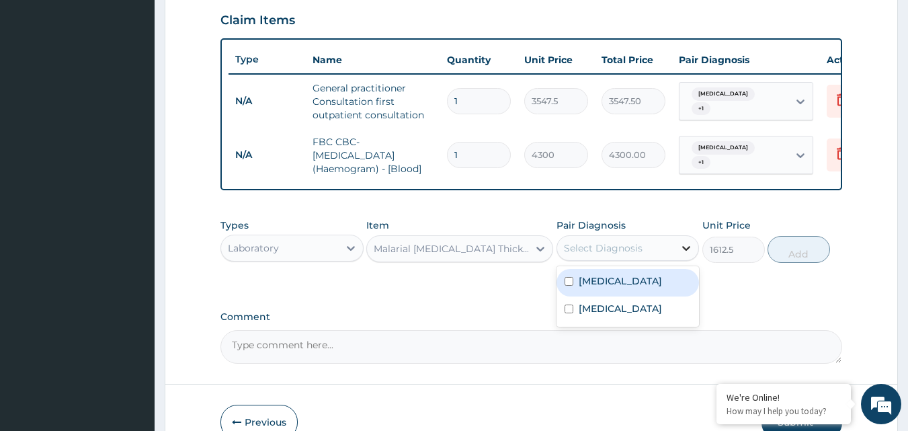
click at [689, 251] on icon at bounding box center [687, 248] width 8 height 5
click at [663, 296] on div "Malaria" at bounding box center [627, 283] width 143 height 28
checkbox input "true"
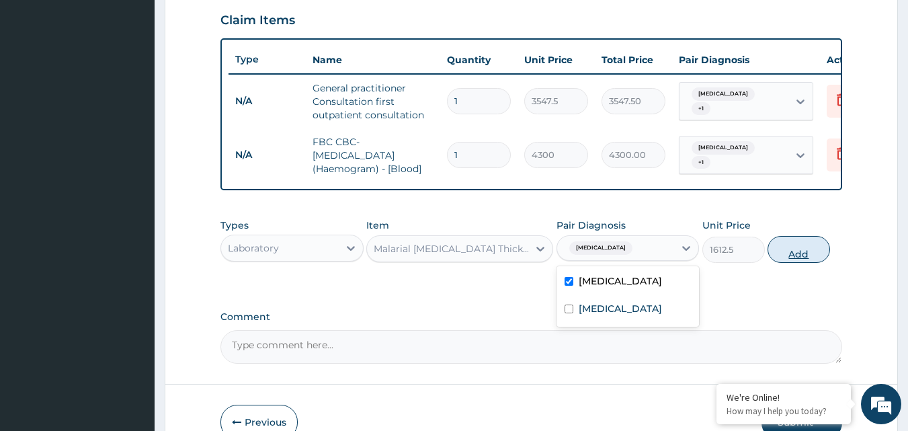
click at [793, 258] on button "Add" at bounding box center [798, 249] width 62 height 27
type input "0"
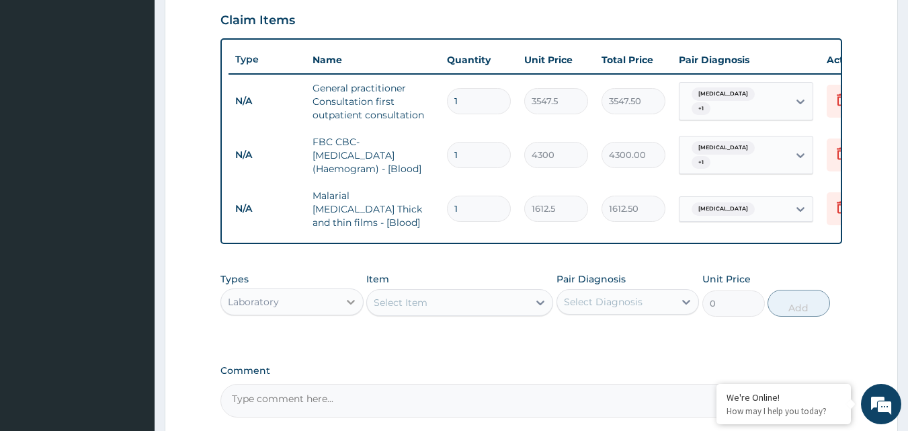
click at [349, 304] on icon at bounding box center [351, 302] width 8 height 5
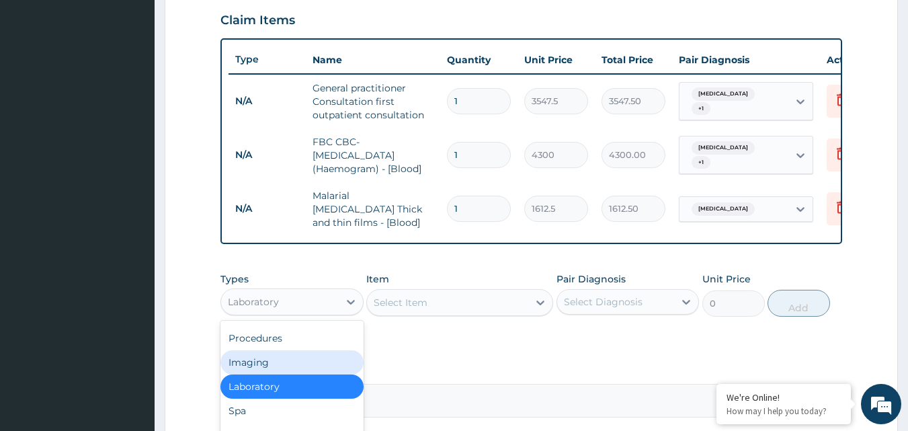
scroll to position [521, 0]
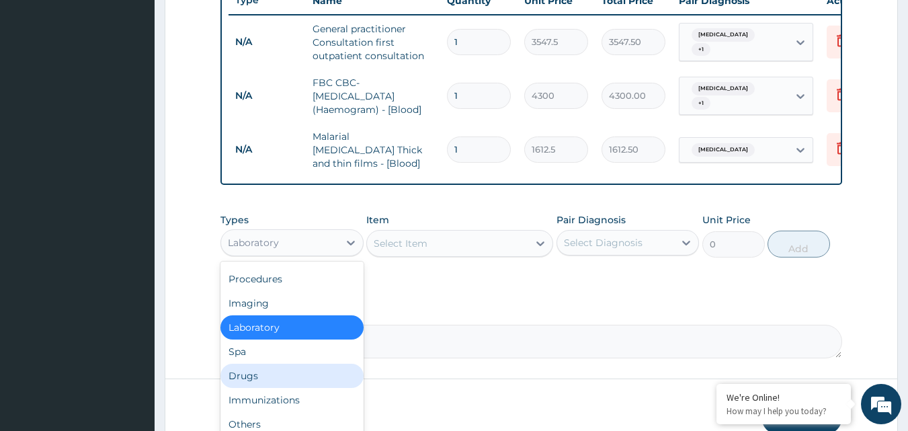
click at [245, 373] on div "Drugs" at bounding box center [291, 375] width 143 height 24
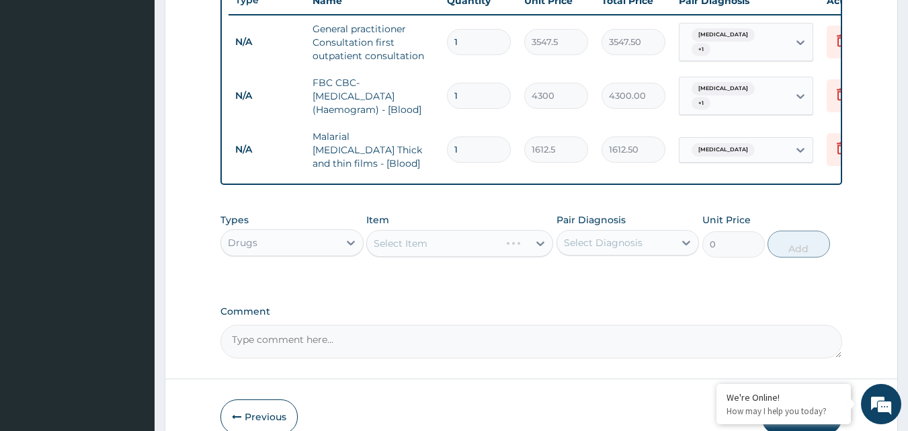
click at [539, 245] on div "Select Item" at bounding box center [459, 243] width 187 height 27
click at [542, 242] on icon at bounding box center [539, 242] width 13 height 13
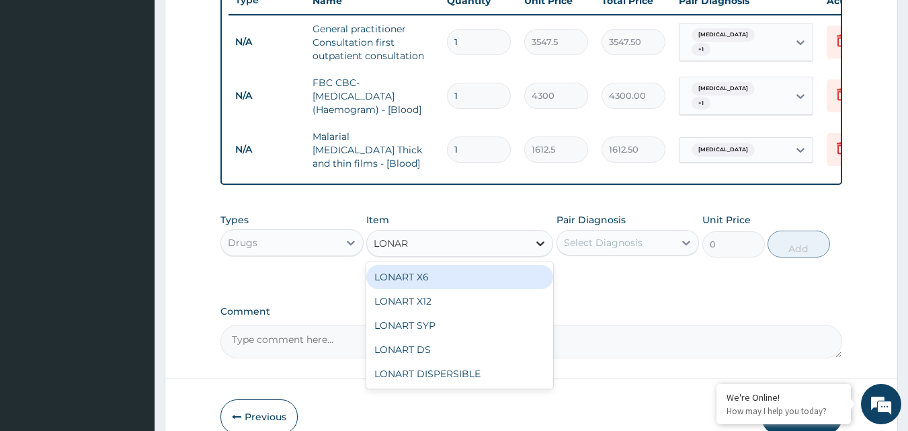
type input "LONART"
click at [425, 324] on div "LONART SYP" at bounding box center [459, 325] width 187 height 24
type input "2719.75"
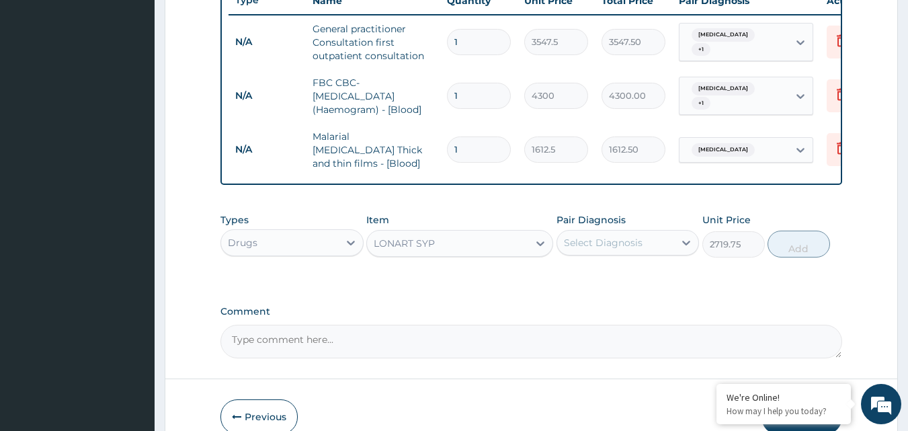
click at [453, 325] on div "Comment" at bounding box center [531, 332] width 622 height 52
click at [685, 243] on icon at bounding box center [685, 242] width 13 height 13
click at [644, 279] on div "Malaria" at bounding box center [627, 277] width 143 height 28
checkbox input "true"
click at [785, 245] on button "Add" at bounding box center [798, 243] width 62 height 27
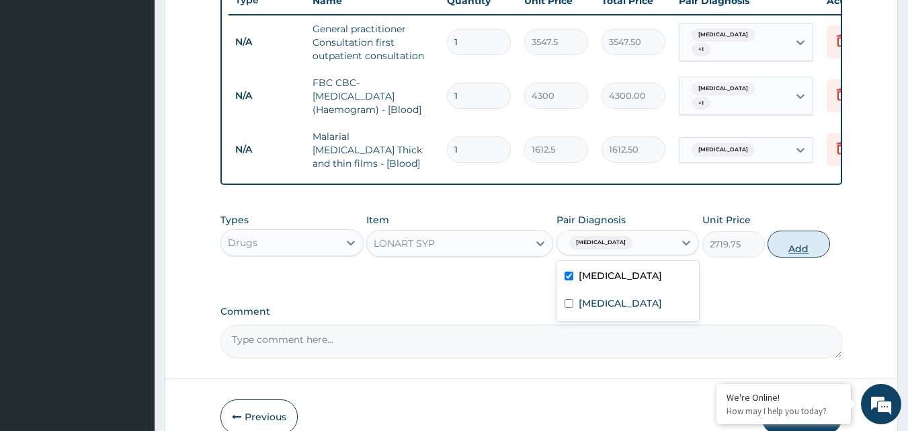
type input "0"
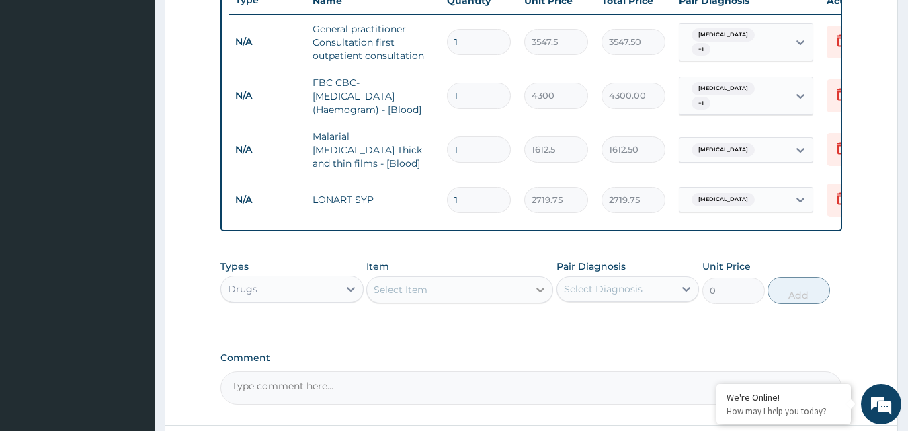
click at [538, 287] on icon at bounding box center [539, 289] width 13 height 13
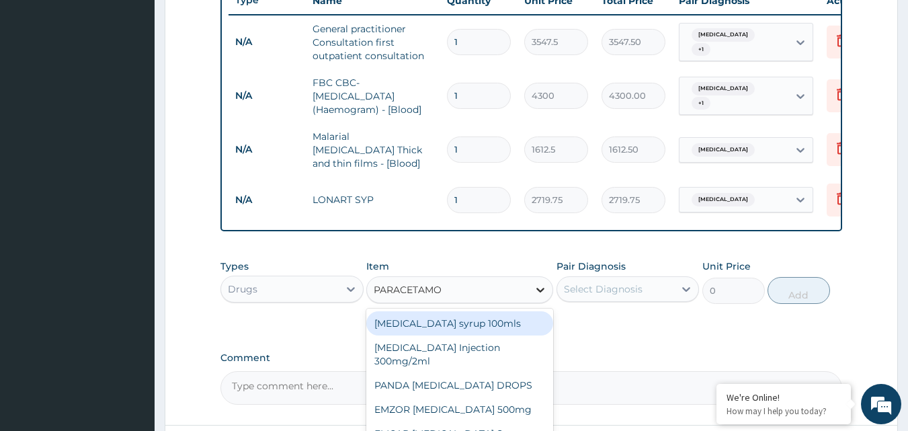
type input "PARACETAMOL"
click at [445, 326] on div "Paracetamol syrup 100mls" at bounding box center [459, 323] width 187 height 24
type input "709.5"
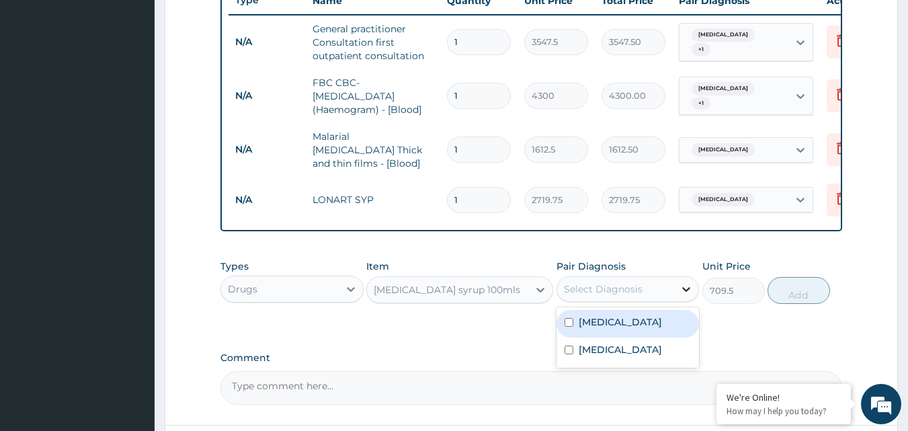
click at [690, 286] on icon at bounding box center [685, 288] width 13 height 13
click at [613, 328] on label "[MEDICAL_DATA]" at bounding box center [619, 321] width 83 height 13
checkbox input "true"
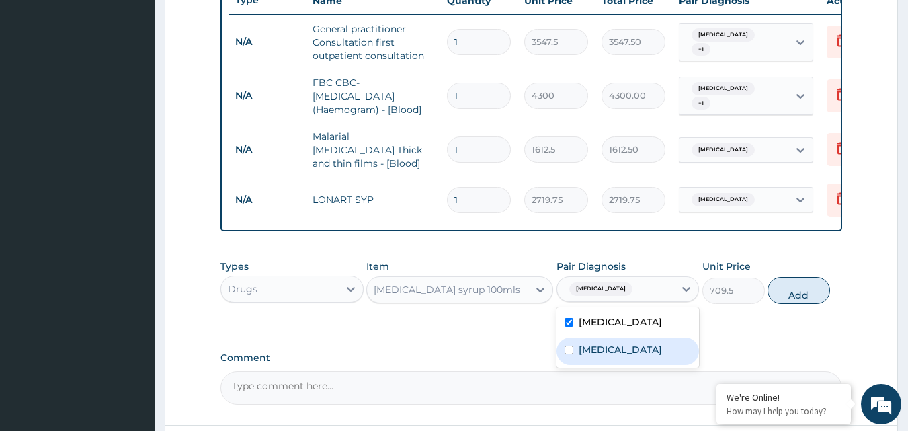
click at [610, 356] on label "[MEDICAL_DATA]" at bounding box center [619, 349] width 83 height 13
checkbox input "true"
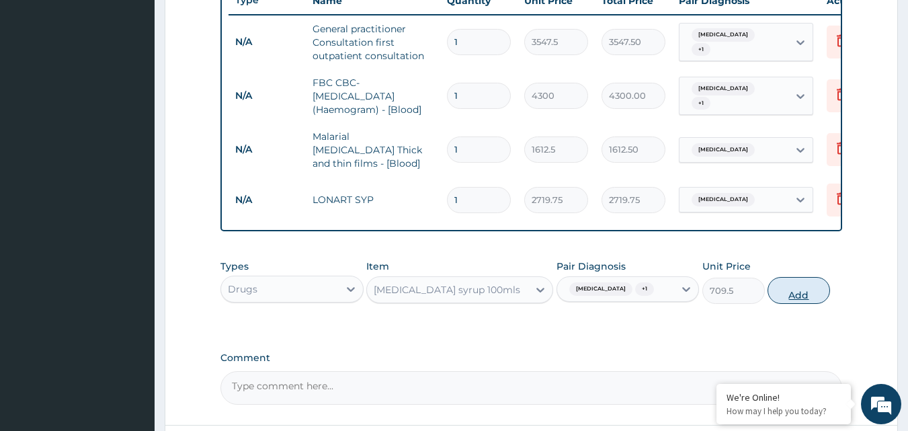
click at [795, 286] on button "Add" at bounding box center [798, 290] width 62 height 27
type input "0"
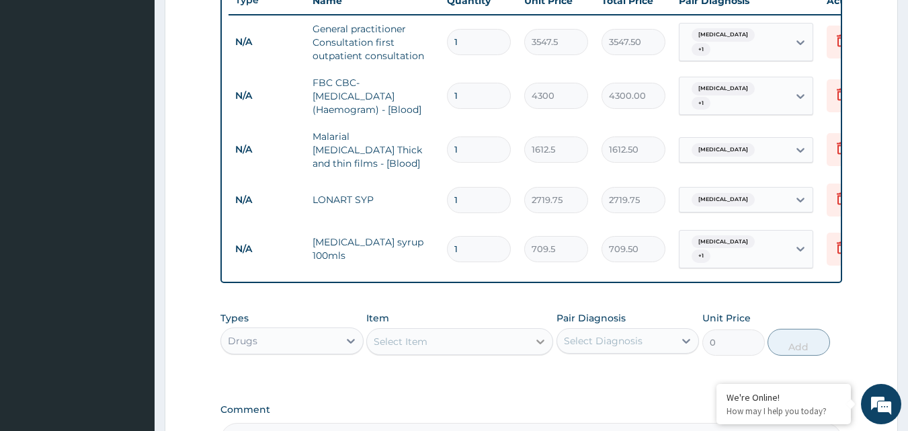
click at [542, 336] on icon at bounding box center [539, 341] width 13 height 13
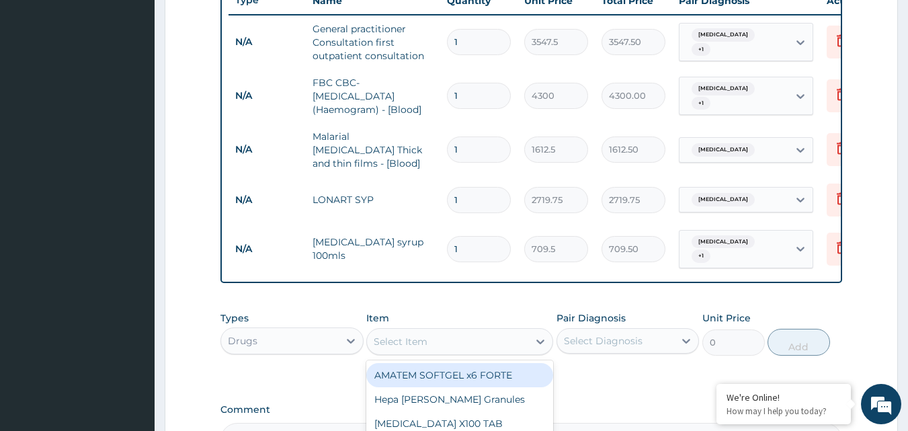
scroll to position [655, 0]
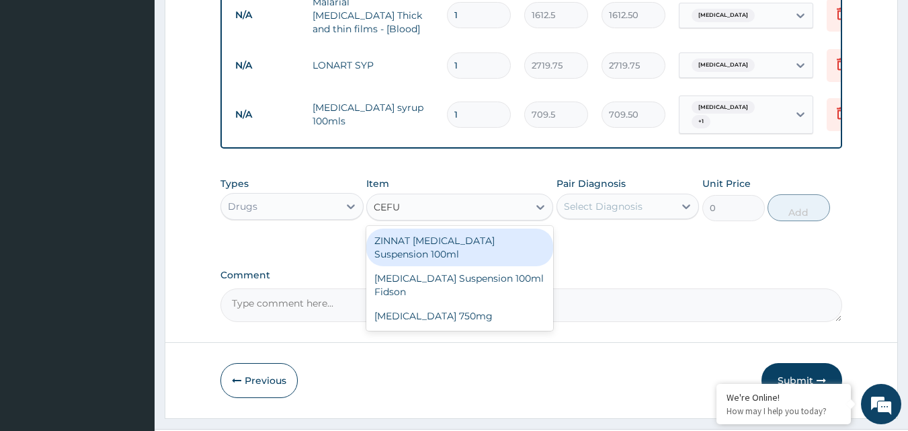
type input "CEFUR"
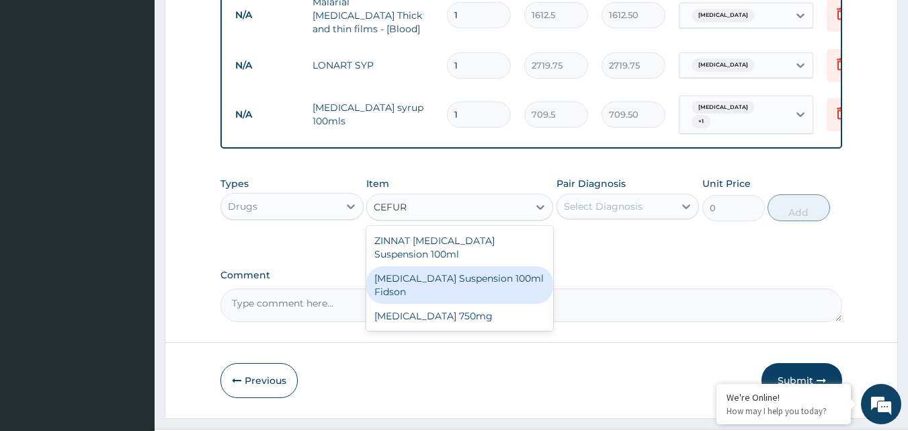
click at [500, 277] on div "[MEDICAL_DATA] Suspension 100ml Fidson" at bounding box center [459, 285] width 187 height 38
type input "2365"
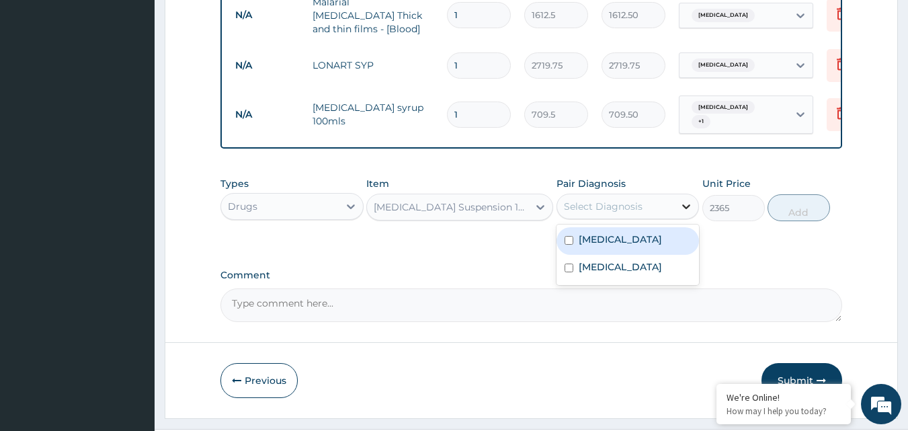
click at [686, 200] on icon at bounding box center [685, 206] width 13 height 13
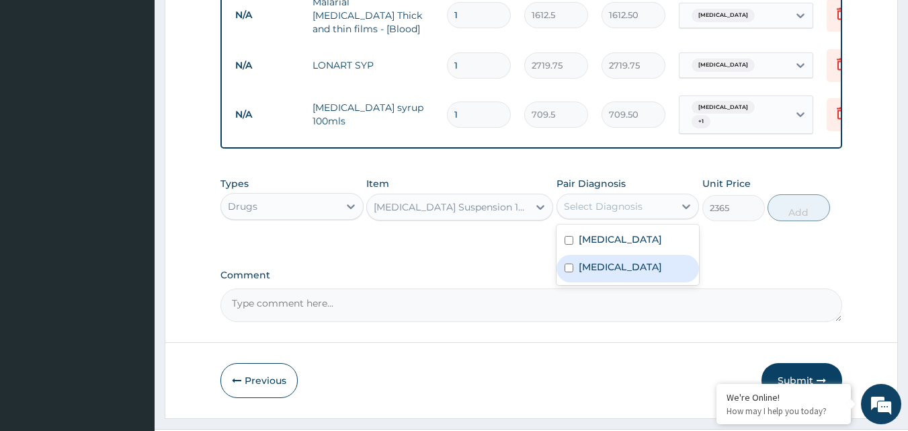
click at [633, 273] on label "Upper respiratory infection" at bounding box center [619, 266] width 83 height 13
checkbox input "true"
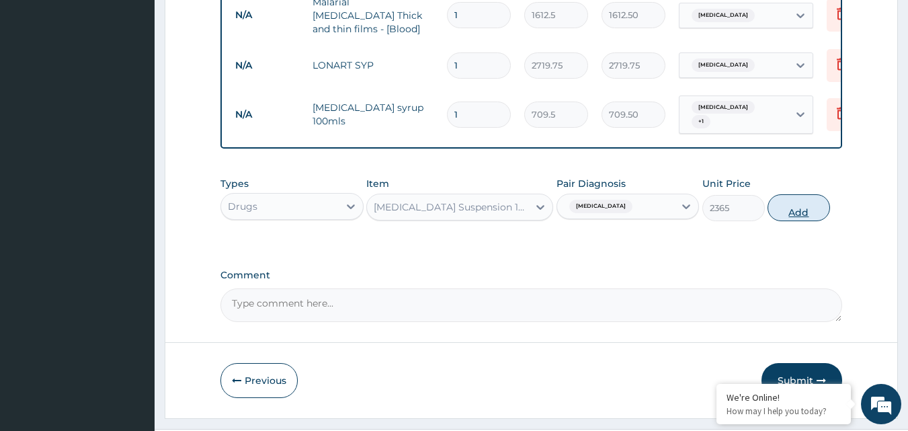
click at [799, 199] on button "Add" at bounding box center [798, 207] width 62 height 27
type input "0"
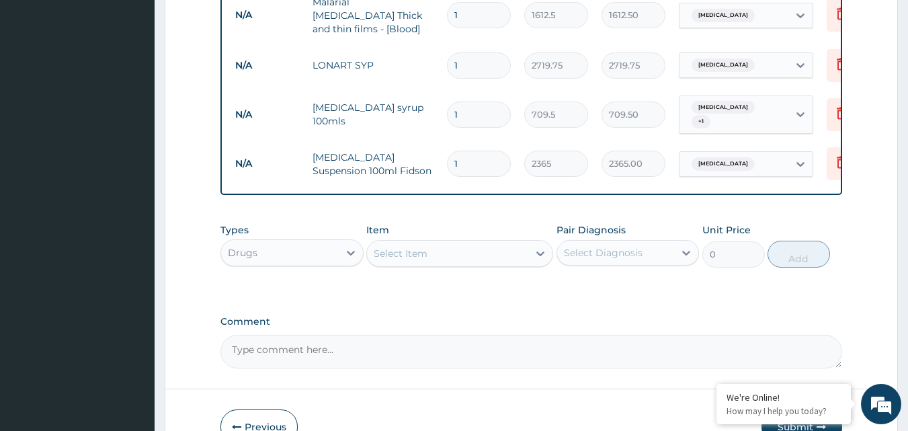
scroll to position [731, 0]
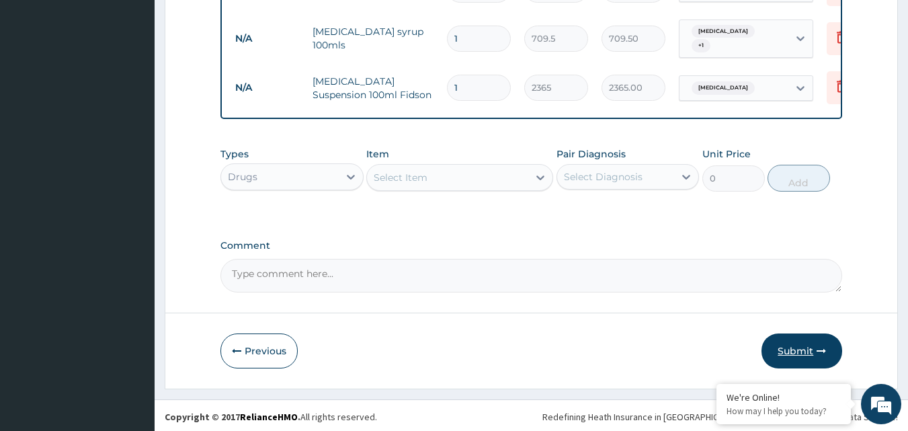
click at [797, 341] on button "Submit" at bounding box center [801, 350] width 81 height 35
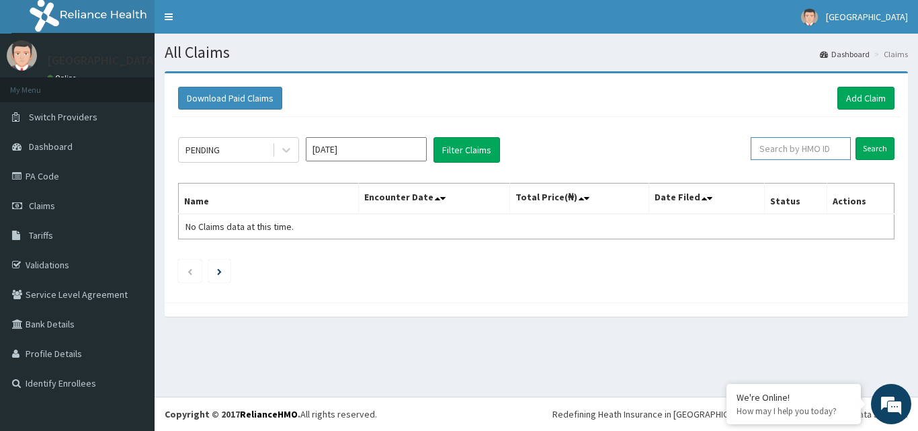
click at [789, 147] on input "text" at bounding box center [800, 148] width 100 height 23
type input "CHL/11448"
click at [870, 148] on input "Search" at bounding box center [874, 148] width 39 height 23
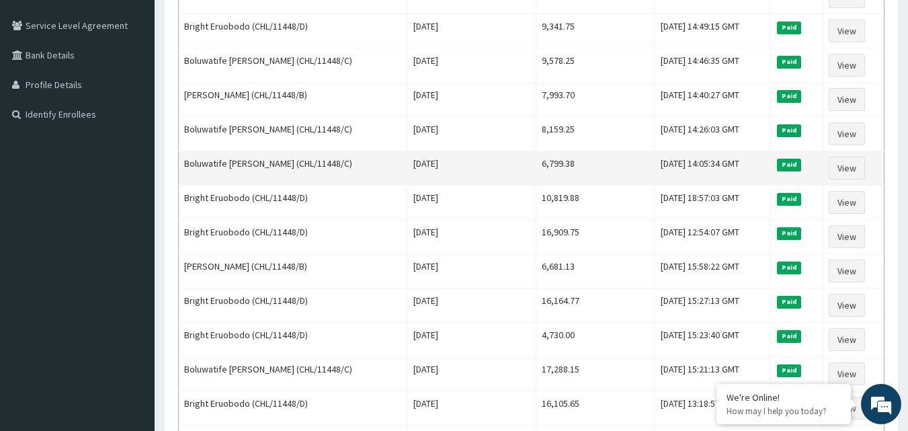
scroll to position [202, 0]
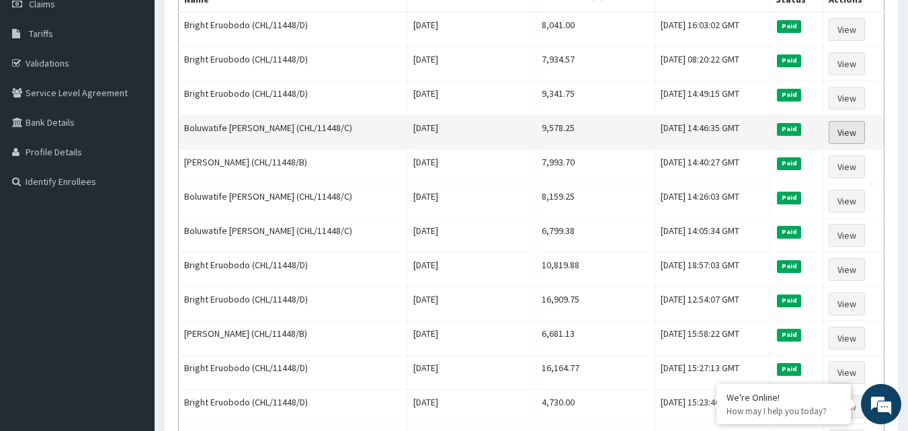
click at [858, 131] on link "View" at bounding box center [846, 132] width 36 height 23
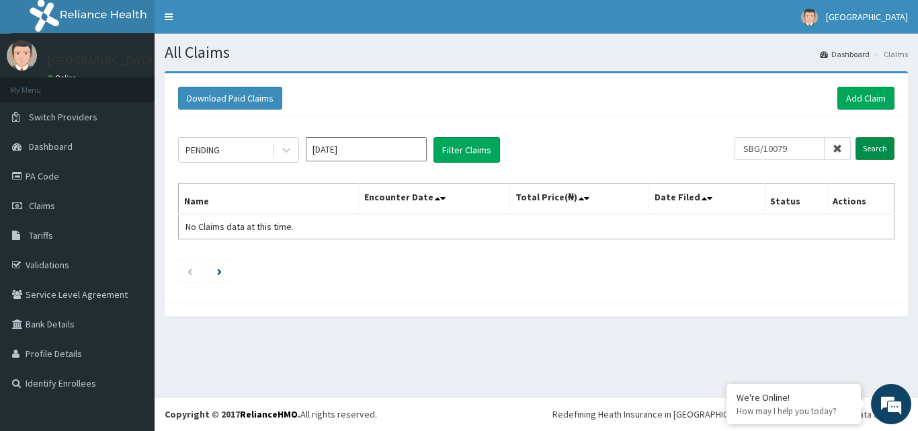
type input "SBG/10079"
click at [893, 155] on input "Search" at bounding box center [874, 148] width 39 height 23
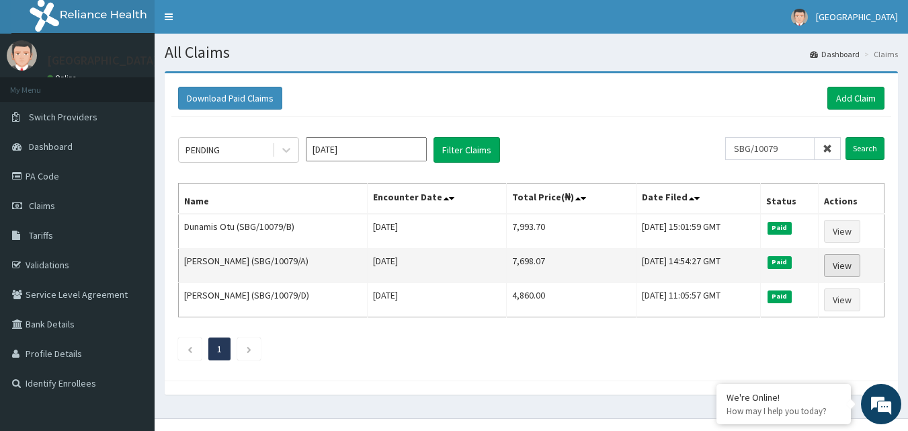
click at [841, 267] on link "View" at bounding box center [842, 265] width 36 height 23
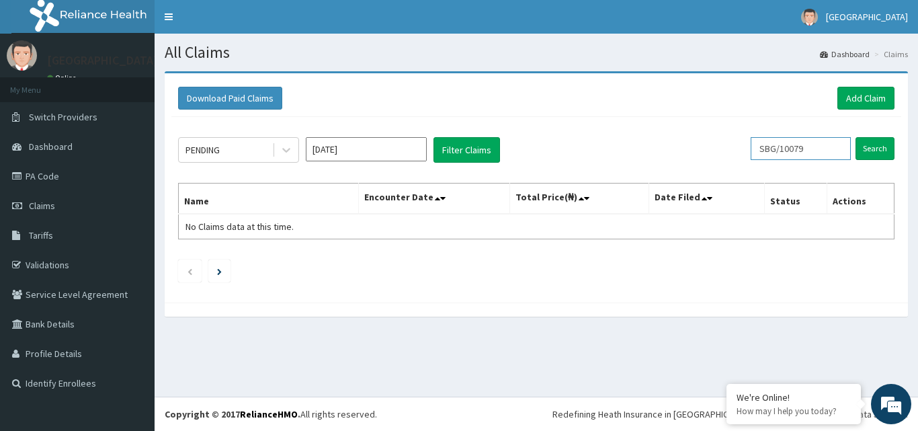
click at [812, 145] on input "SBG/10079" at bounding box center [800, 148] width 100 height 23
type input "S"
click at [865, 154] on input "Search" at bounding box center [874, 148] width 39 height 23
click at [789, 148] on input "BRT/11172" at bounding box center [779, 148] width 90 height 23
click at [878, 139] on input "Search" at bounding box center [874, 148] width 39 height 23
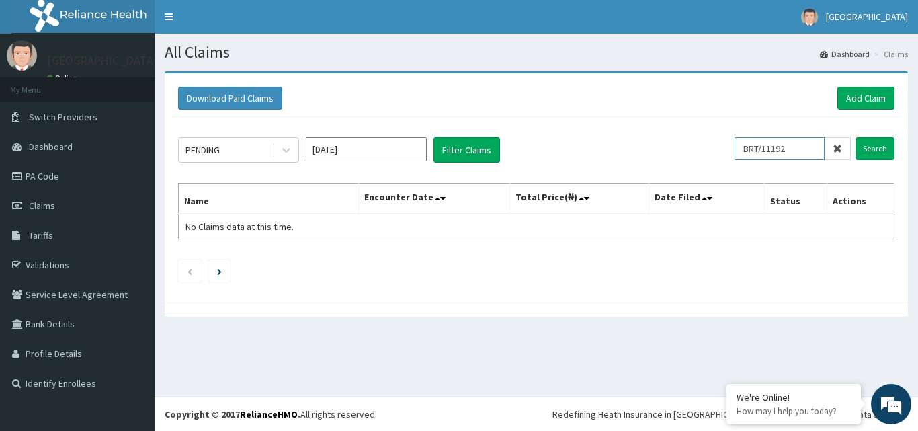
click at [795, 146] on input "BRT/11192" at bounding box center [779, 148] width 90 height 23
type input "BRT/11173"
click at [878, 143] on input "Search" at bounding box center [874, 148] width 39 height 23
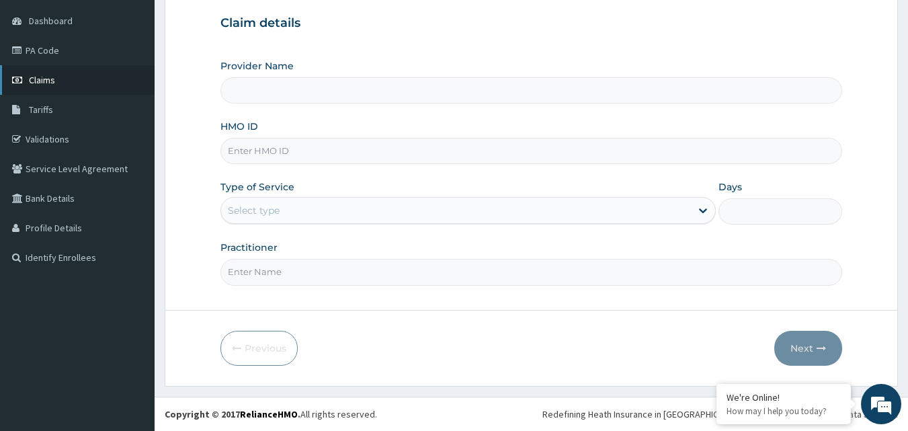
click at [50, 82] on span "Claims" at bounding box center [42, 80] width 26 height 12
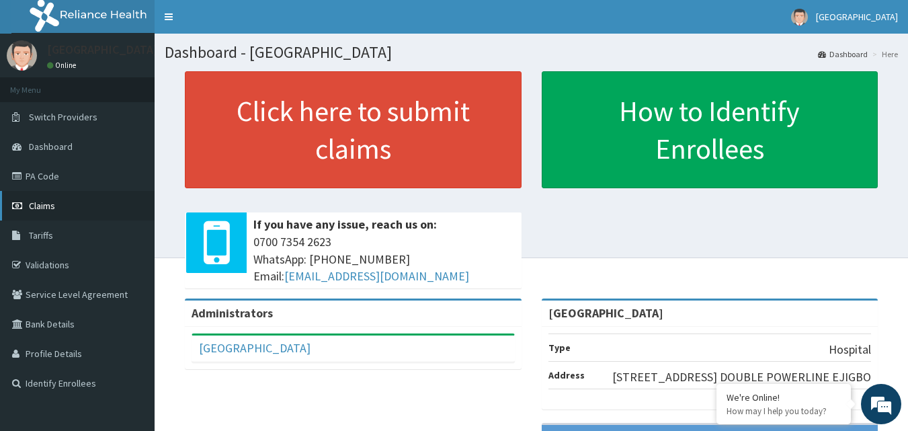
click at [26, 208] on link "Claims" at bounding box center [77, 206] width 155 height 30
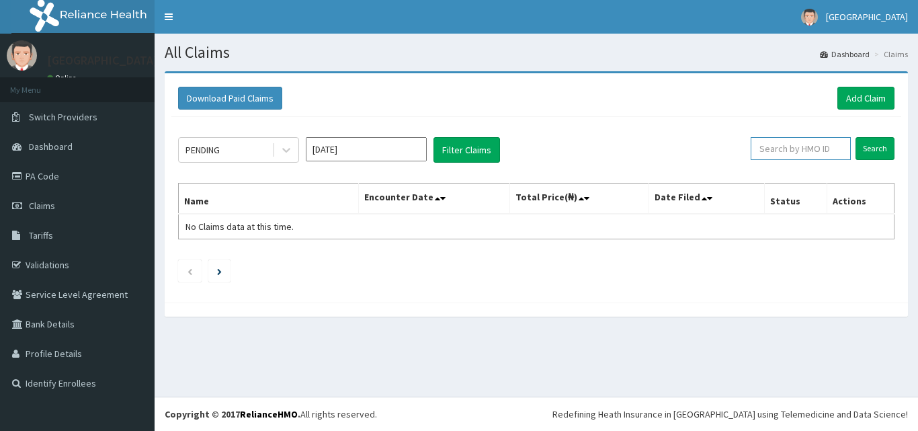
click at [801, 152] on input "text" at bounding box center [800, 148] width 100 height 23
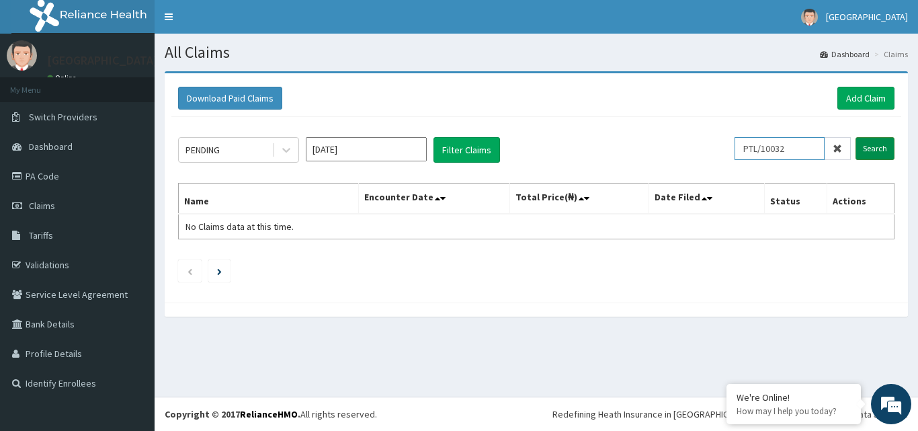
type input "PTL/10032"
click at [883, 150] on input "Search" at bounding box center [874, 148] width 39 height 23
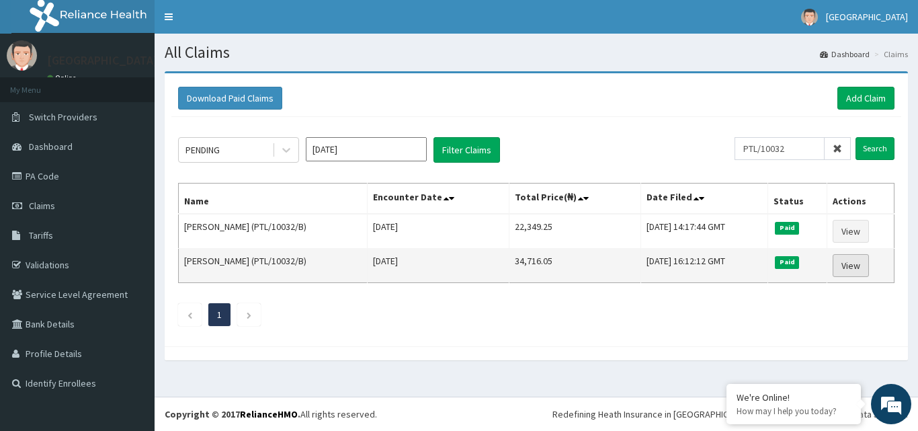
click at [861, 265] on link "View" at bounding box center [850, 265] width 36 height 23
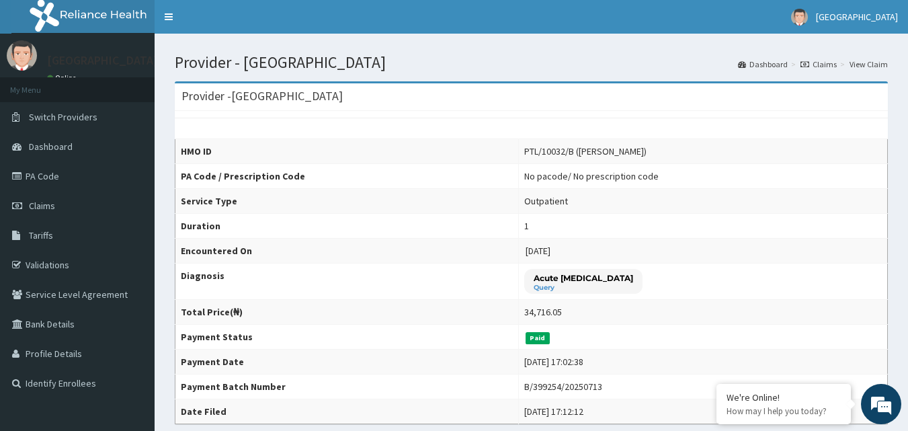
click at [875, 67] on link "View Claim" at bounding box center [868, 63] width 38 height 11
click at [33, 214] on link "Claims" at bounding box center [77, 206] width 155 height 30
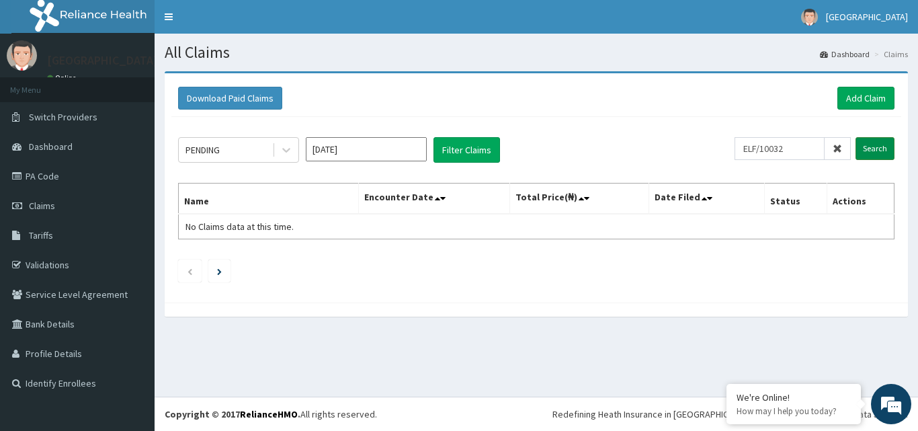
type input "ELF/10032"
click at [881, 142] on input "Search" at bounding box center [874, 148] width 39 height 23
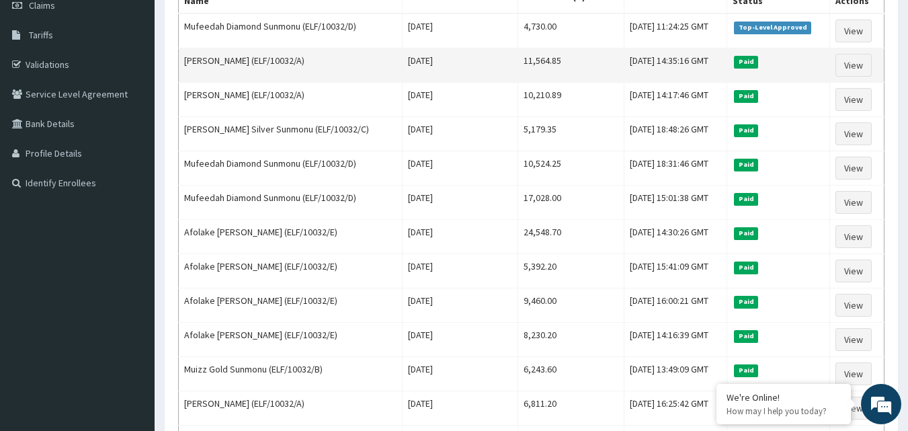
scroll to position [67, 0]
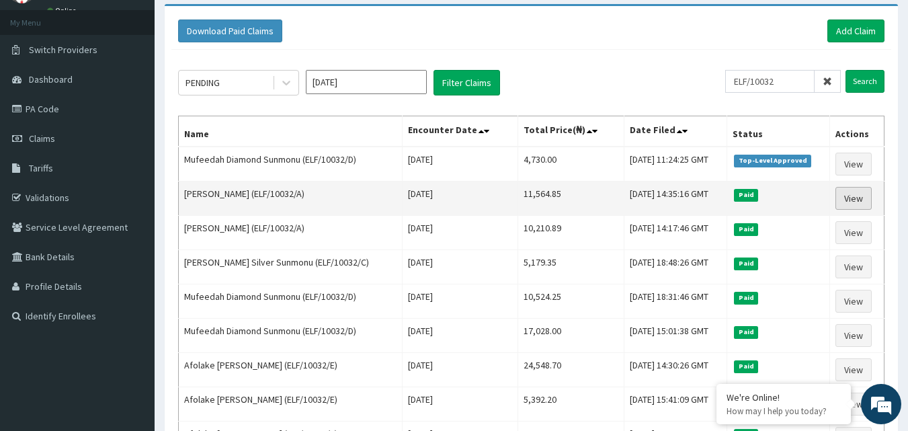
click at [859, 200] on link "View" at bounding box center [853, 198] width 36 height 23
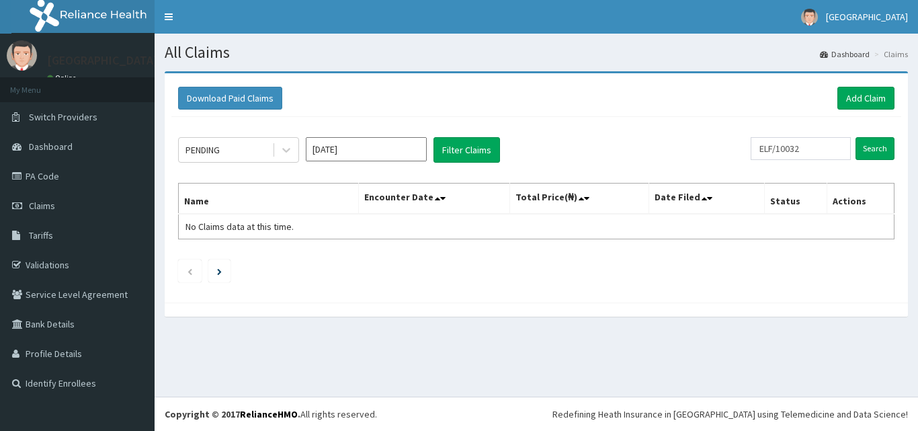
click at [811, 151] on input "ELF/10032" at bounding box center [800, 148] width 100 height 23
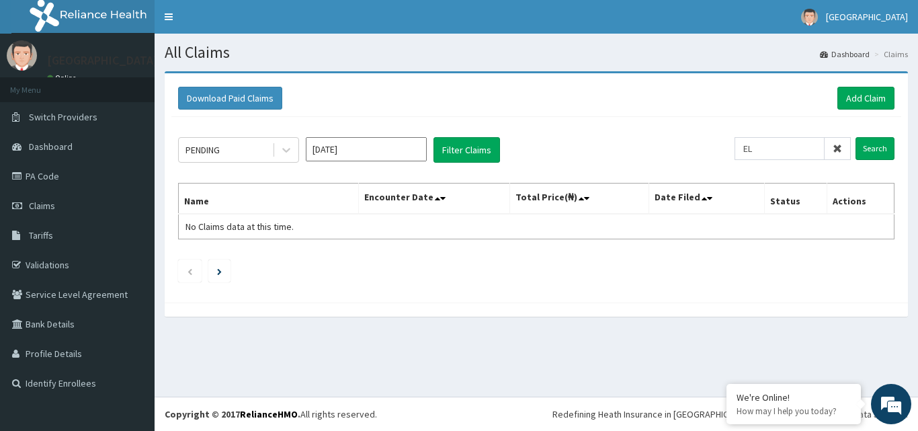
type input "E"
type input "CHL/11448"
click at [875, 152] on input "Search" at bounding box center [874, 148] width 39 height 23
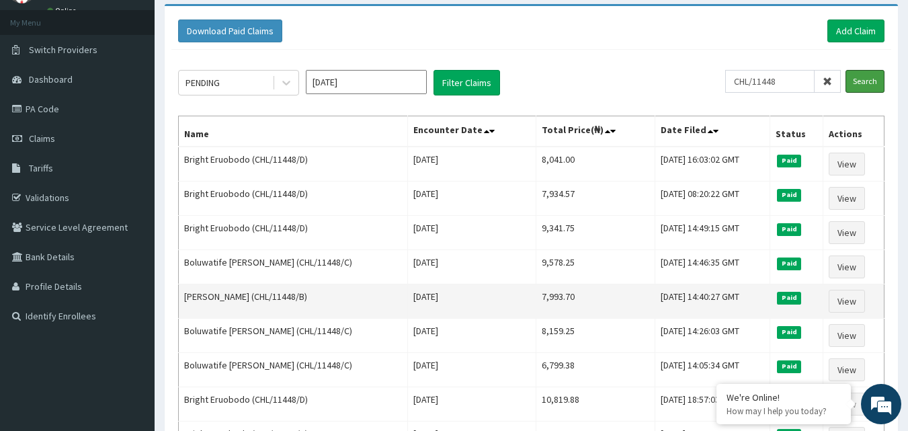
scroll to position [134, 0]
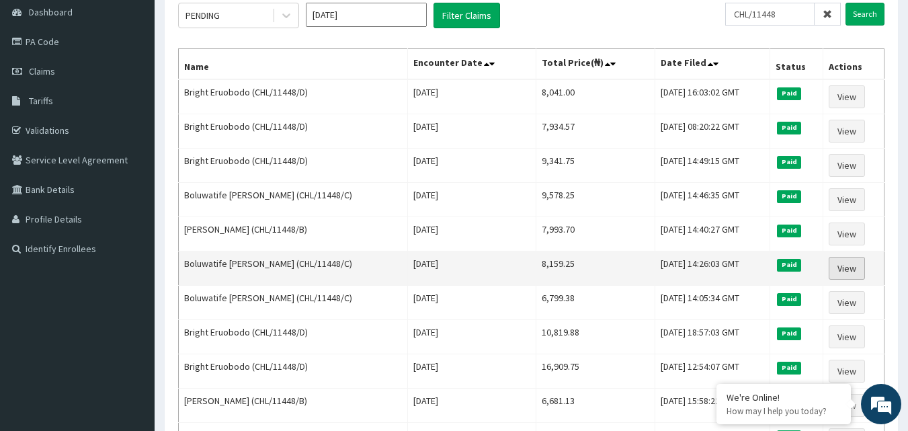
click at [858, 261] on link "View" at bounding box center [846, 268] width 36 height 23
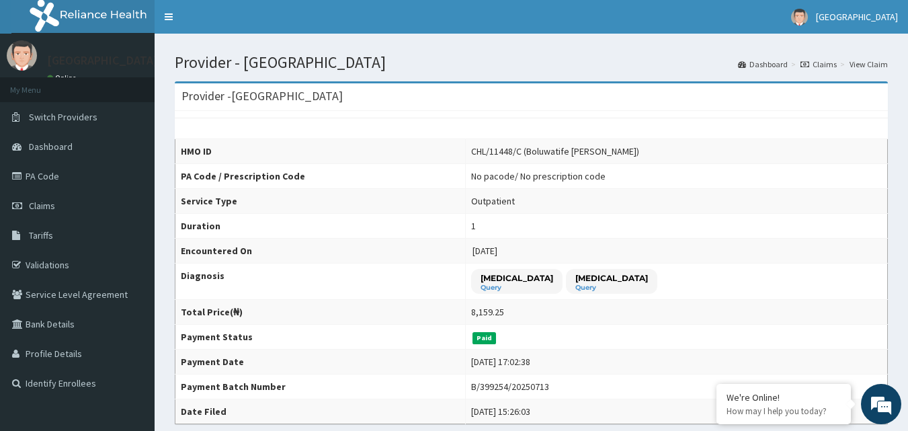
click at [262, 24] on nav "Toggle navigation [GEOGRAPHIC_DATA] [GEOGRAPHIC_DATA] - [EMAIL_ADDRESS][DOMAIN_…" at bounding box center [531, 17] width 753 height 34
click at [67, 205] on link "Claims" at bounding box center [77, 206] width 155 height 30
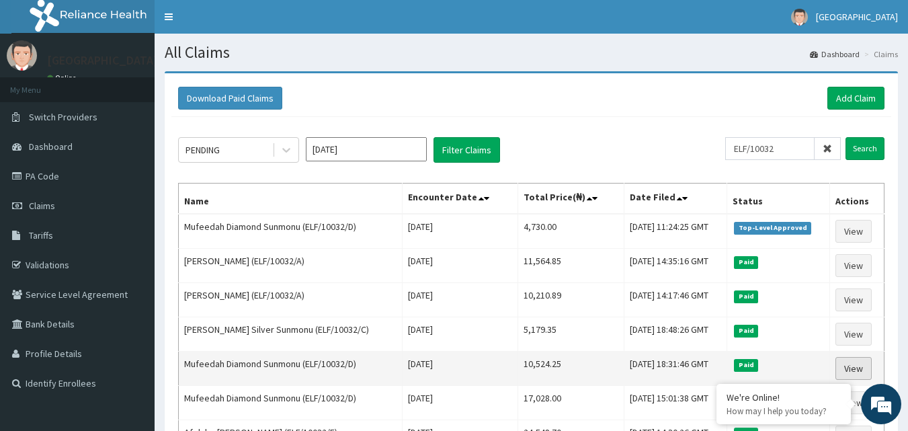
click at [856, 361] on link "View" at bounding box center [853, 368] width 36 height 23
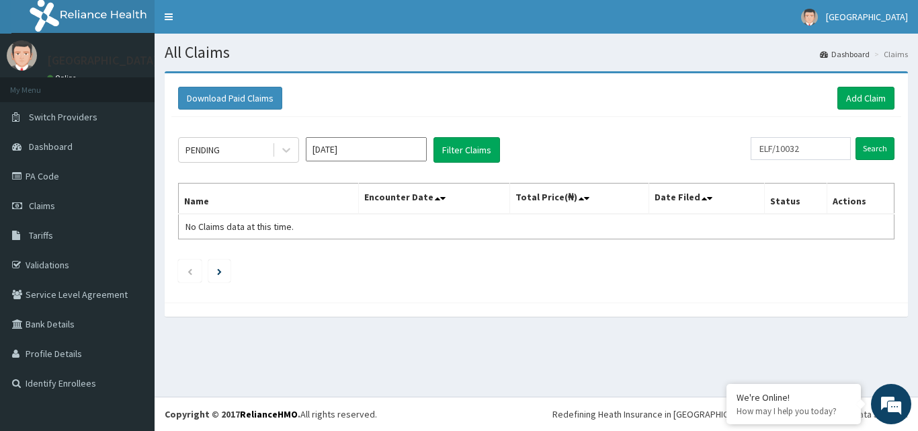
click at [842, 128] on div "PENDING [DATE] Filter Claims ELF/10032 Search Name Encounter Date Total Price(₦…" at bounding box center [536, 206] width 730 height 179
click at [863, 152] on input "Search" at bounding box center [874, 148] width 39 height 23
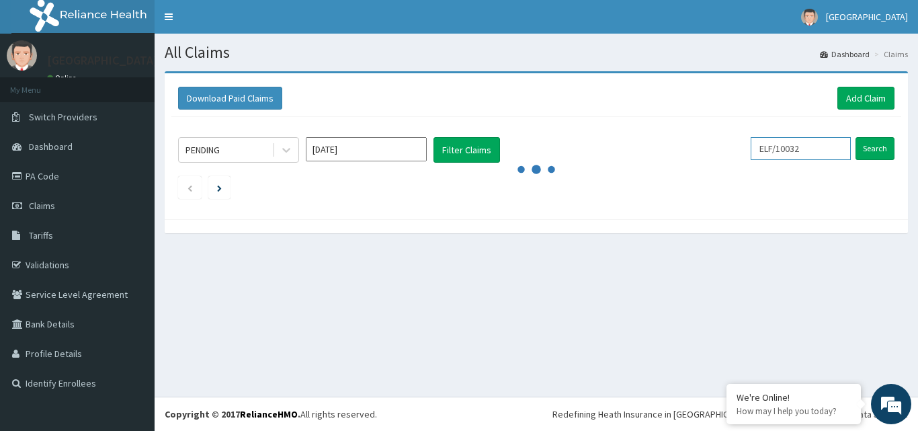
click at [818, 150] on input "ELF/10032" at bounding box center [800, 148] width 100 height 23
type input "E"
type input "AON/10024"
click at [875, 145] on input "Search" at bounding box center [874, 148] width 39 height 23
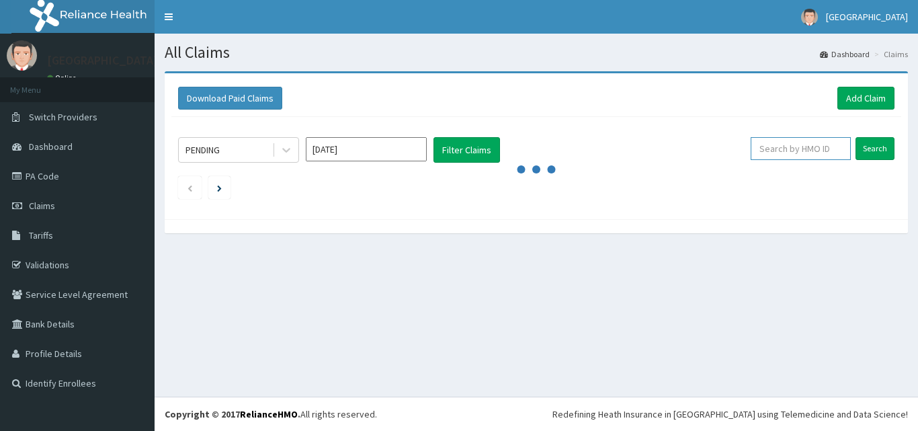
click at [789, 146] on input "text" at bounding box center [800, 148] width 100 height 23
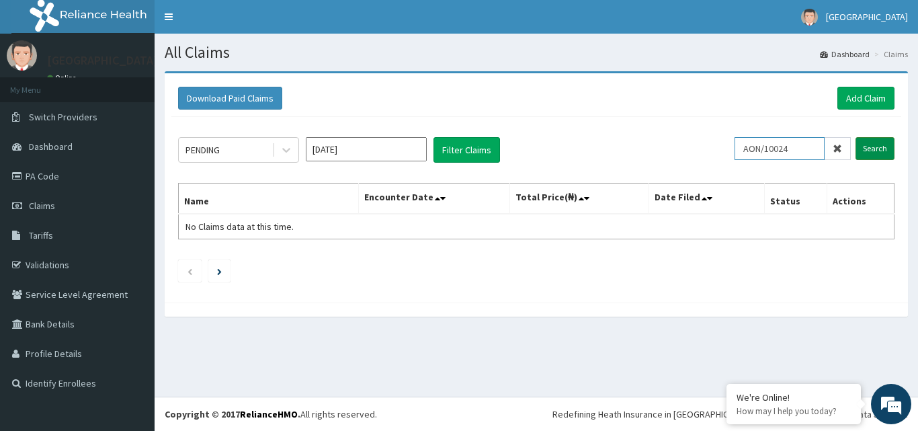
type input "AON/10024"
click at [872, 149] on input "Search" at bounding box center [874, 148] width 39 height 23
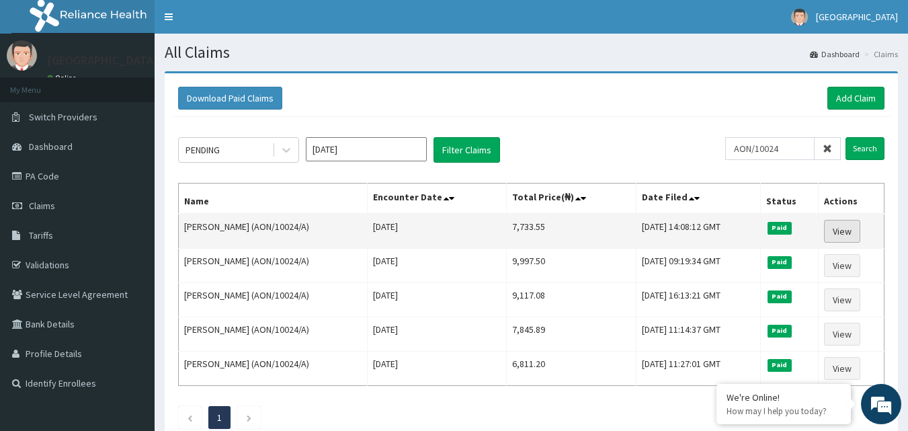
click at [852, 230] on link "View" at bounding box center [842, 231] width 36 height 23
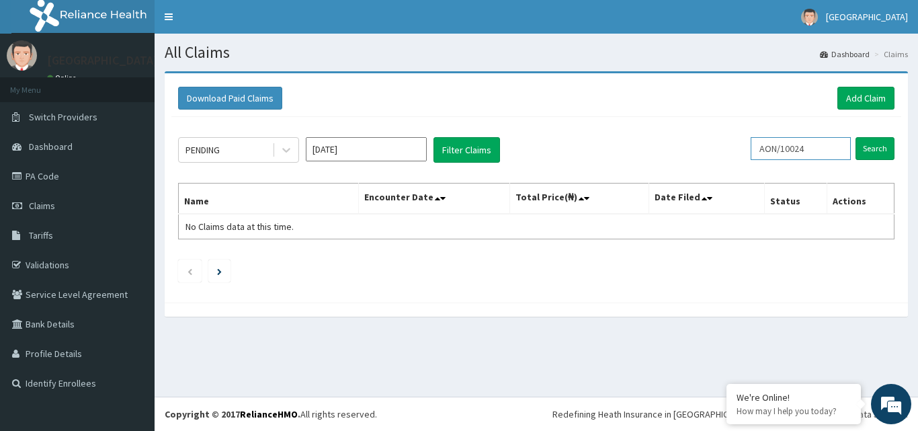
click at [817, 154] on input "AON/10024" at bounding box center [800, 148] width 100 height 23
type input "A"
click at [174, 20] on link "Toggle navigation" at bounding box center [169, 17] width 28 height 34
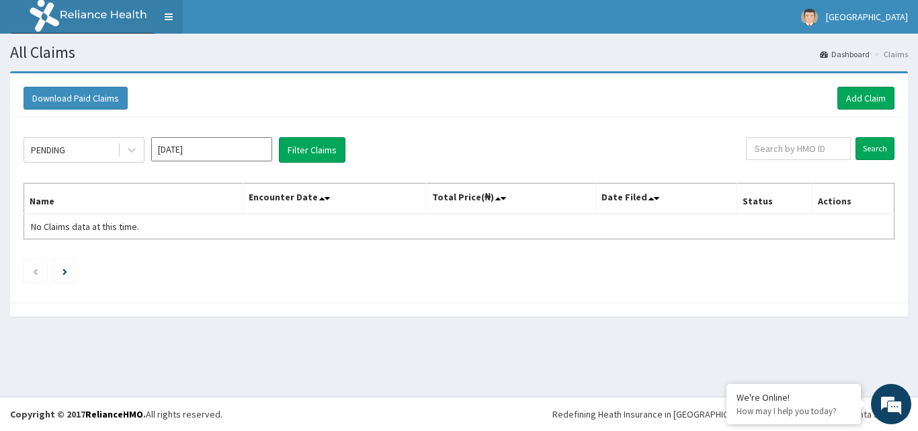
click at [171, 21] on link "Toggle navigation" at bounding box center [169, 17] width 28 height 34
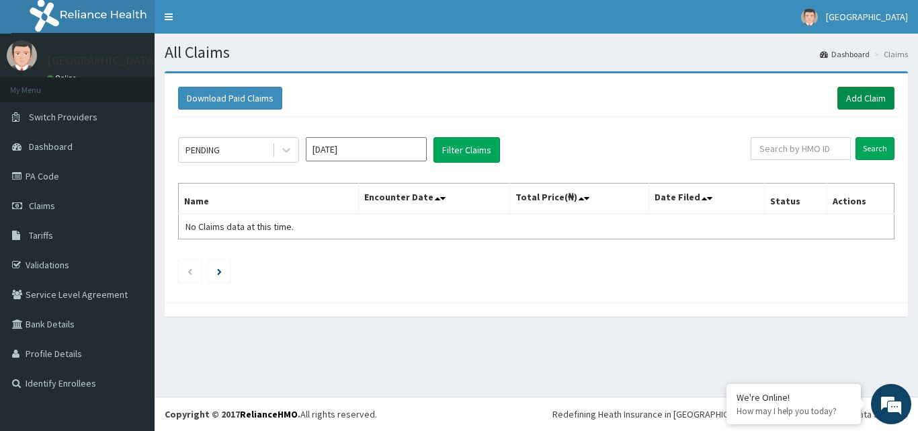
click at [844, 91] on link "Add Claim" at bounding box center [865, 98] width 57 height 23
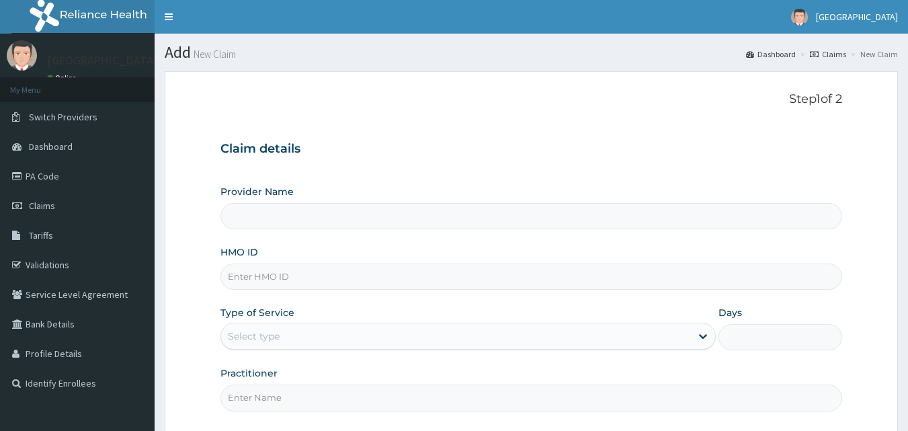
type input "[GEOGRAPHIC_DATA]"
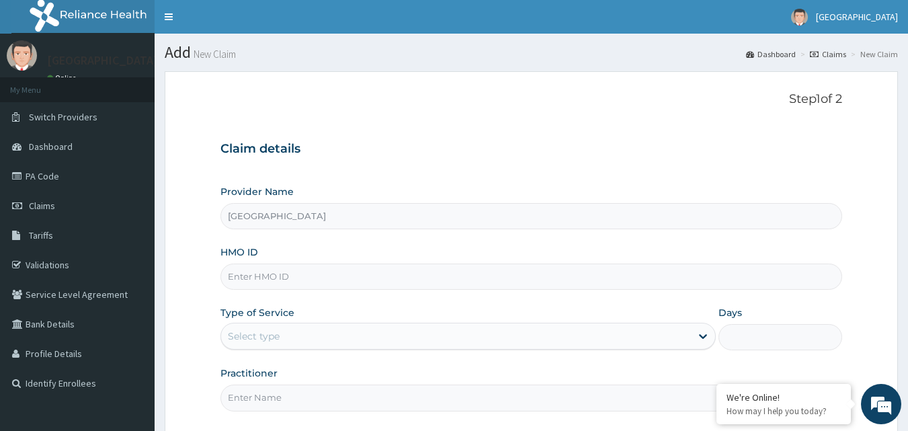
click at [252, 281] on input "HMO ID" at bounding box center [531, 276] width 622 height 26
click at [69, 203] on link "Claims" at bounding box center [77, 206] width 155 height 30
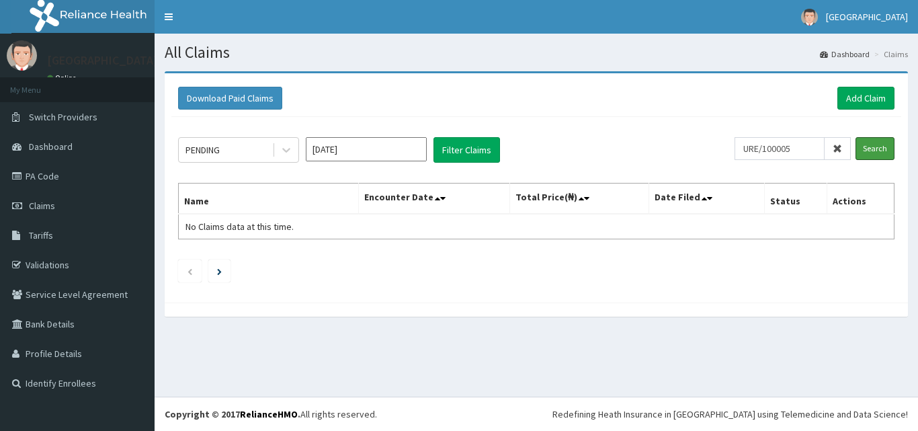
click at [863, 148] on input "Search" at bounding box center [874, 148] width 39 height 23
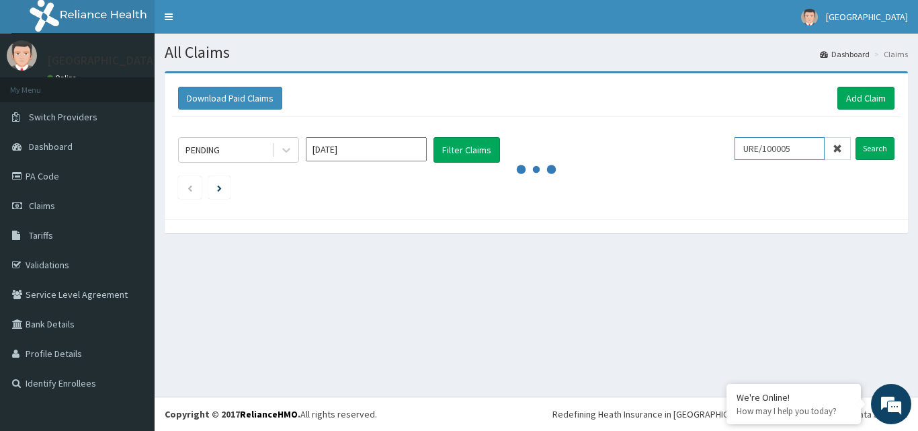
click at [794, 145] on input "URE/100005" at bounding box center [779, 148] width 90 height 23
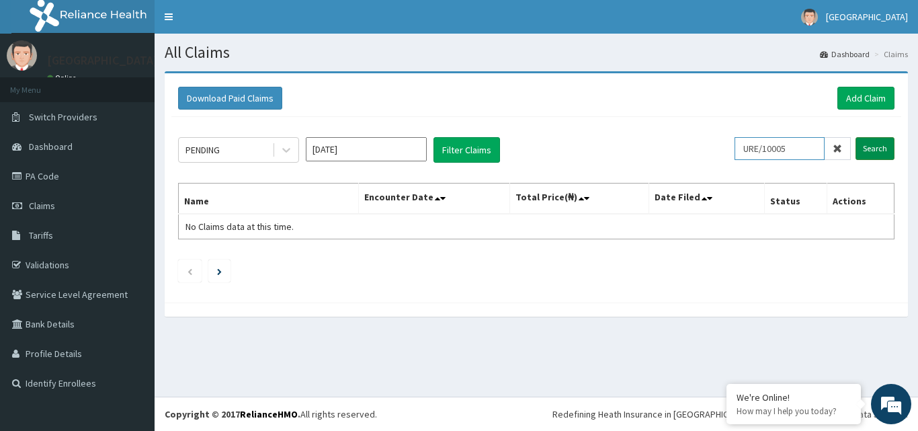
type input "URE/10005"
click at [867, 144] on input "Search" at bounding box center [874, 148] width 39 height 23
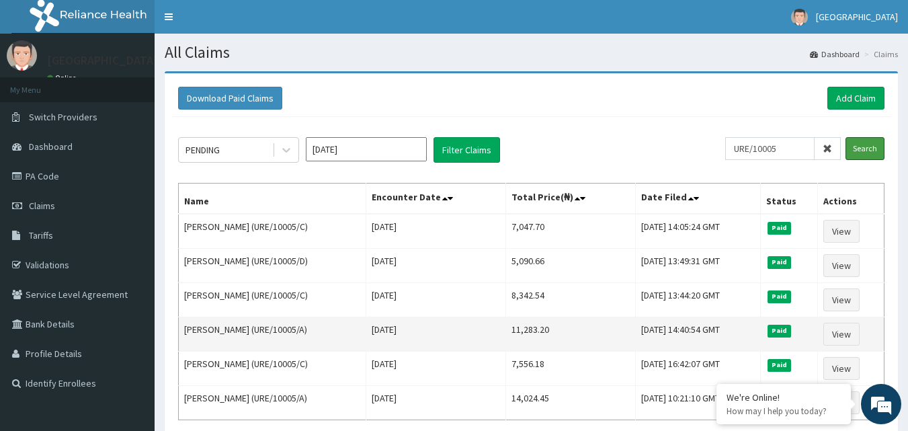
scroll to position [67, 0]
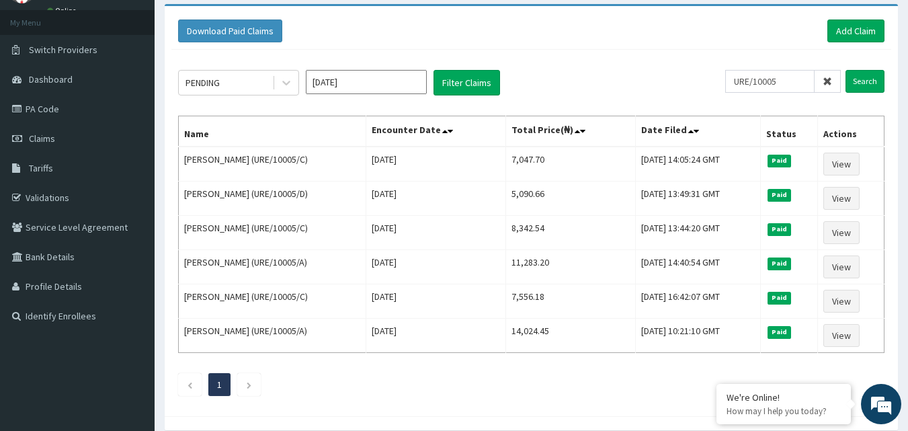
drag, startPoint x: 678, startPoint y: 49, endPoint x: 353, endPoint y: 398, distance: 476.8
click at [678, 49] on div "Download Paid Claims Add Claim" at bounding box center [530, 31] width 719 height 37
